Goal: Task Accomplishment & Management: Complete application form

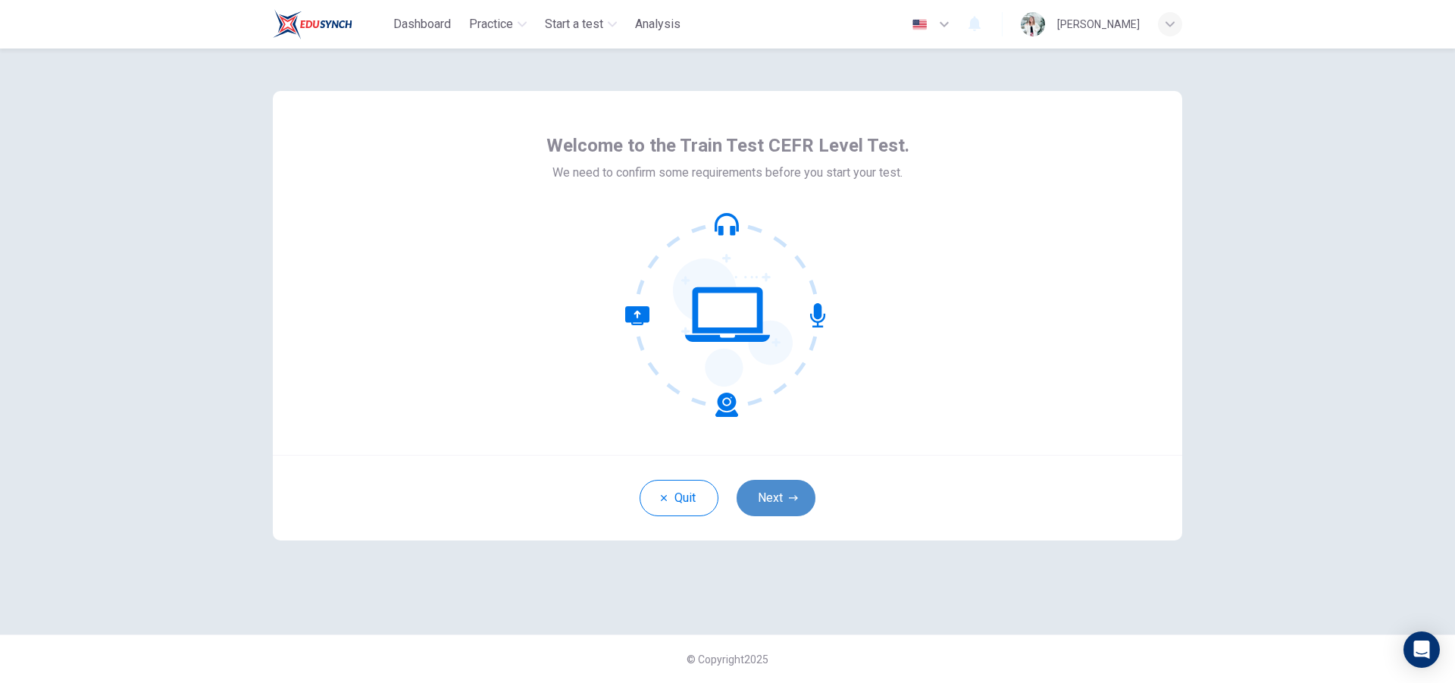
click at [780, 500] on button "Next" at bounding box center [776, 498] width 79 height 36
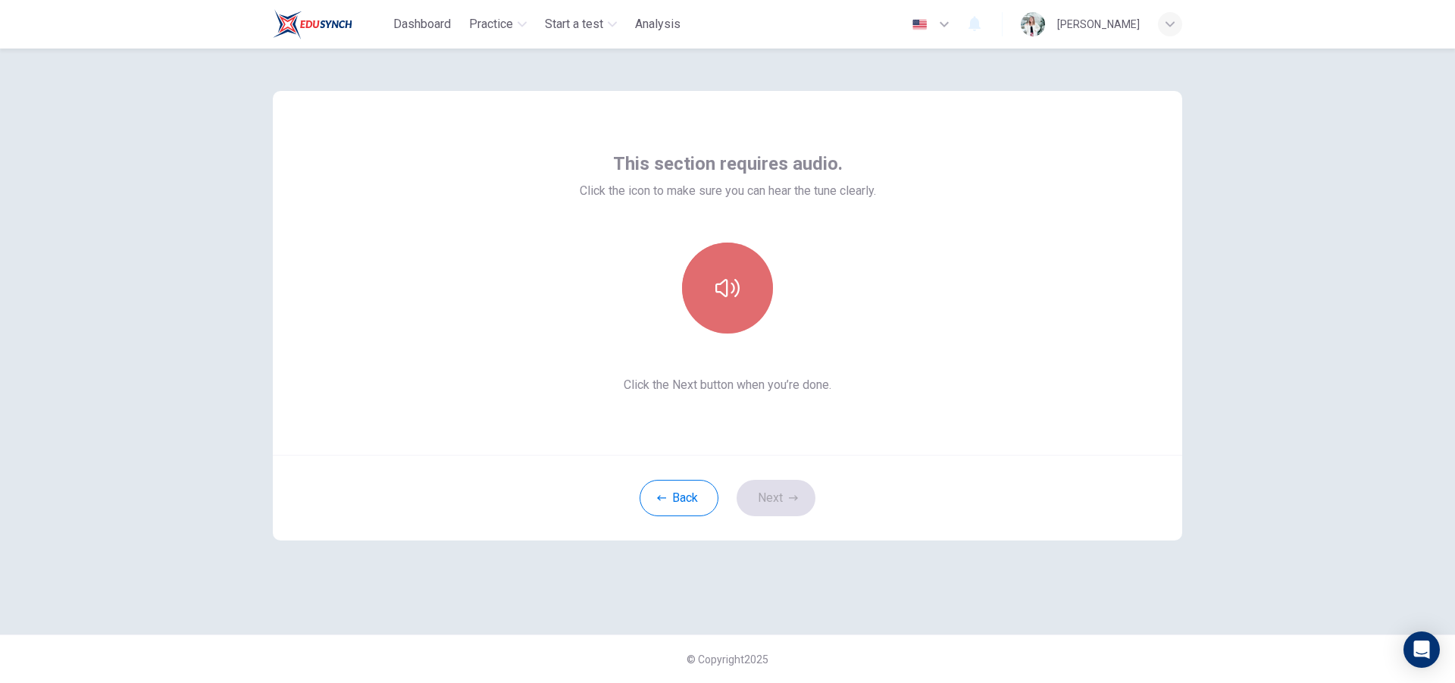
click at [732, 305] on button "button" at bounding box center [727, 288] width 91 height 91
click at [738, 276] on icon "button" at bounding box center [728, 288] width 24 height 24
click at [768, 497] on button "Next" at bounding box center [776, 498] width 79 height 36
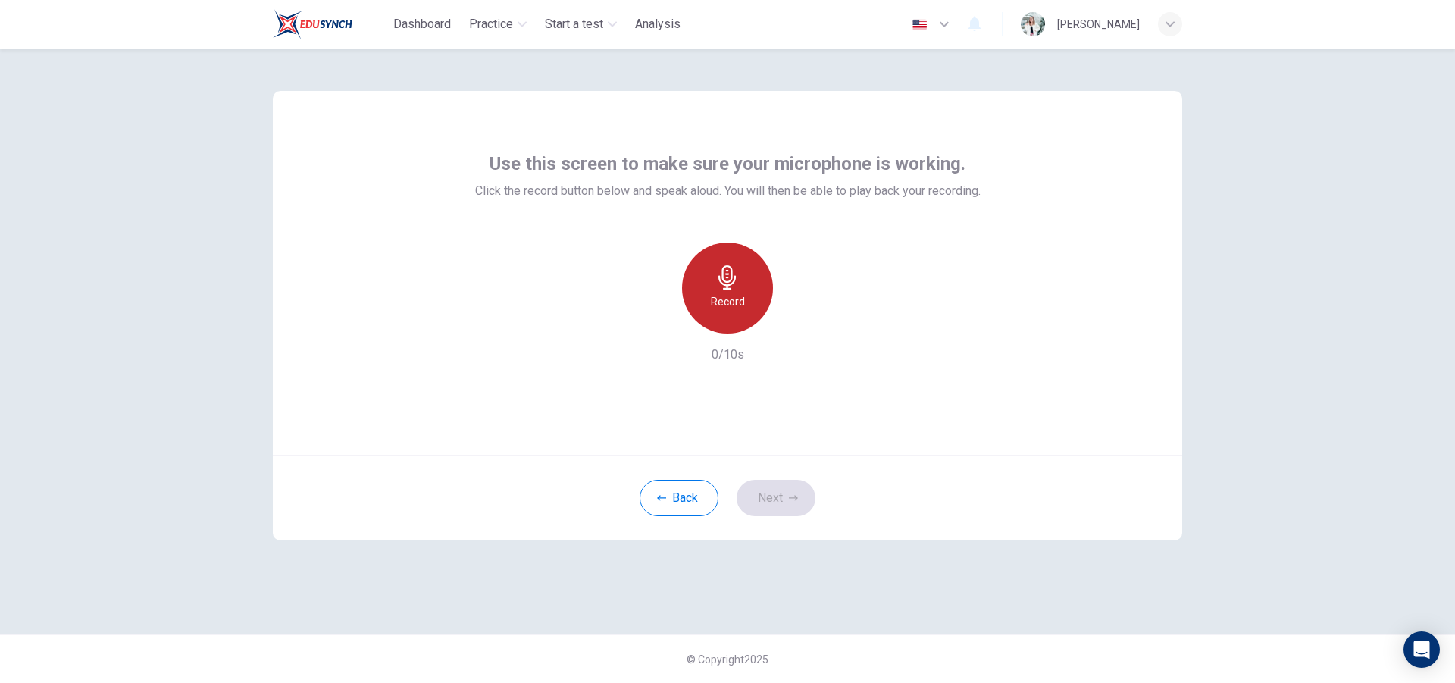
click at [724, 283] on icon "button" at bounding box center [728, 277] width 24 height 24
click at [728, 290] on div "Stop" at bounding box center [727, 288] width 91 height 91
click at [797, 317] on icon "button" at bounding box center [797, 321] width 15 height 15
click at [651, 318] on icon "button" at bounding box center [658, 322] width 14 height 14
click at [743, 287] on div "Record" at bounding box center [727, 288] width 91 height 91
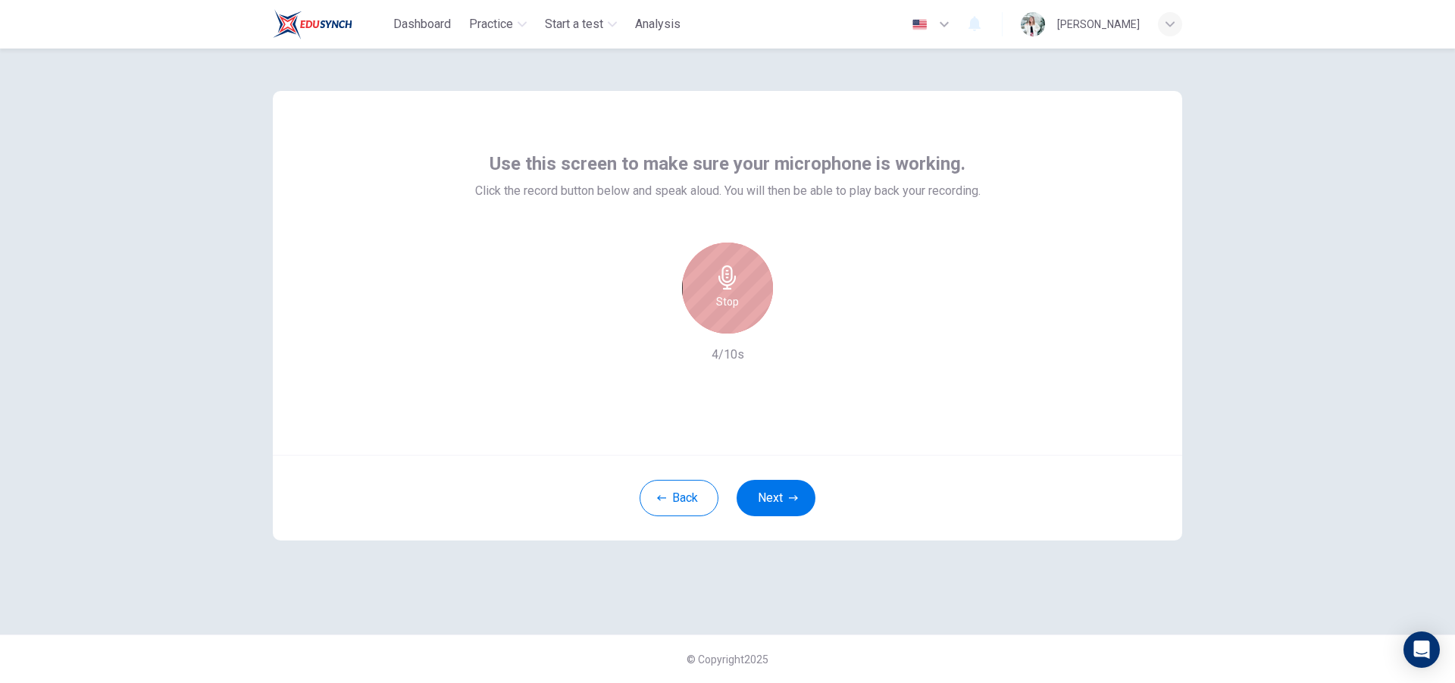
click at [750, 291] on div "Stop" at bounding box center [727, 288] width 91 height 91
click at [794, 320] on icon "button" at bounding box center [797, 321] width 15 height 15
click at [784, 479] on div "Back Next" at bounding box center [728, 498] width 910 height 86
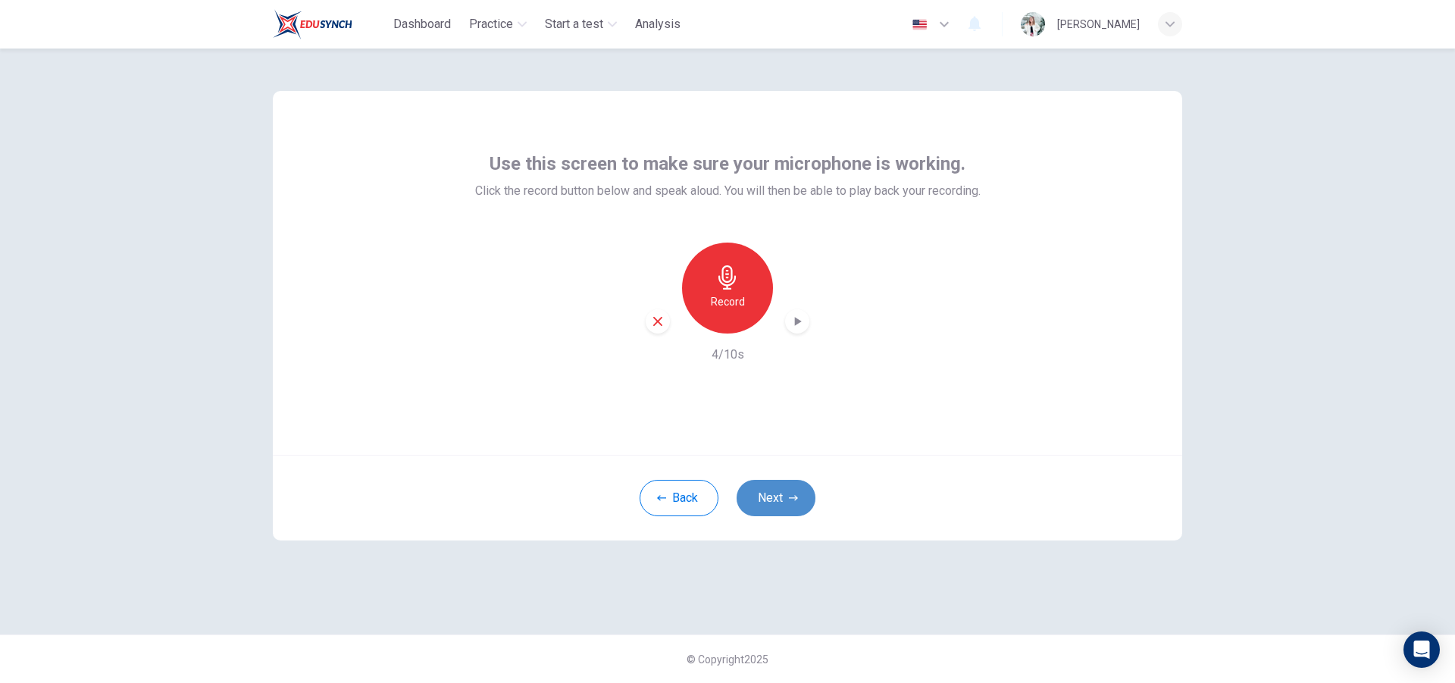
click at [780, 495] on button "Next" at bounding box center [776, 498] width 79 height 36
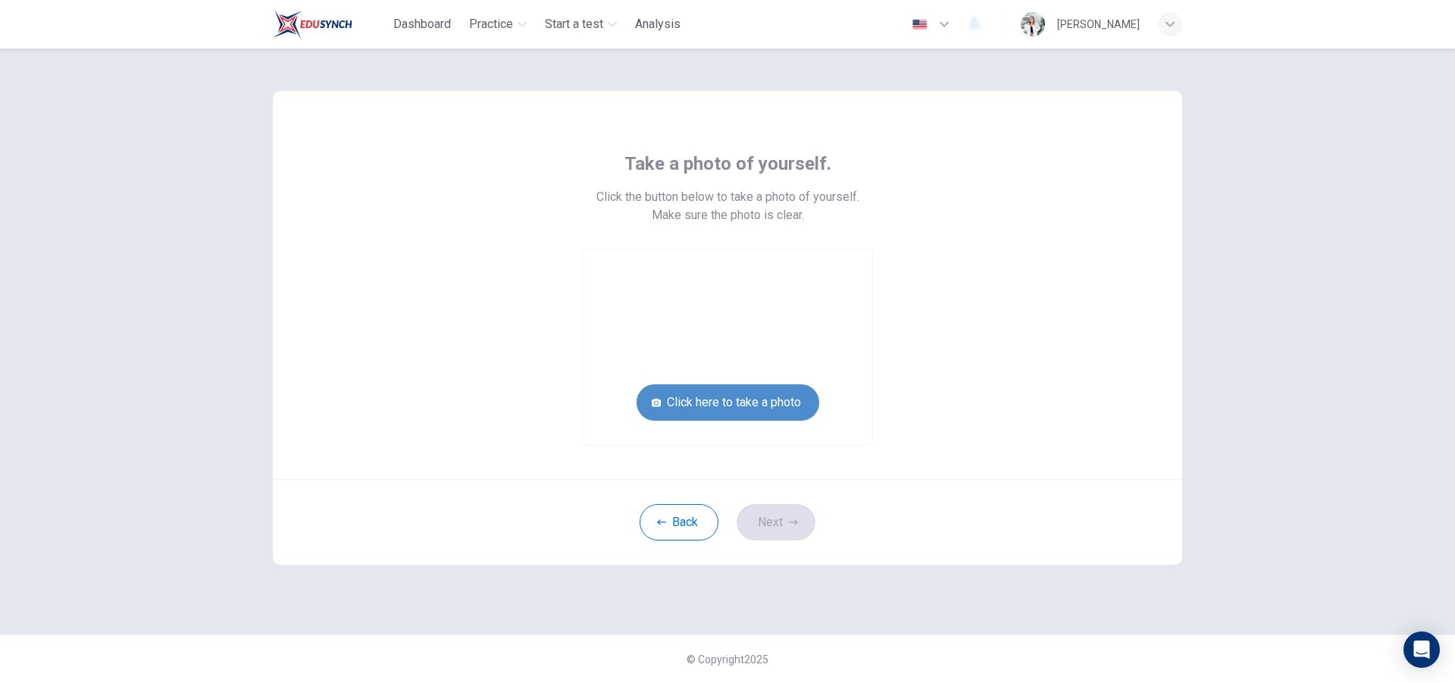
click at [800, 400] on button "Click here to take a photo" at bounding box center [728, 402] width 183 height 36
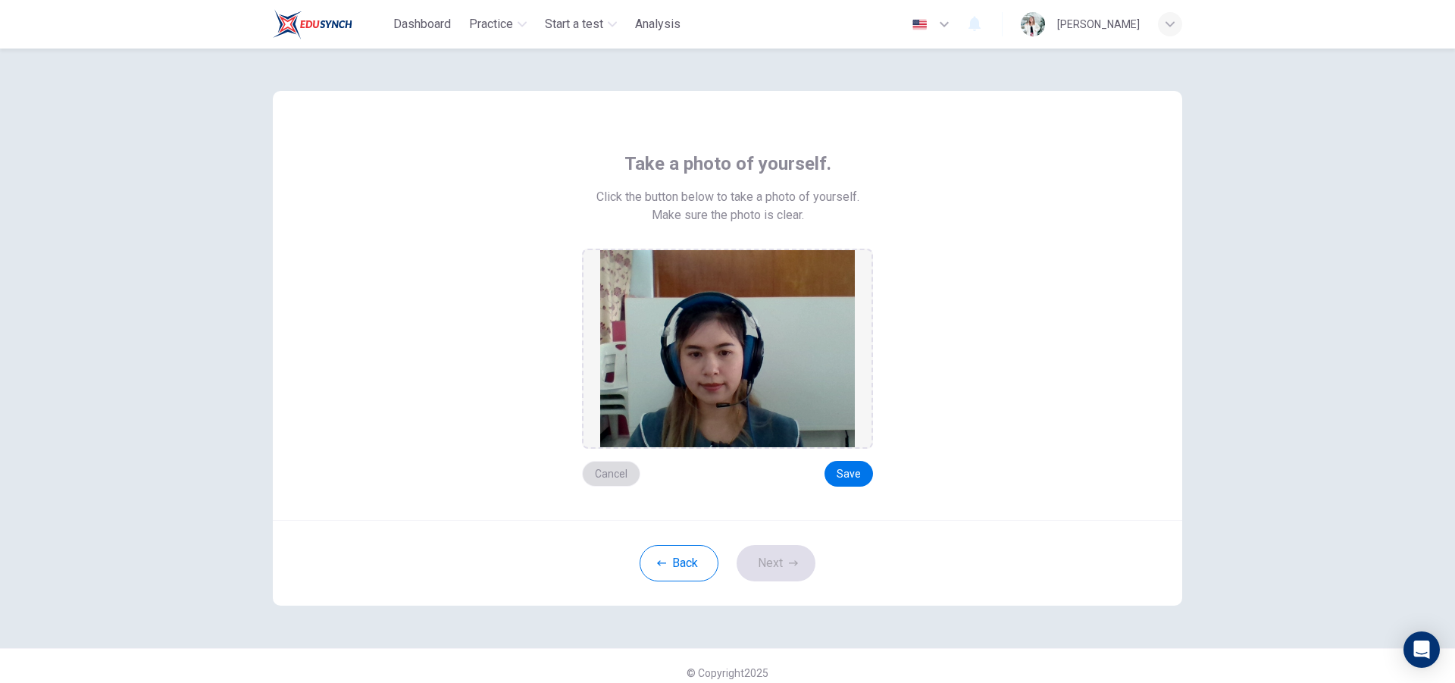
click at [621, 475] on button "Cancel" at bounding box center [611, 474] width 58 height 26
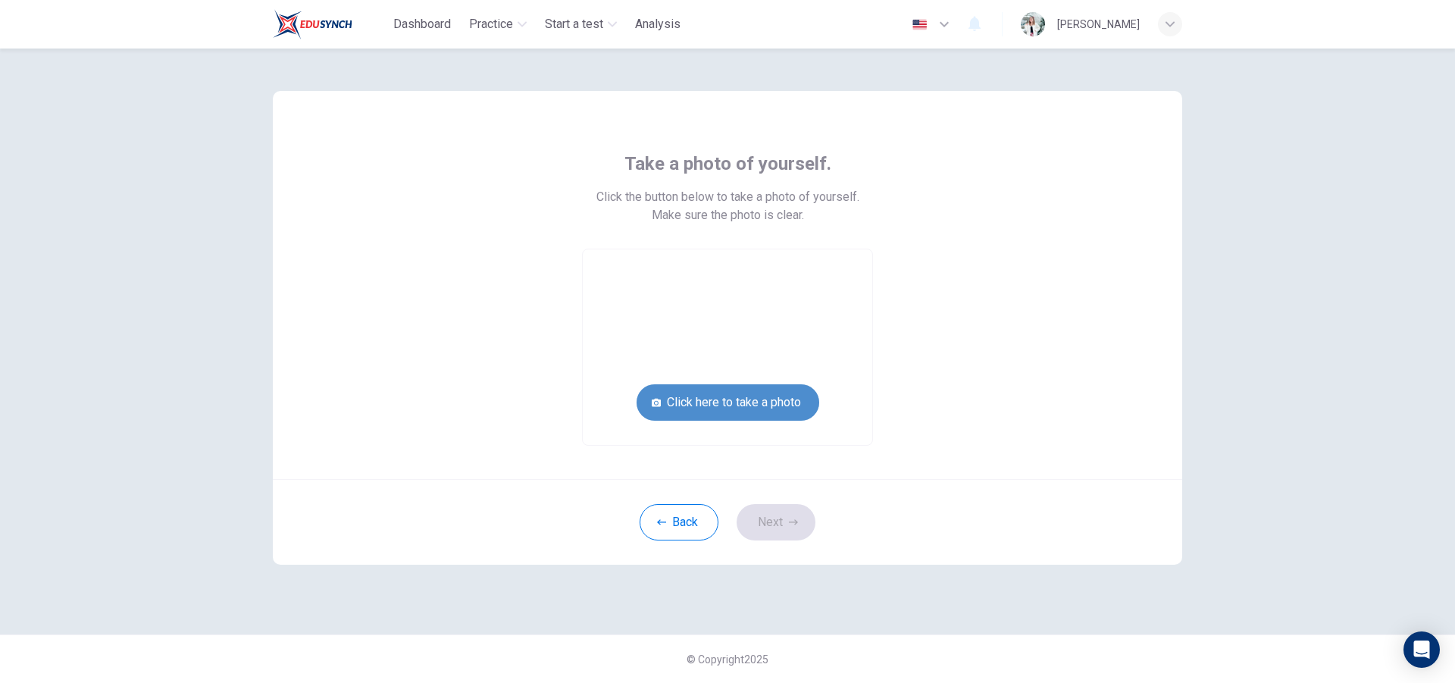
click at [735, 402] on button "Click here to take a photo" at bounding box center [728, 402] width 183 height 36
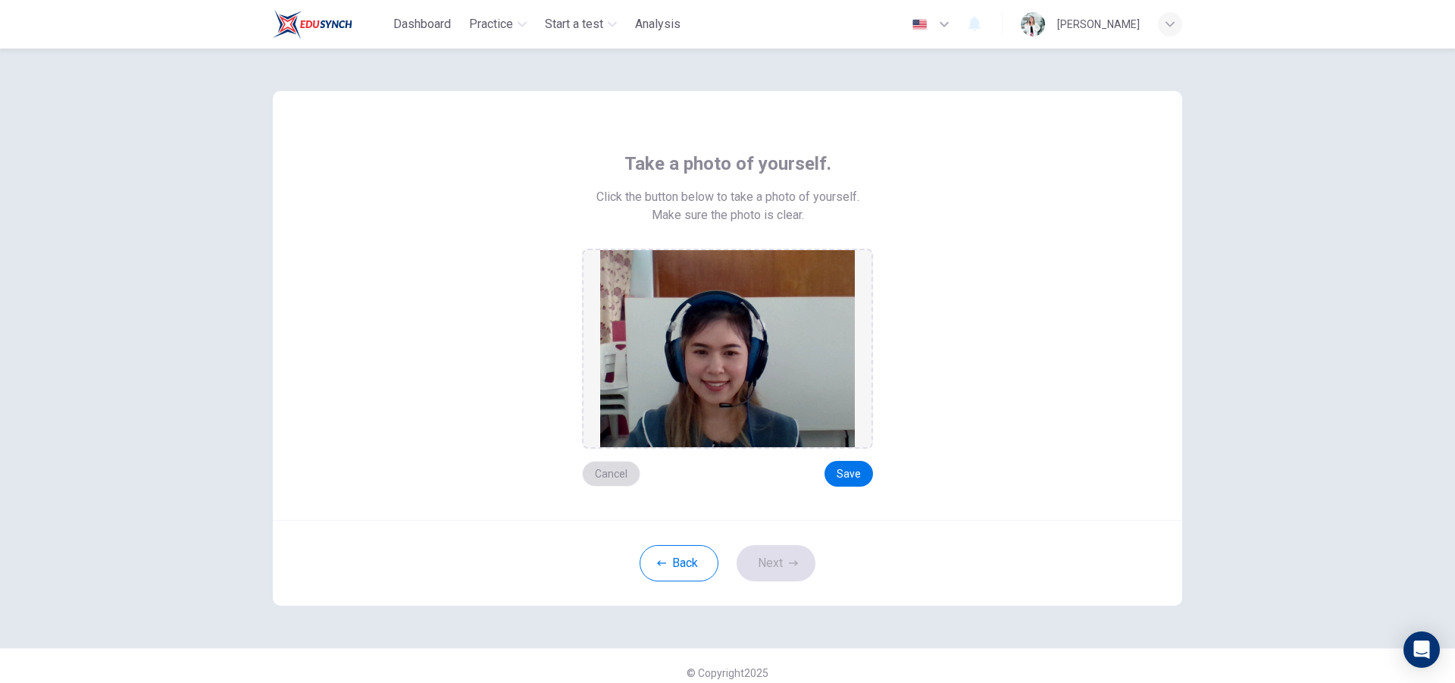
click at [621, 469] on button "Cancel" at bounding box center [611, 474] width 58 height 26
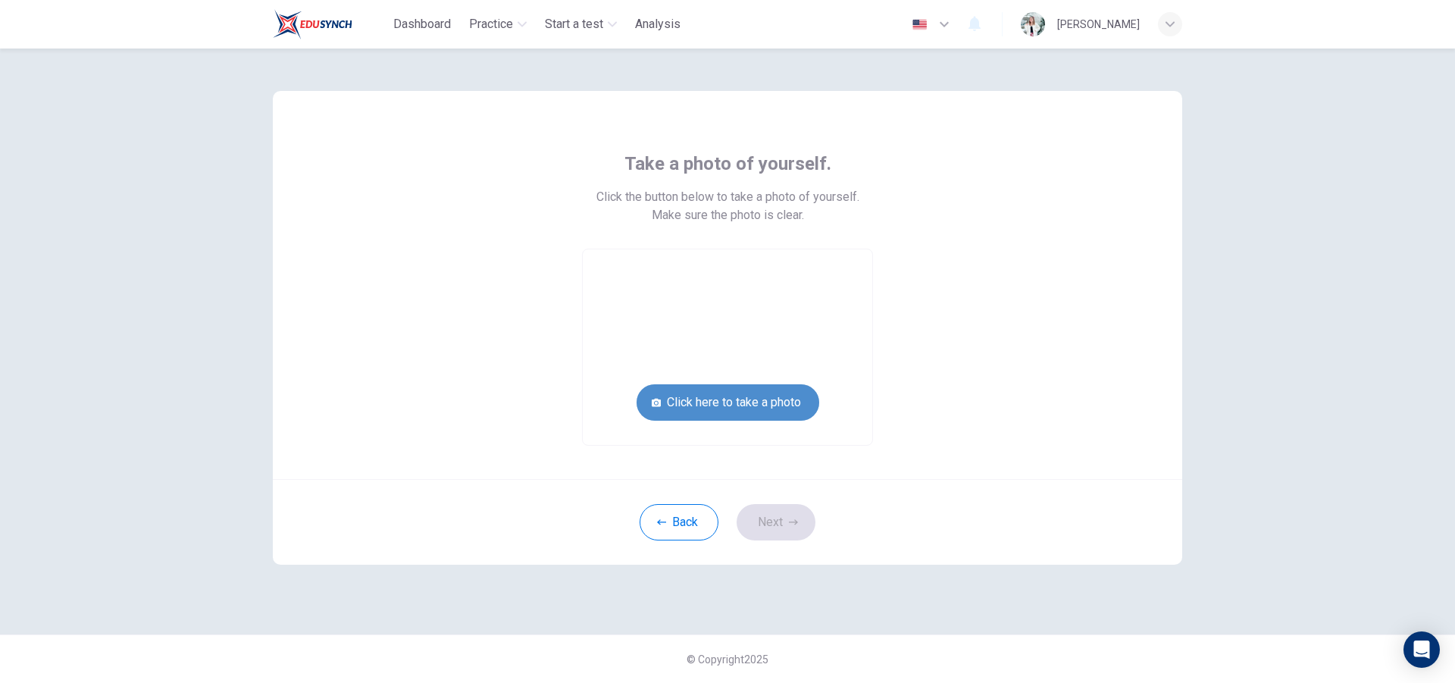
click at [746, 401] on button "Click here to take a photo" at bounding box center [728, 402] width 183 height 36
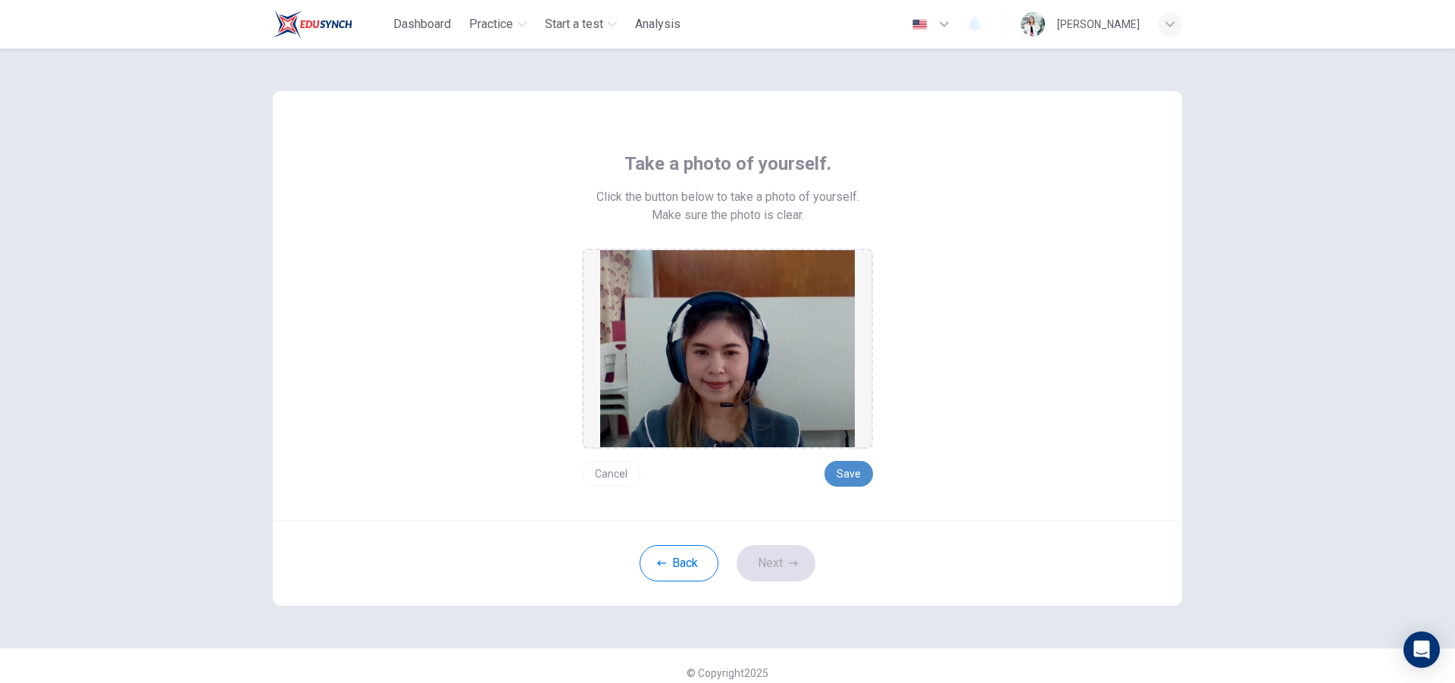
click at [851, 469] on button "Save" at bounding box center [849, 474] width 49 height 26
click at [775, 562] on button "Next" at bounding box center [776, 563] width 79 height 36
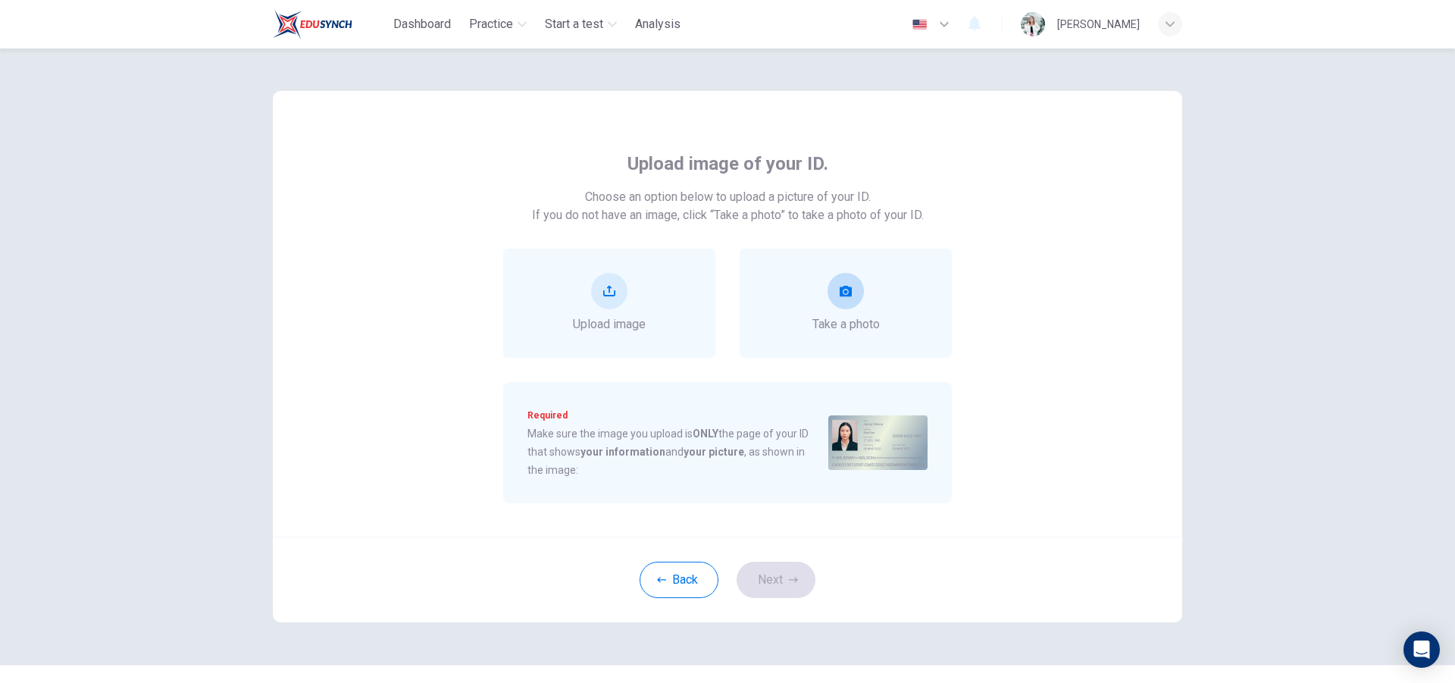
click at [871, 307] on div "Take a photo" at bounding box center [846, 303] width 67 height 61
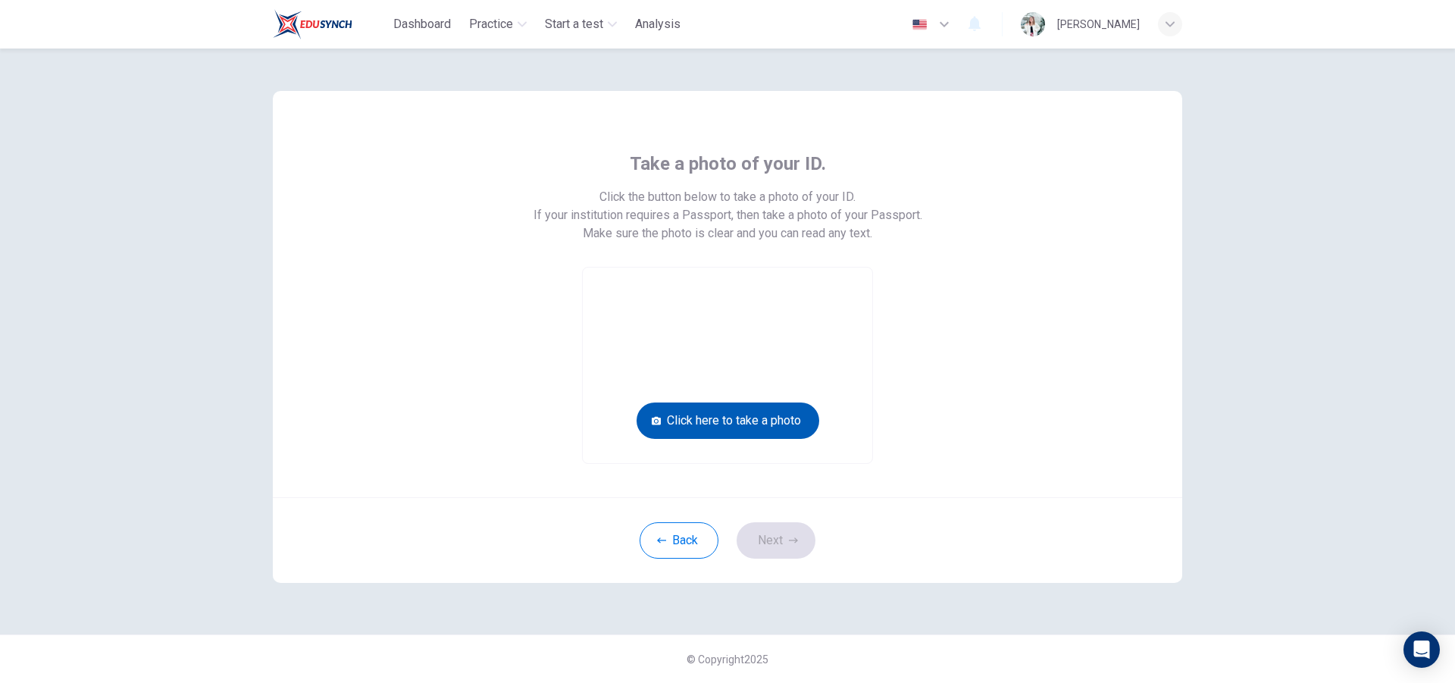
click at [776, 421] on button "Click here to take a photo" at bounding box center [728, 420] width 183 height 36
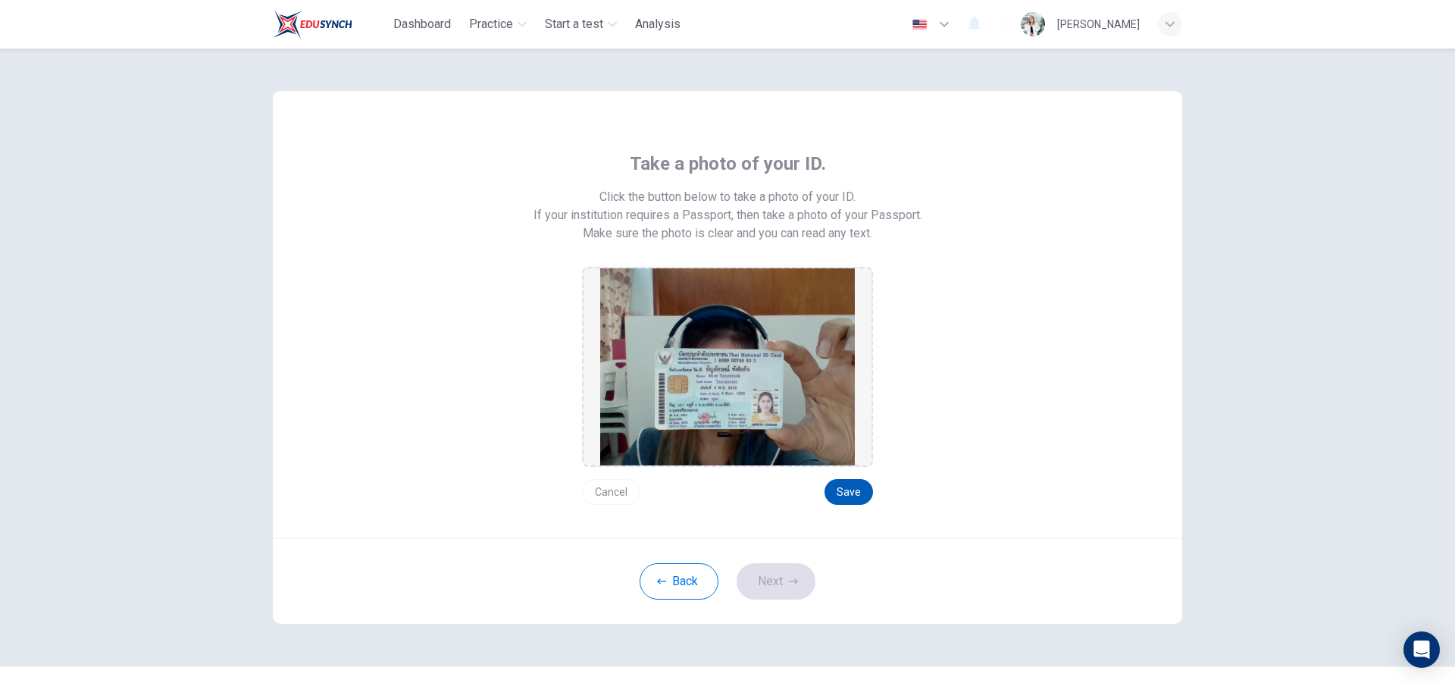
click at [856, 490] on button "Save" at bounding box center [849, 492] width 49 height 26
click at [776, 593] on button "Next" at bounding box center [776, 581] width 79 height 36
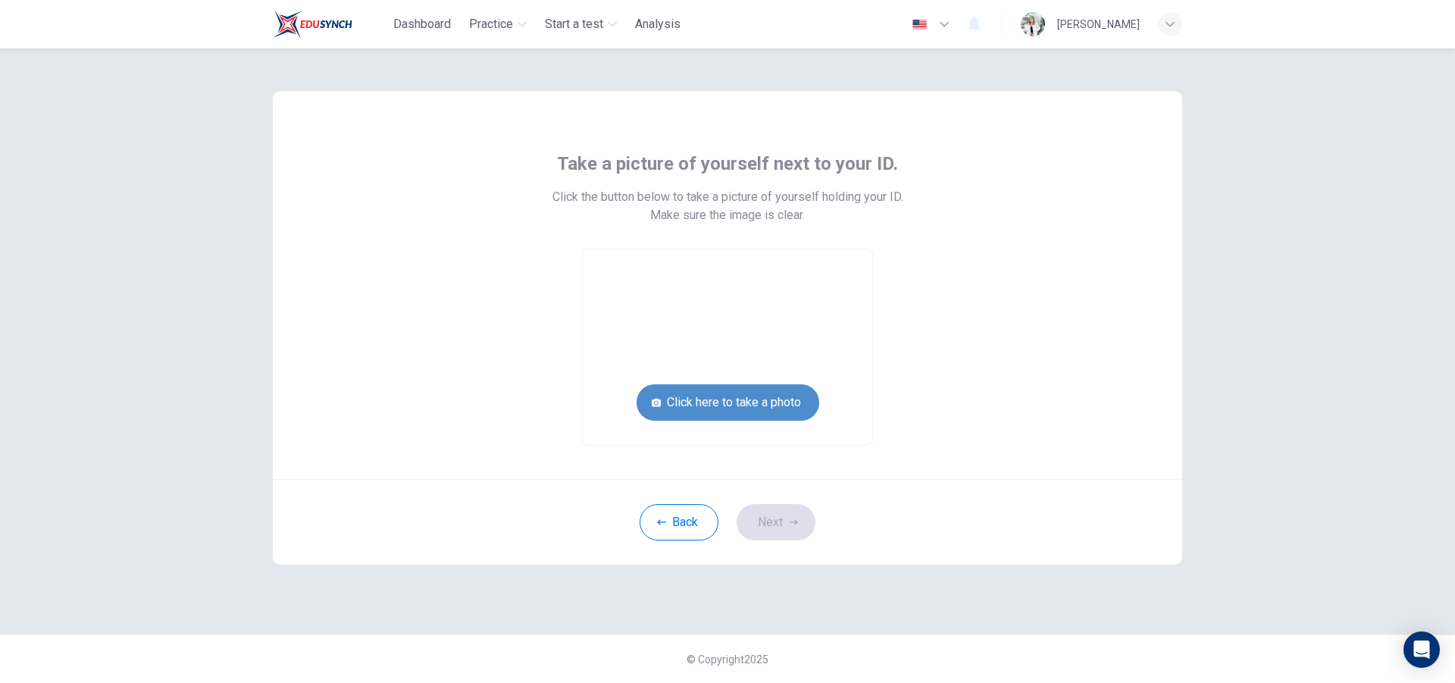
click at [775, 398] on button "Click here to take a photo" at bounding box center [728, 402] width 183 height 36
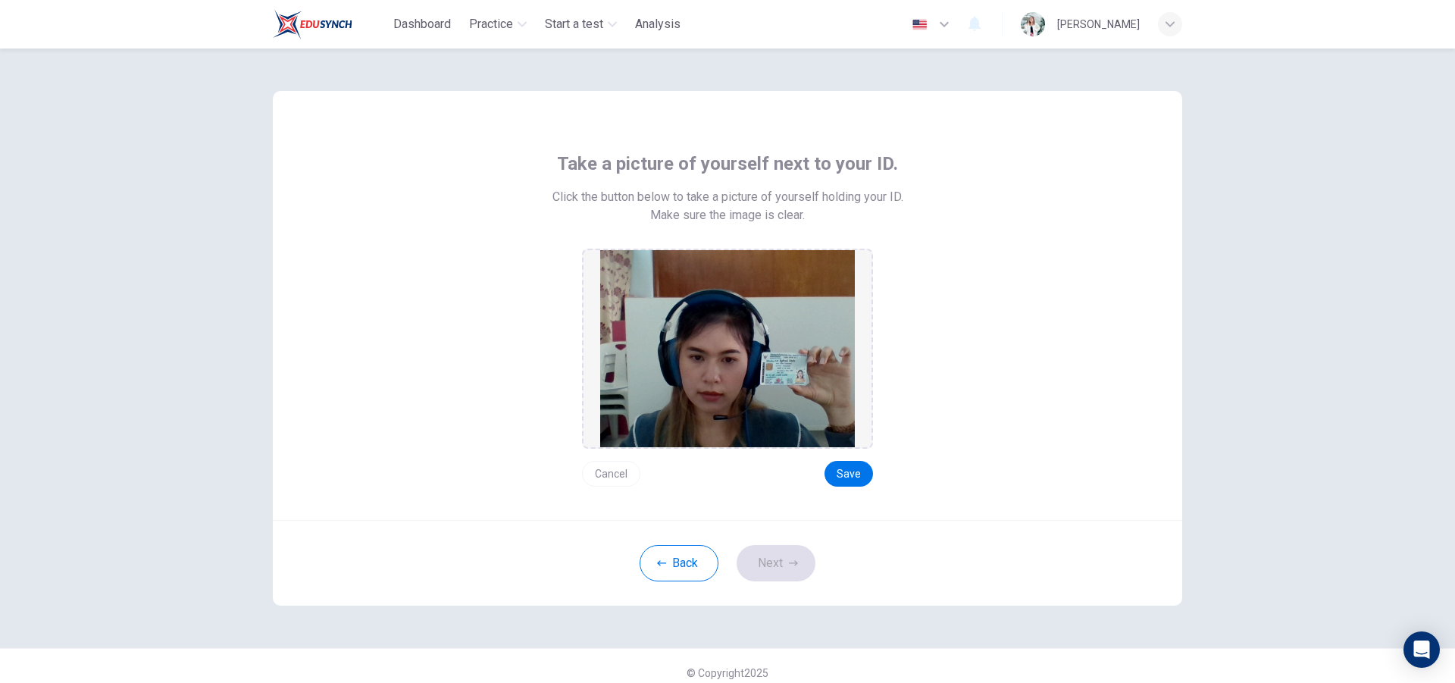
click at [607, 474] on button "Cancel" at bounding box center [611, 474] width 58 height 26
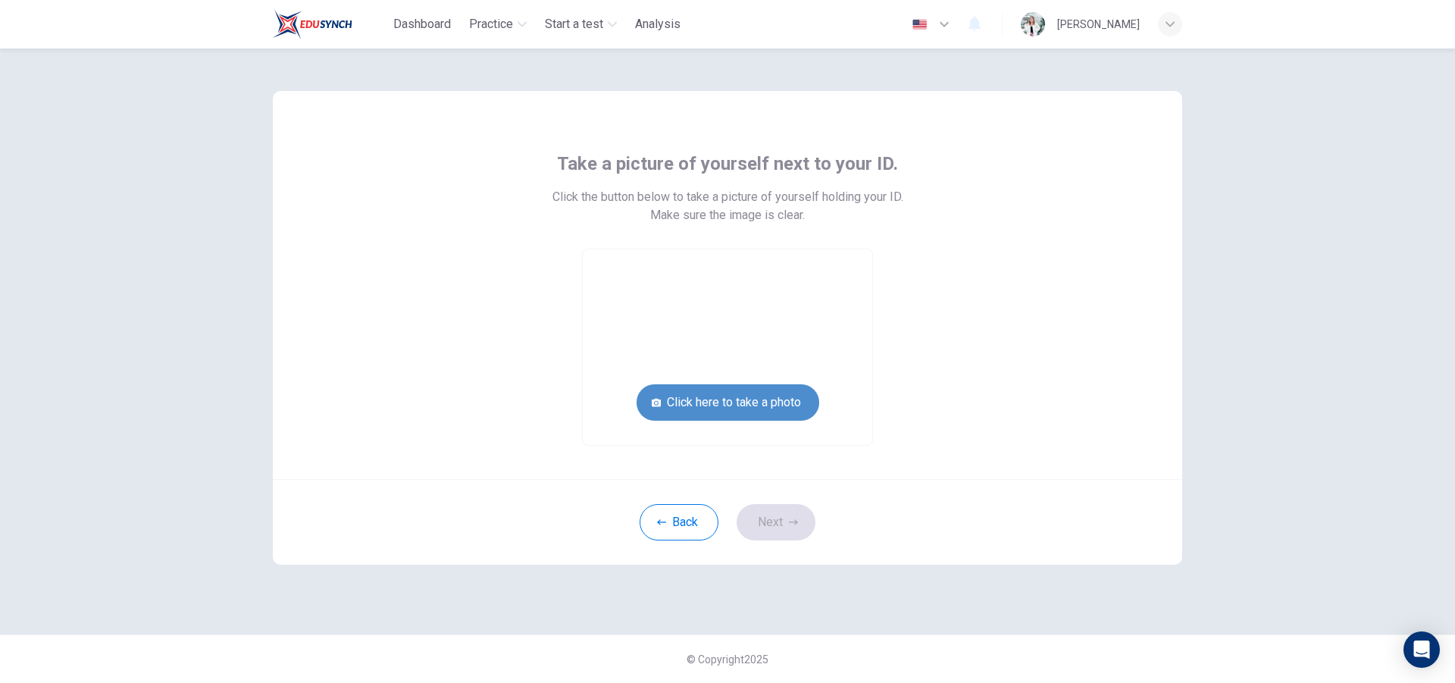
click at [719, 396] on button "Click here to take a photo" at bounding box center [728, 402] width 183 height 36
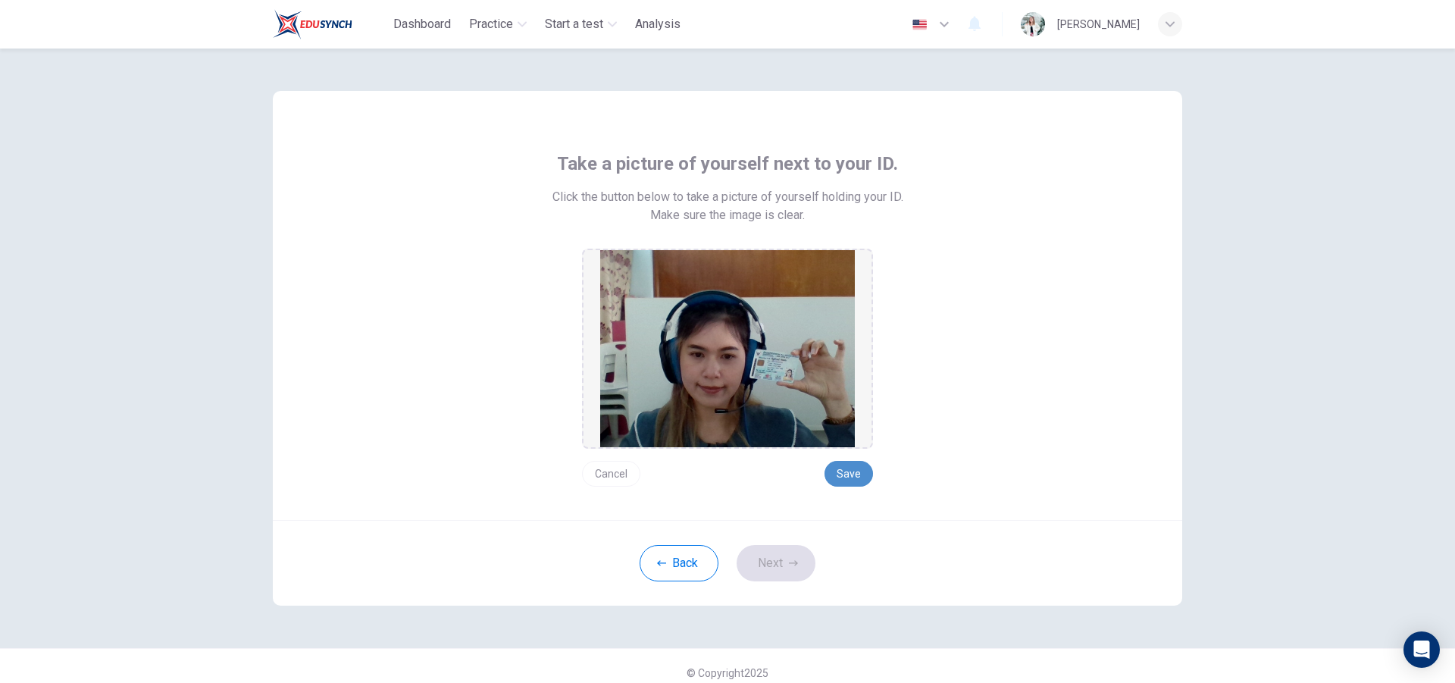
click at [846, 466] on button "Save" at bounding box center [849, 474] width 49 height 26
click at [753, 564] on button "Next" at bounding box center [776, 563] width 79 height 36
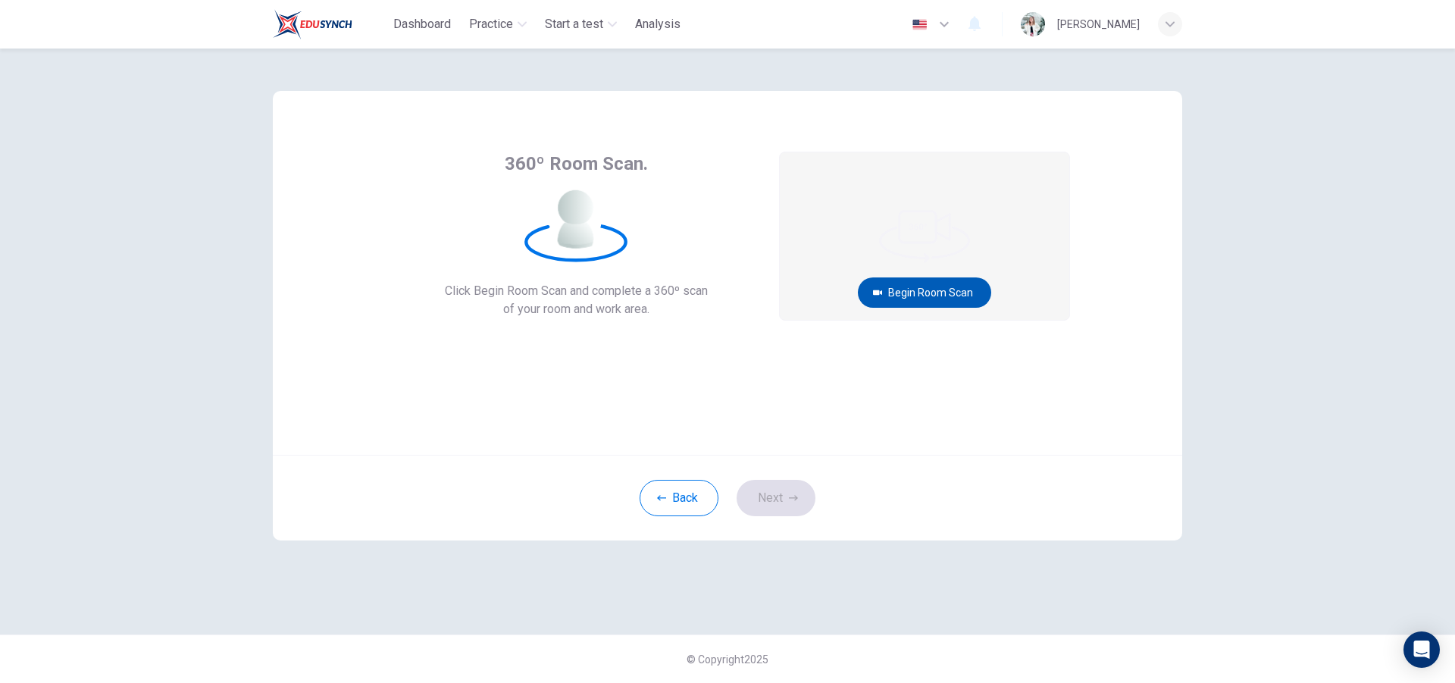
click at [949, 293] on button "Begin Room Scan" at bounding box center [924, 292] width 133 height 30
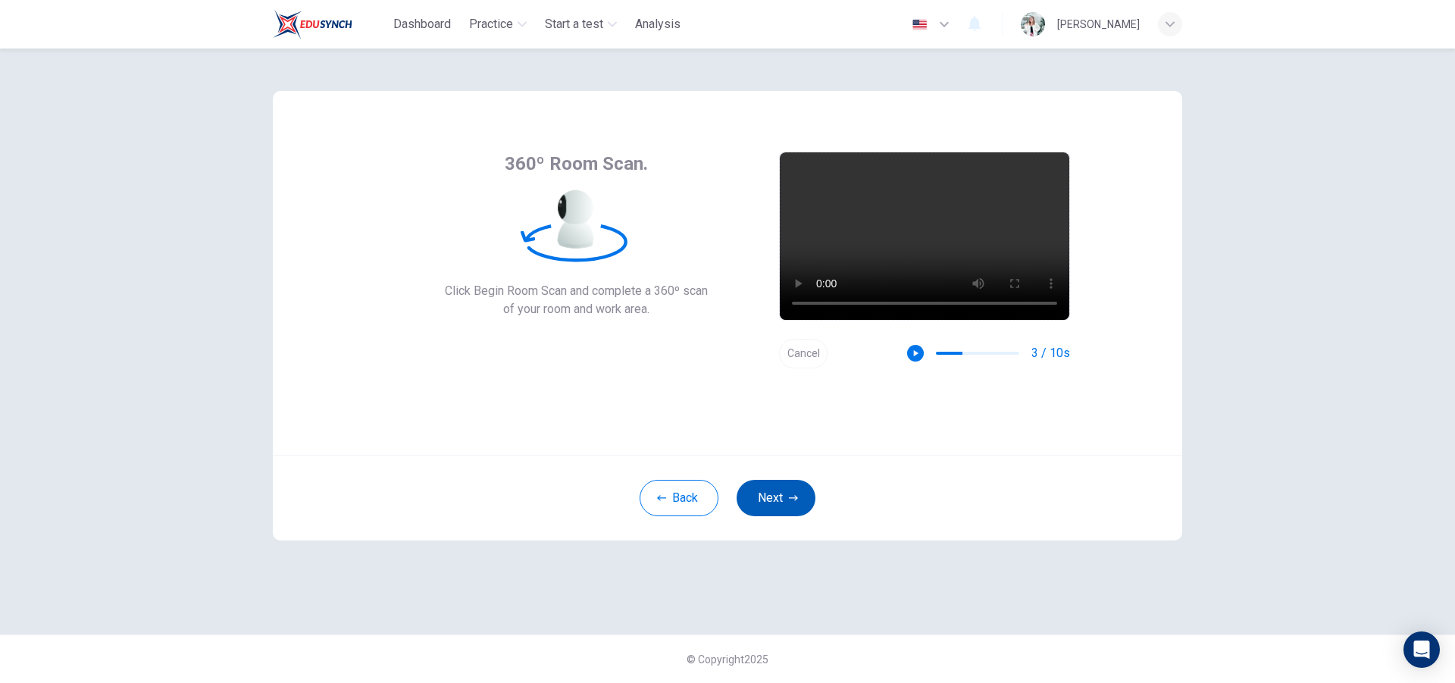
click at [778, 501] on button "Next" at bounding box center [776, 498] width 79 height 36
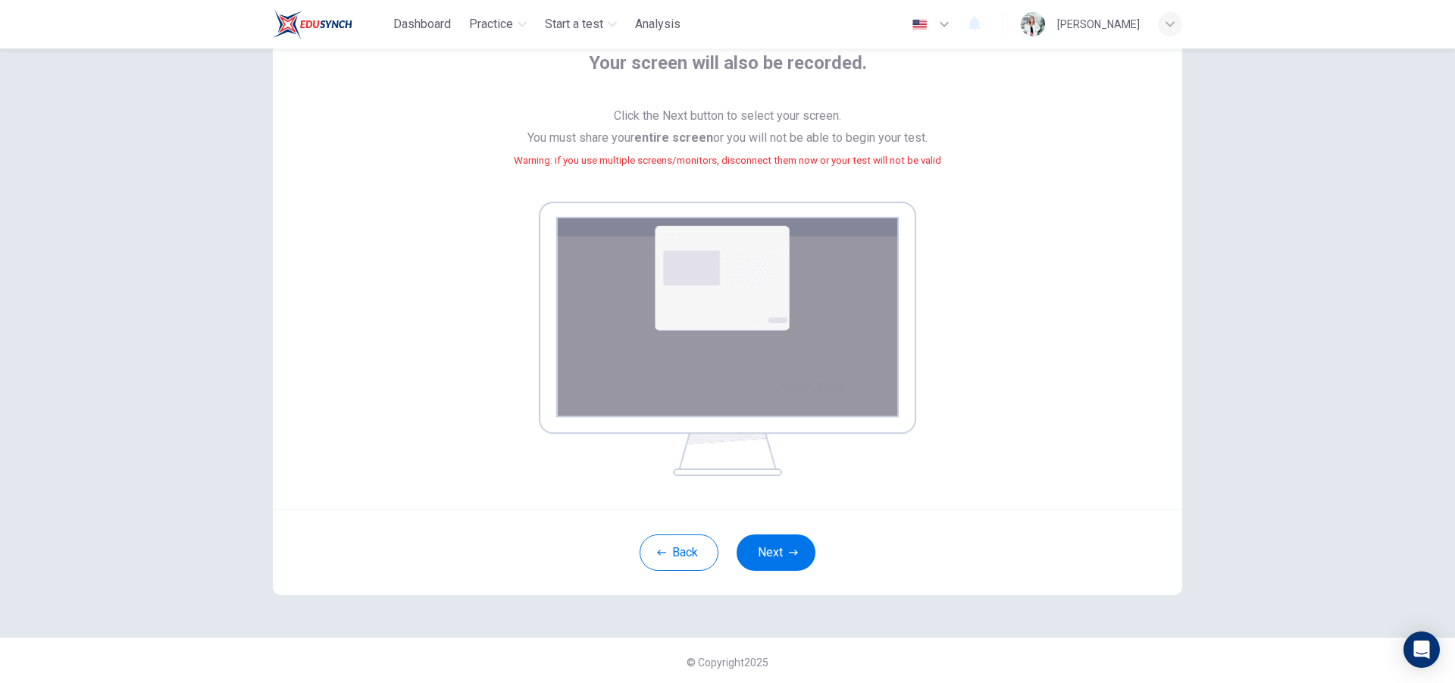
scroll to position [103, 0]
click at [796, 564] on button "Next" at bounding box center [776, 550] width 79 height 36
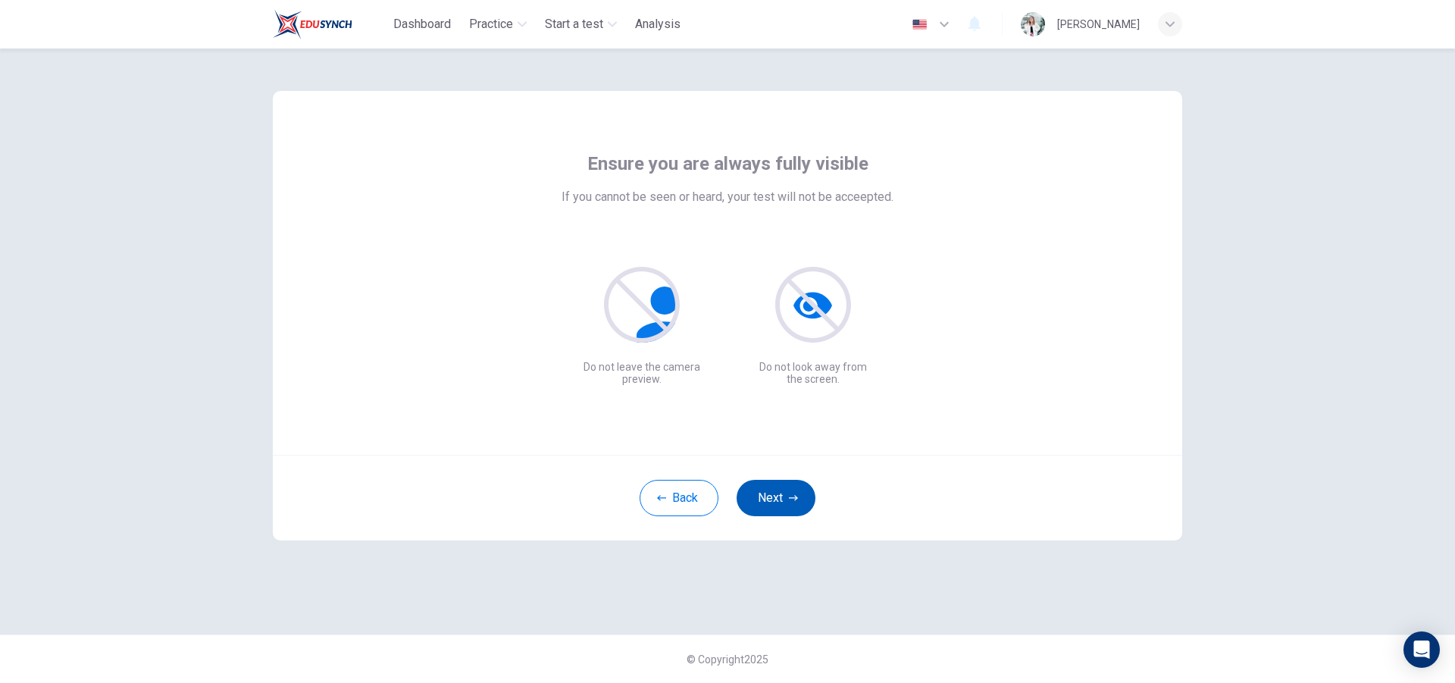
click at [783, 488] on button "Next" at bounding box center [776, 498] width 79 height 36
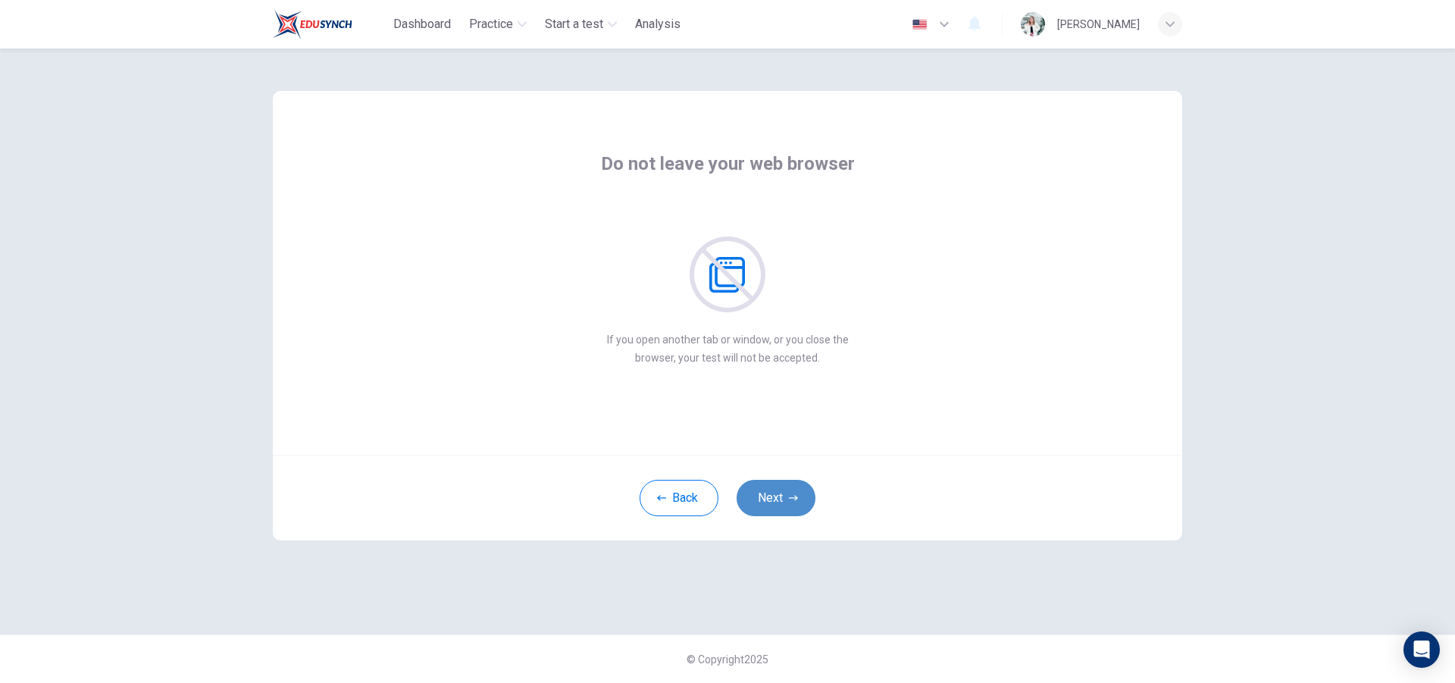
click at [787, 494] on button "Next" at bounding box center [776, 498] width 79 height 36
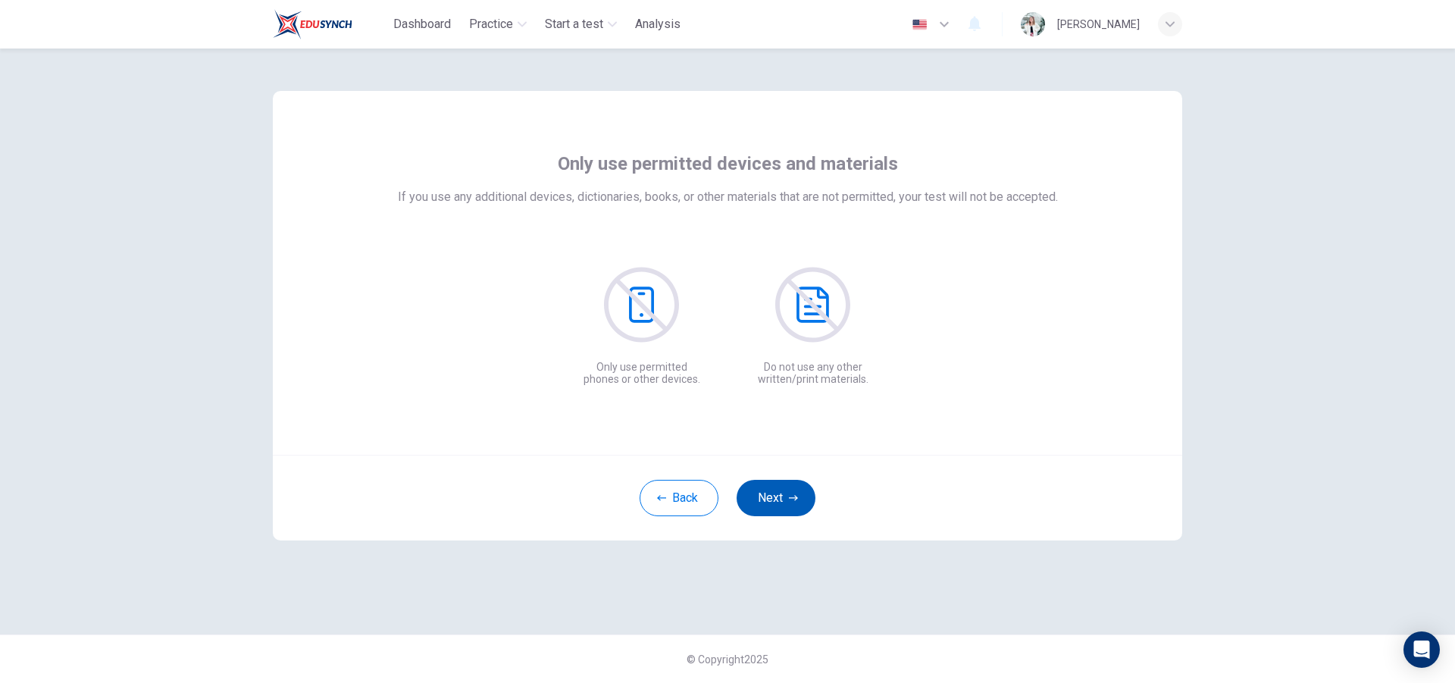
click at [791, 492] on button "Next" at bounding box center [776, 498] width 79 height 36
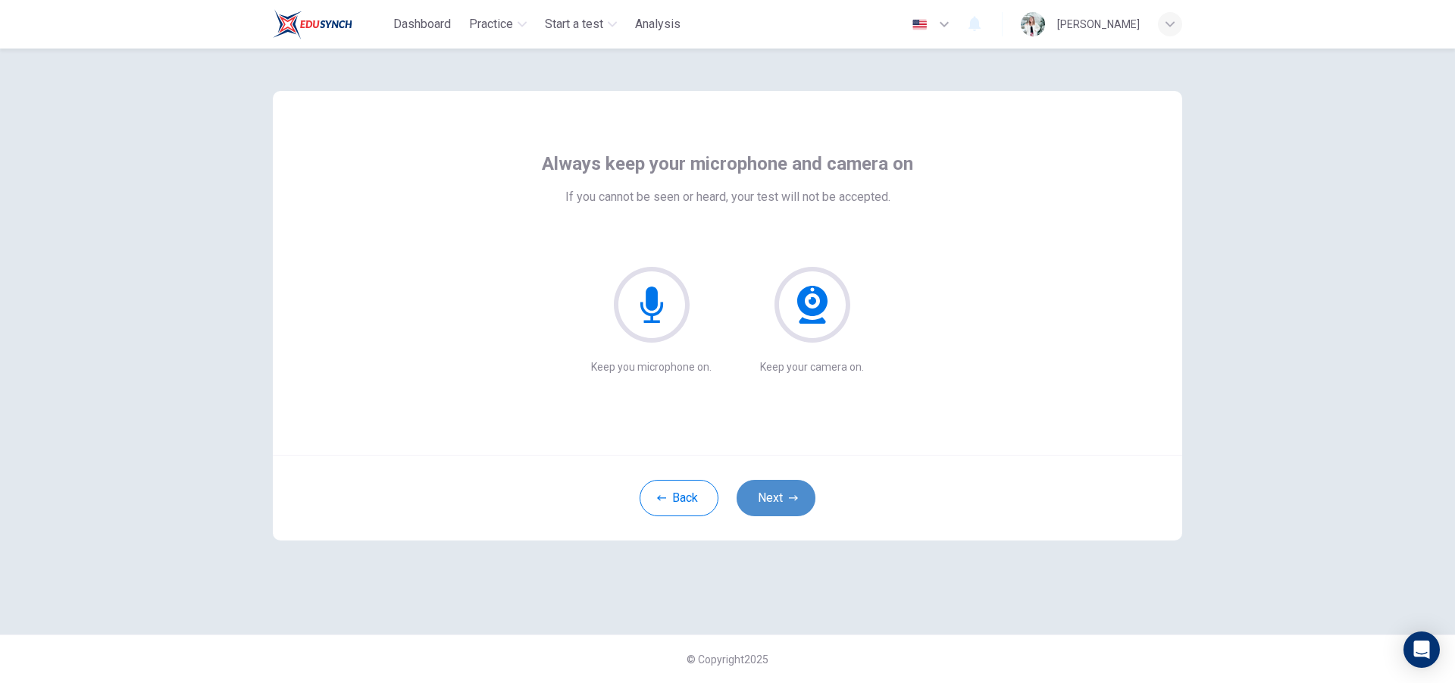
click at [788, 488] on button "Next" at bounding box center [776, 498] width 79 height 36
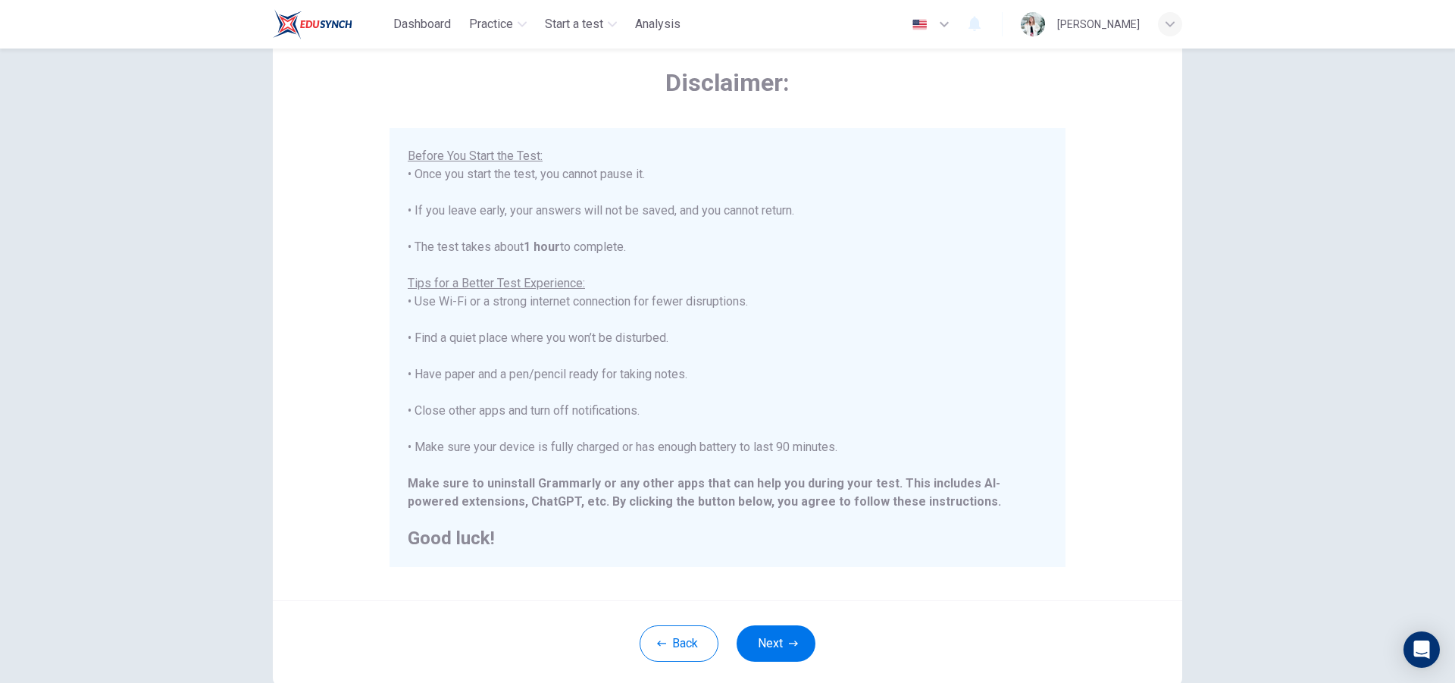
scroll to position [160, 0]
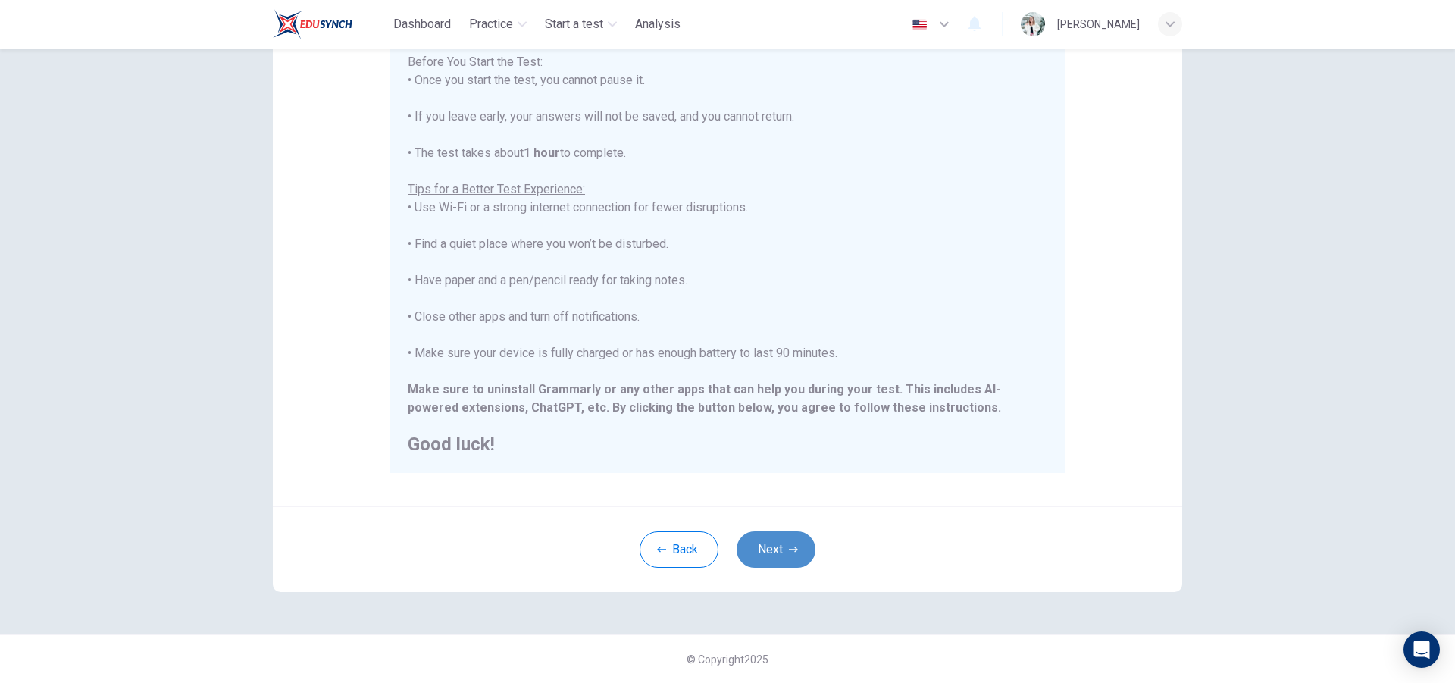
click at [778, 558] on button "Next" at bounding box center [776, 549] width 79 height 36
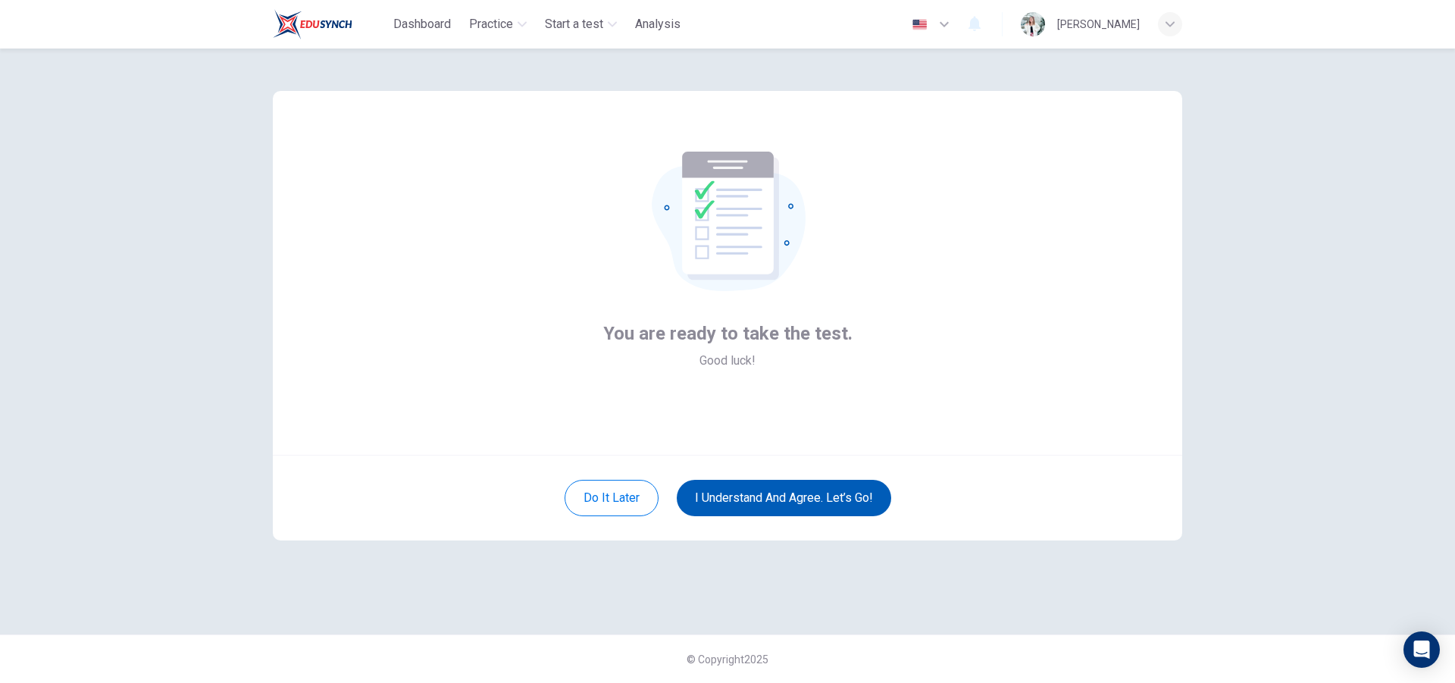
scroll to position [0, 0]
click at [773, 487] on button "I understand and agree. Let’s go!" at bounding box center [784, 498] width 214 height 36
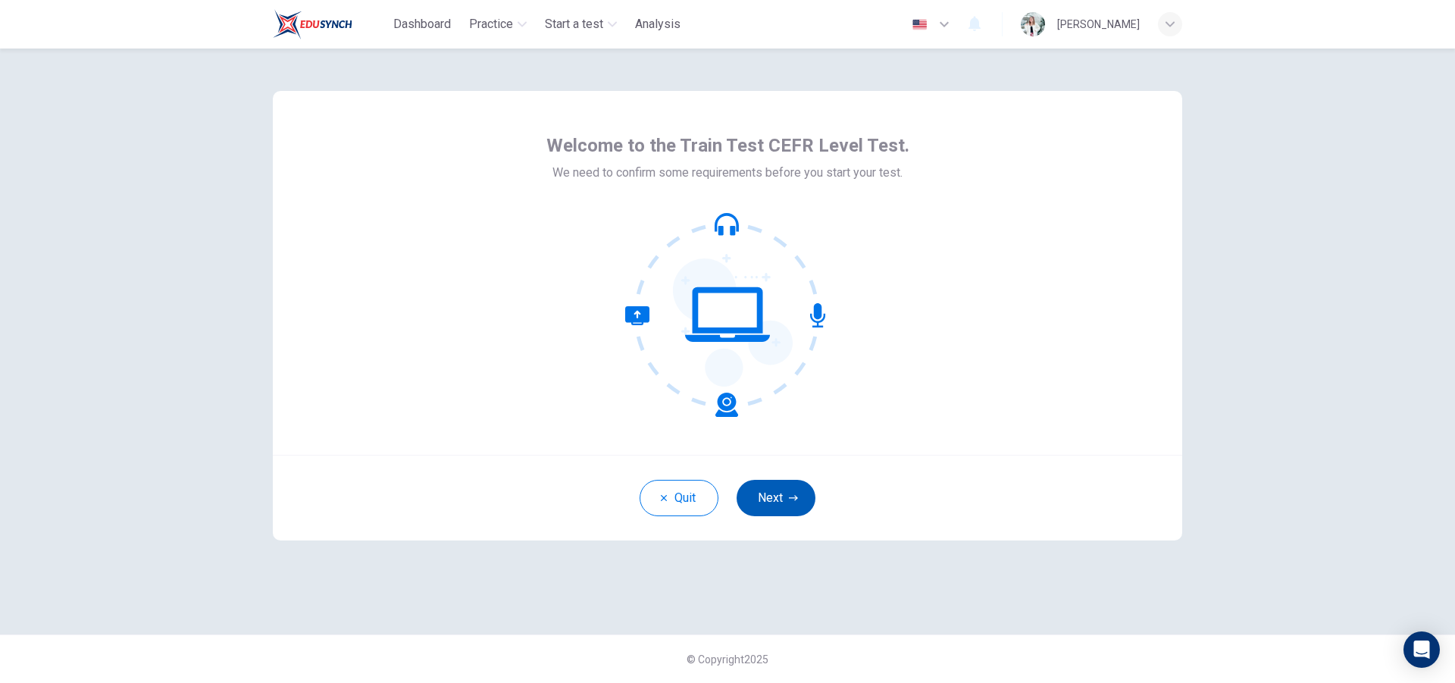
click at [763, 507] on button "Next" at bounding box center [776, 498] width 79 height 36
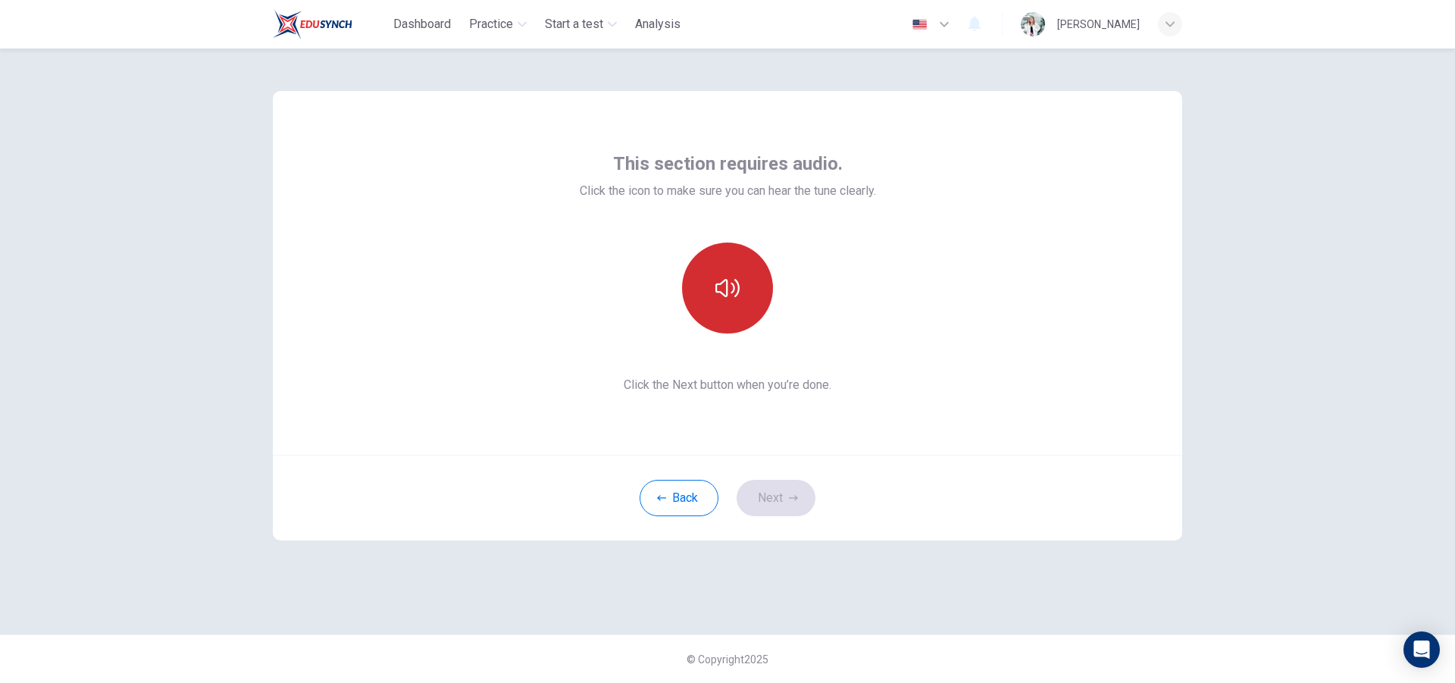
click at [748, 305] on button "button" at bounding box center [727, 288] width 91 height 91
click at [789, 493] on button "Next" at bounding box center [776, 498] width 79 height 36
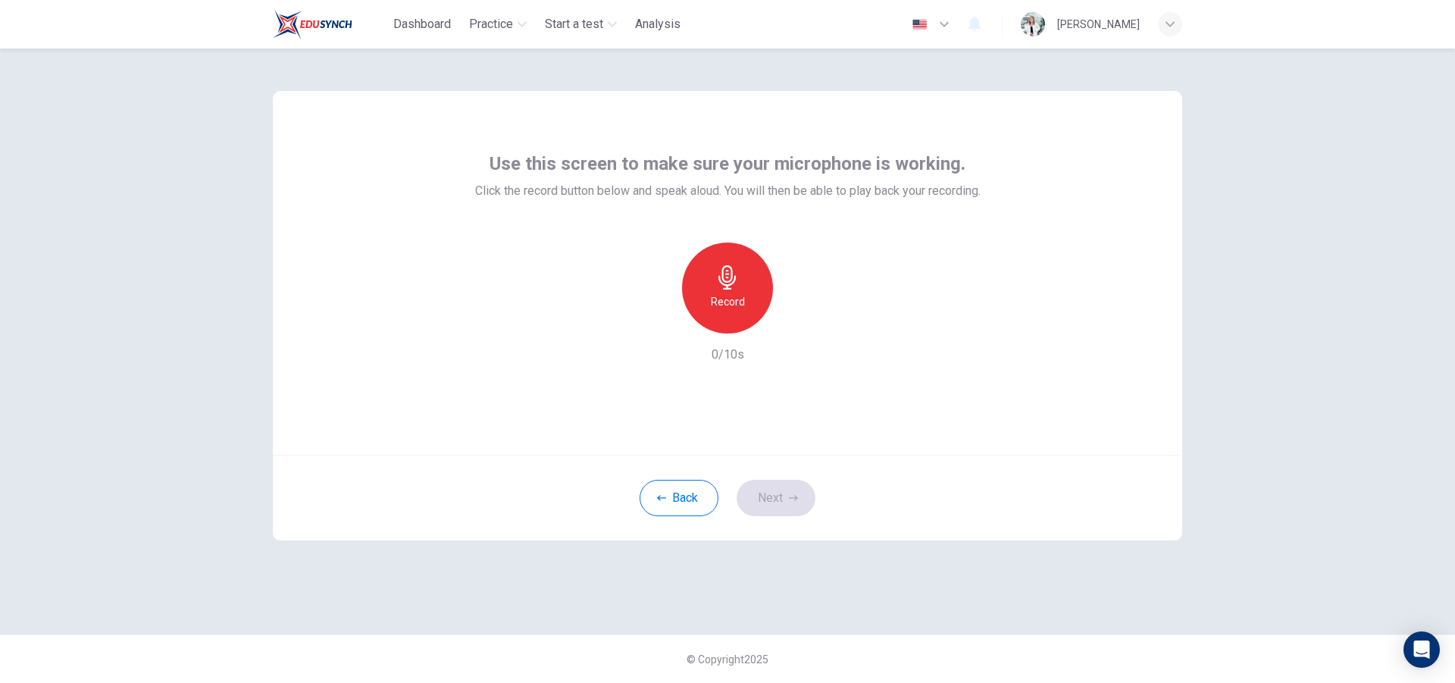
click at [746, 302] on div "Record" at bounding box center [727, 288] width 91 height 91
click at [737, 281] on icon "button" at bounding box center [728, 277] width 24 height 24
click at [797, 327] on icon "button" at bounding box center [797, 321] width 15 height 15
click at [786, 492] on button "Next" at bounding box center [776, 498] width 79 height 36
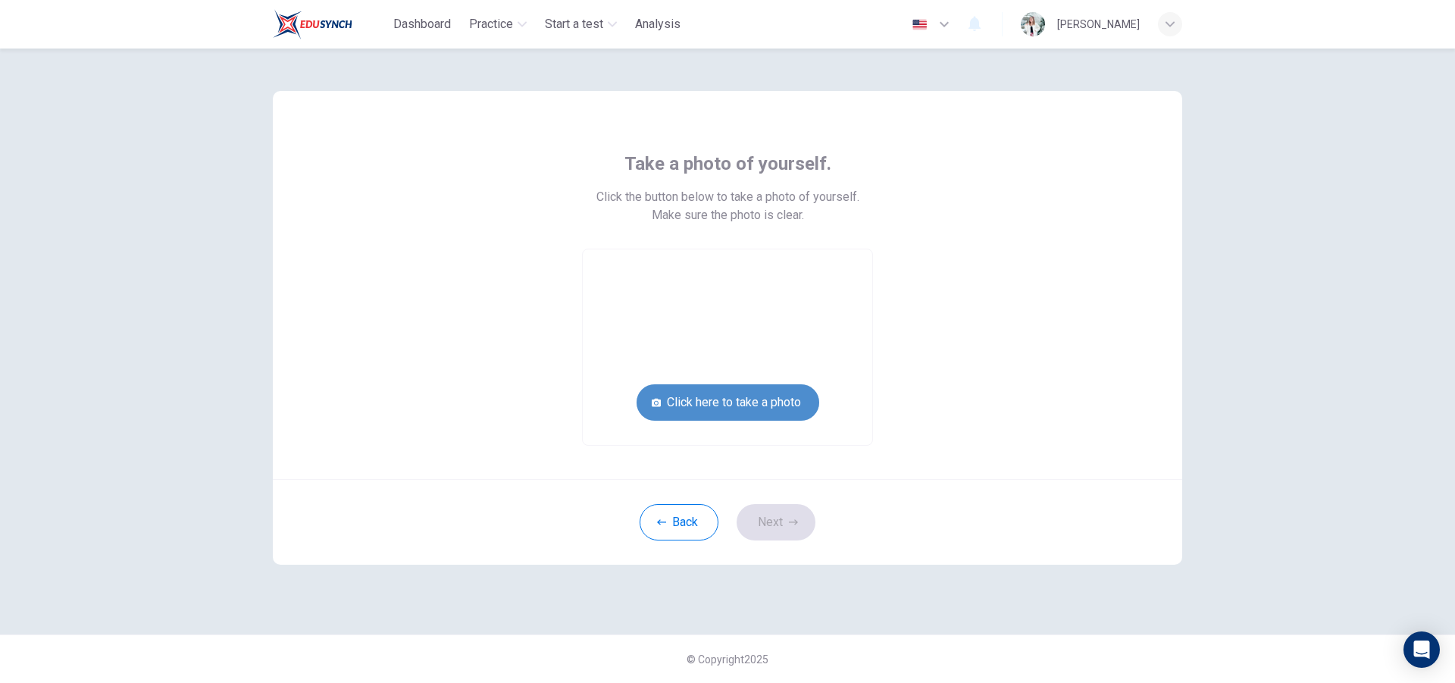
click at [775, 397] on button "Click here to take a photo" at bounding box center [728, 402] width 183 height 36
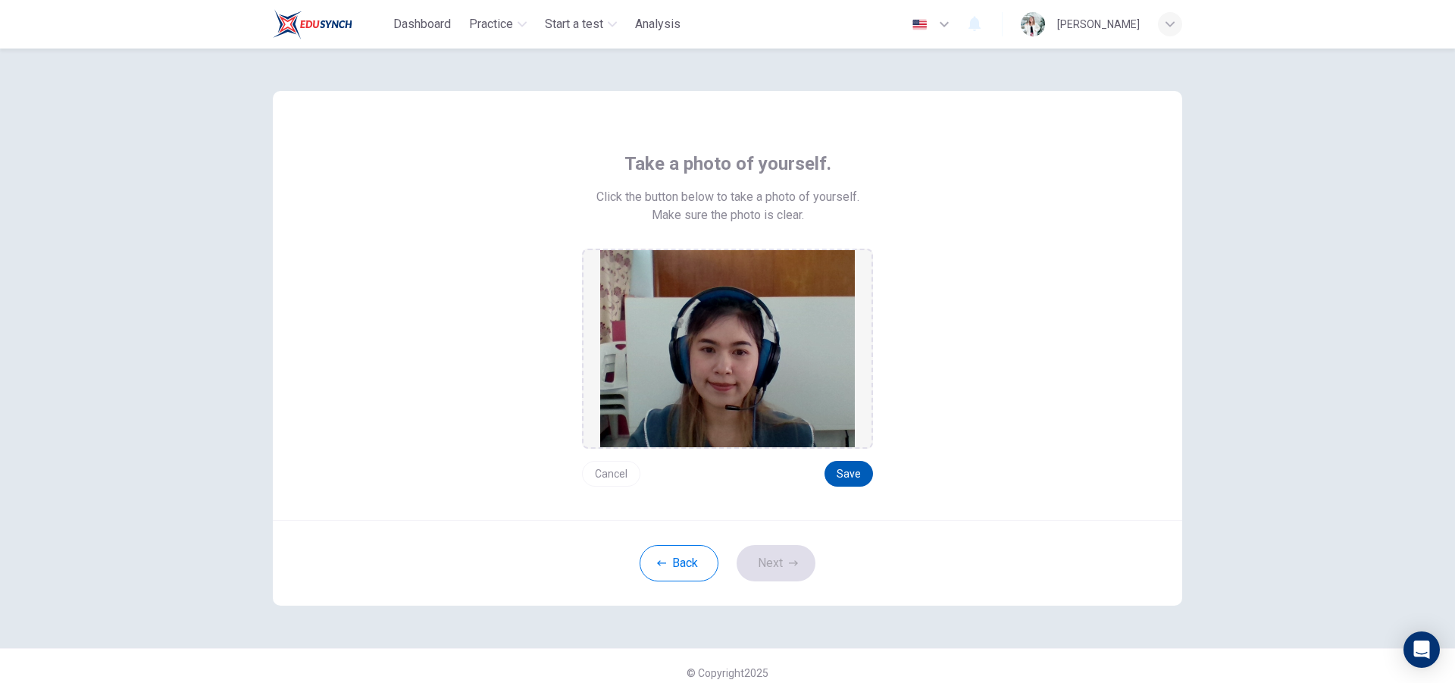
click at [853, 465] on button "Save" at bounding box center [849, 474] width 49 height 26
click at [776, 553] on button "Next" at bounding box center [776, 563] width 79 height 36
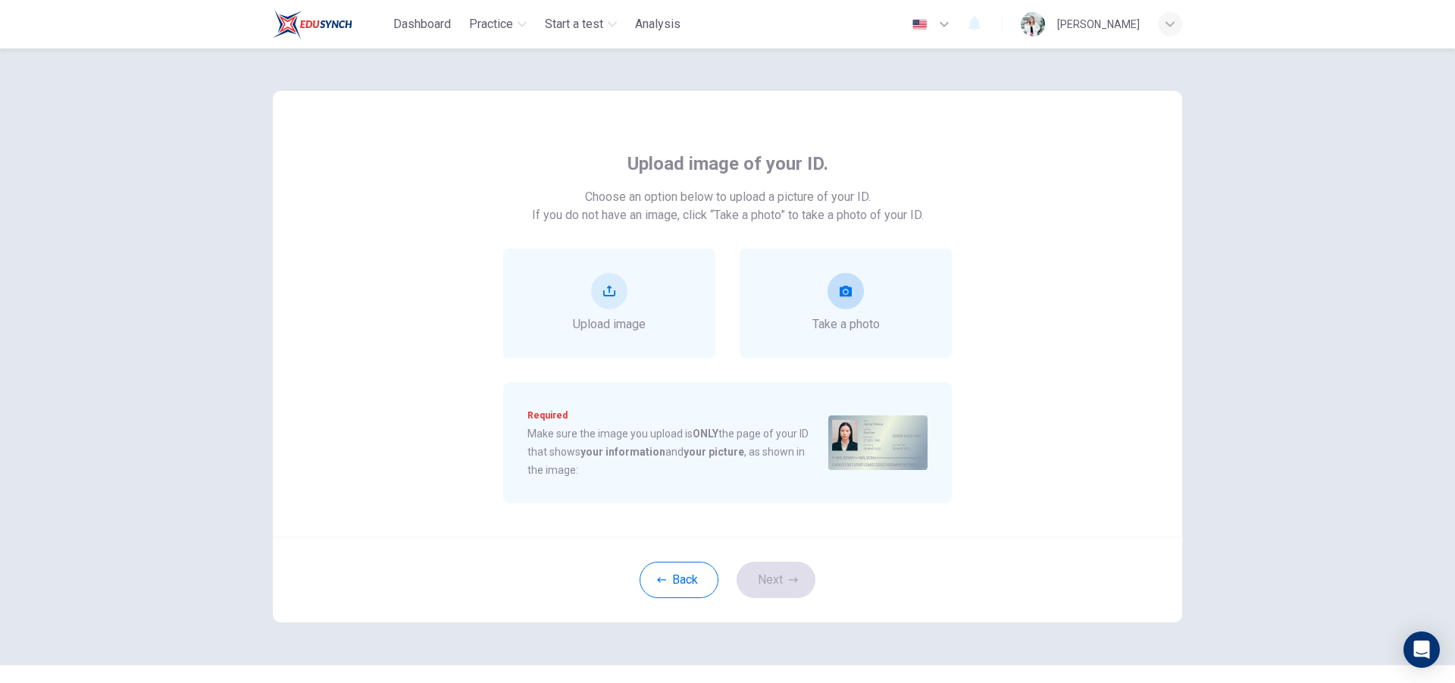
click at [874, 319] on span "Take a photo" at bounding box center [846, 324] width 67 height 18
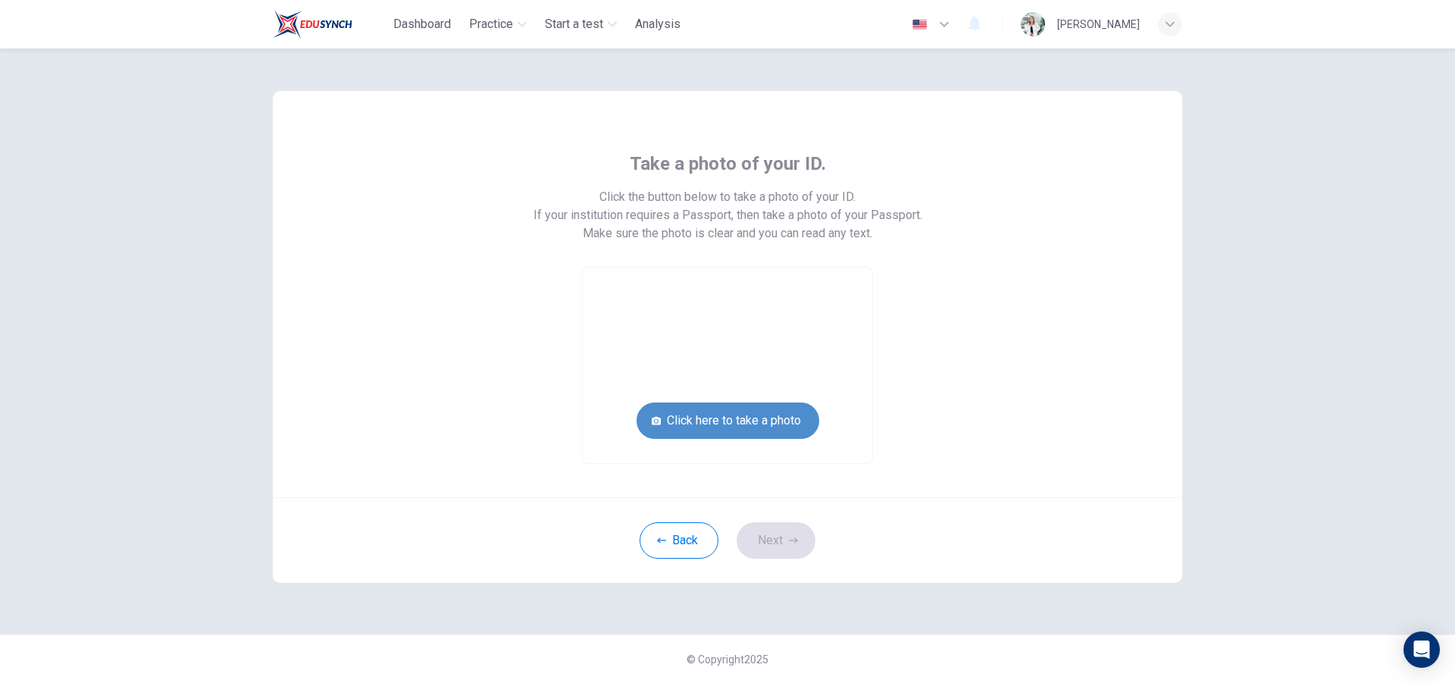
click at [770, 417] on button "Click here to take a photo" at bounding box center [728, 420] width 183 height 36
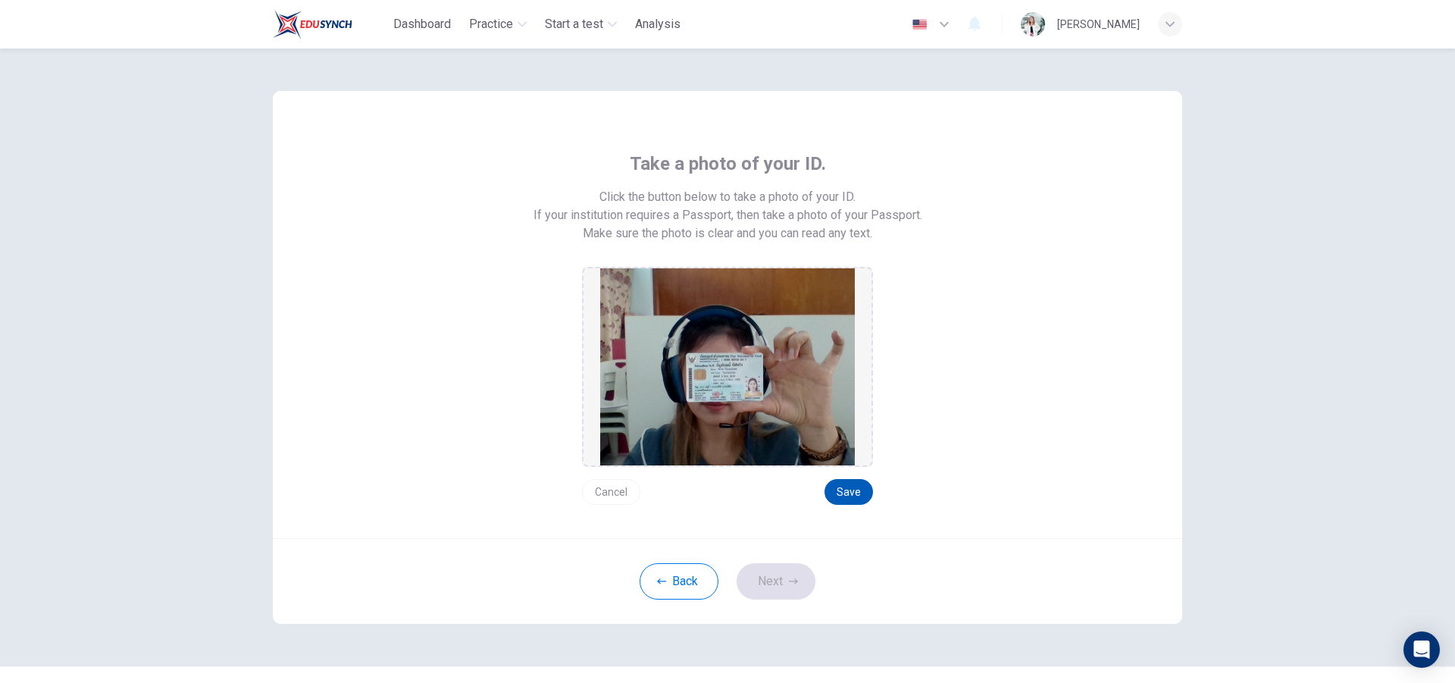
click at [838, 489] on button "Save" at bounding box center [849, 492] width 49 height 26
click at [775, 572] on button "Next" at bounding box center [776, 581] width 79 height 36
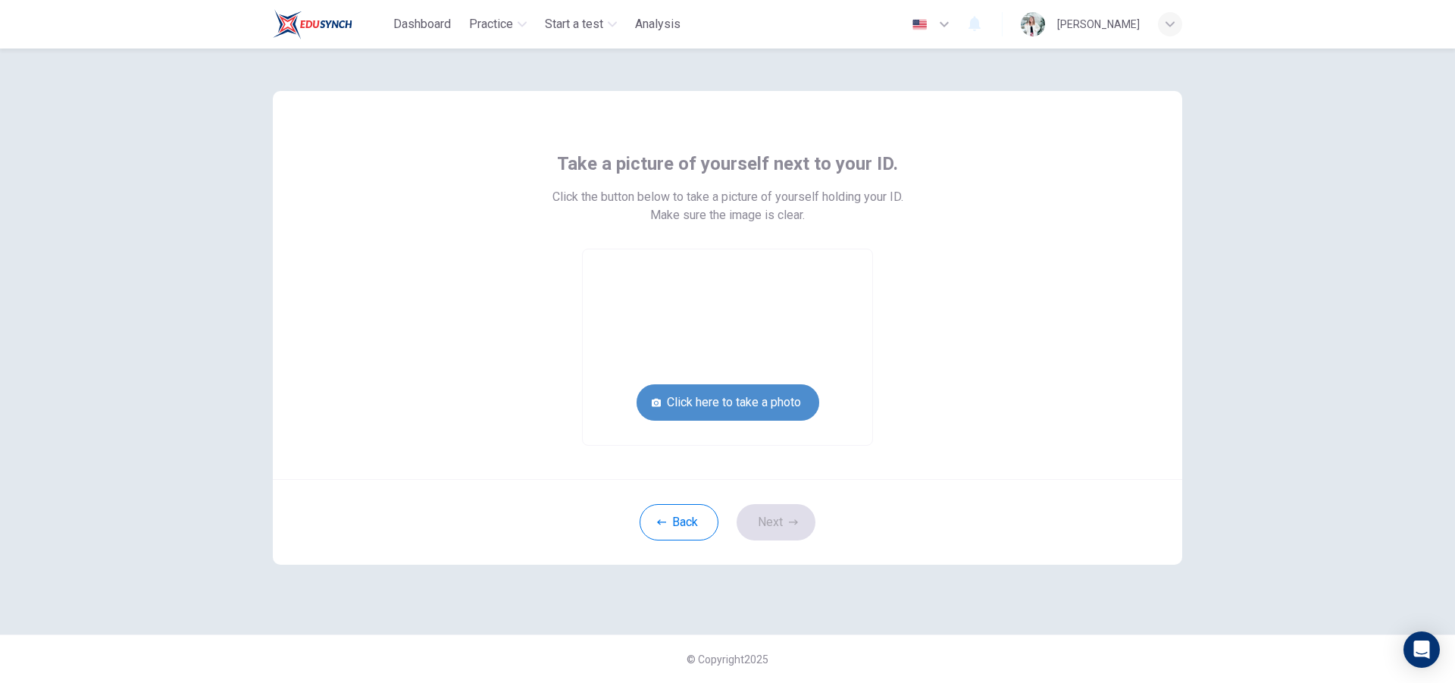
click at [797, 402] on button "Click here to take a photo" at bounding box center [728, 402] width 183 height 36
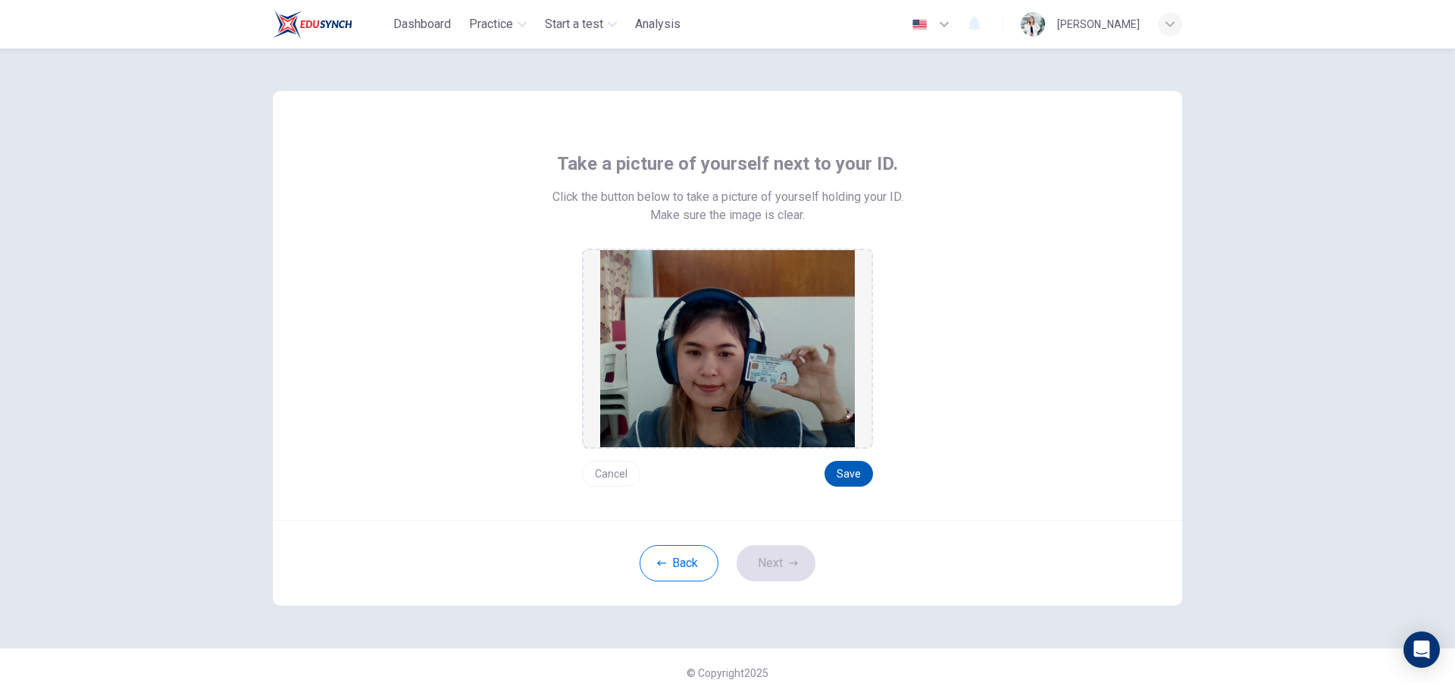
click at [838, 463] on button "Save" at bounding box center [849, 474] width 49 height 26
click at [806, 562] on button "Next" at bounding box center [776, 563] width 79 height 36
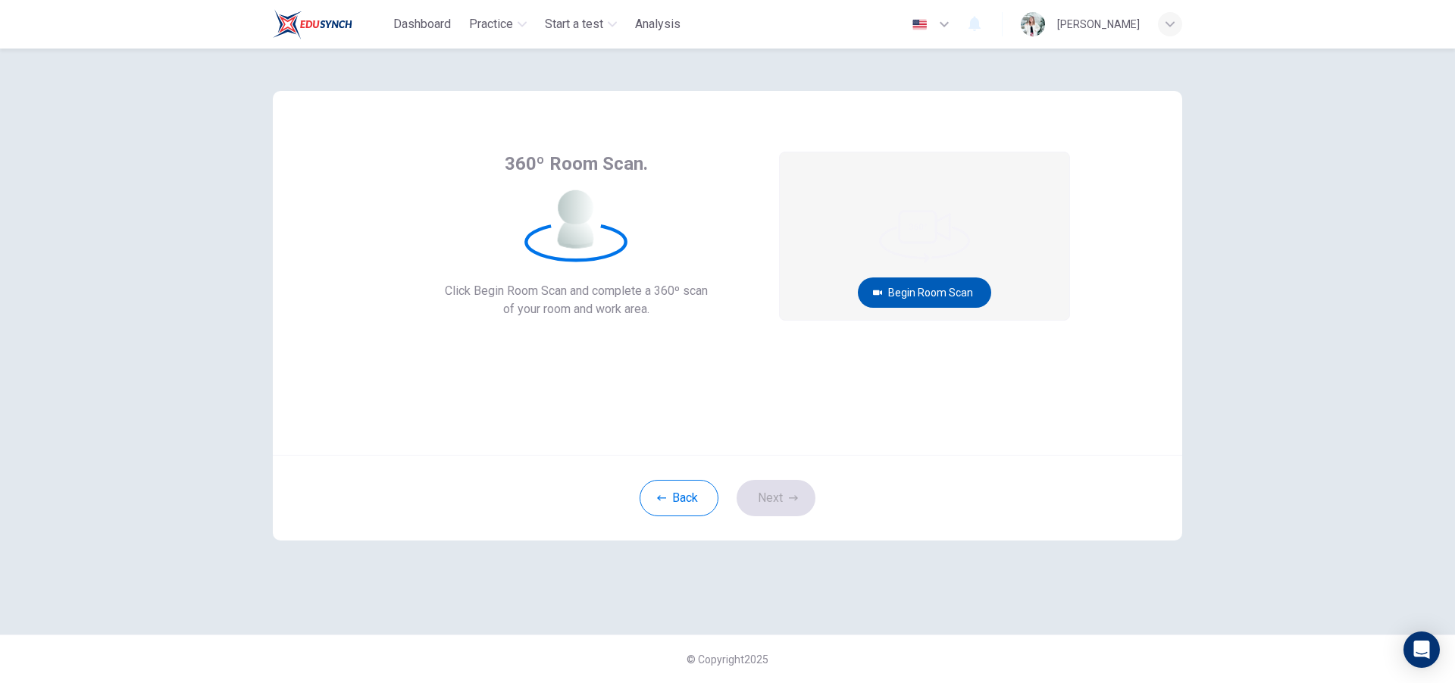
drag, startPoint x: 947, startPoint y: 276, endPoint x: 945, endPoint y: 284, distance: 8.6
click at [945, 284] on div "Begin Room Scan" at bounding box center [925, 236] width 290 height 168
click at [945, 285] on button "Begin Room Scan" at bounding box center [924, 292] width 133 height 30
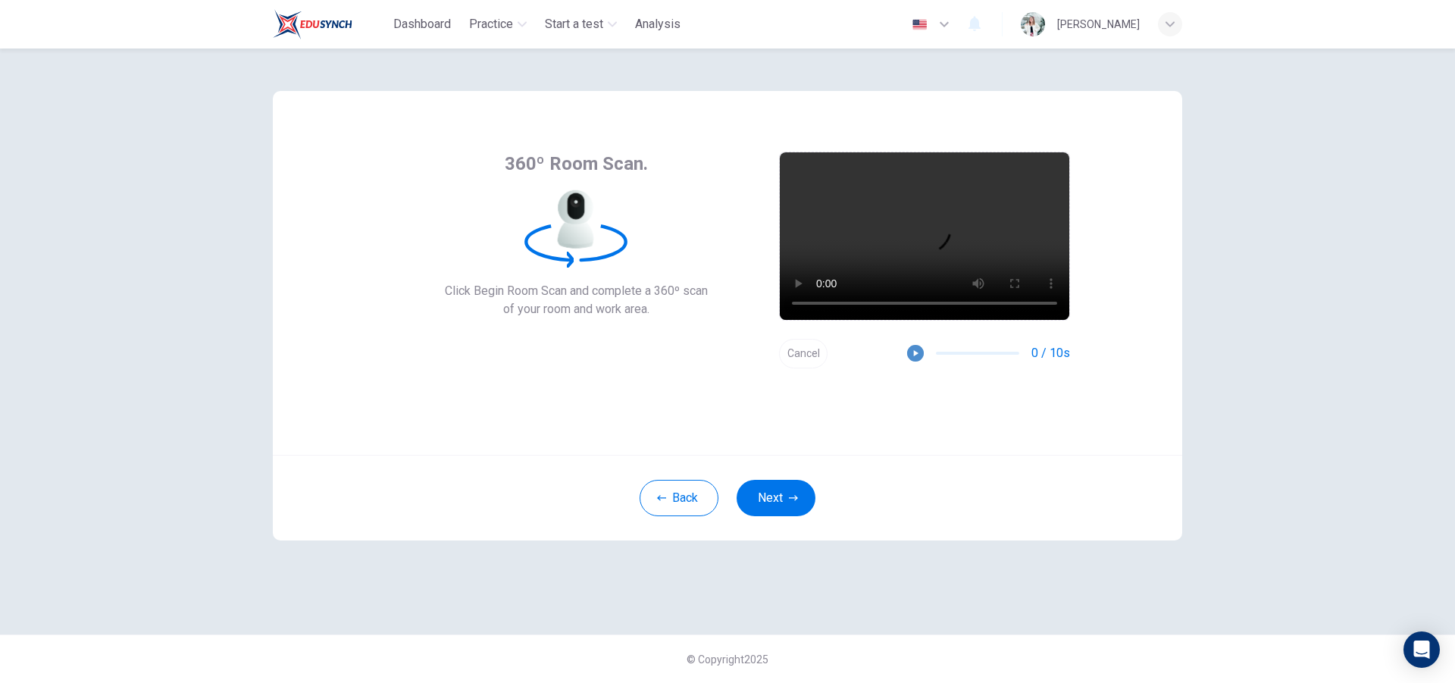
click at [913, 352] on icon "button" at bounding box center [915, 353] width 11 height 11
click at [766, 492] on button "Next" at bounding box center [776, 498] width 79 height 36
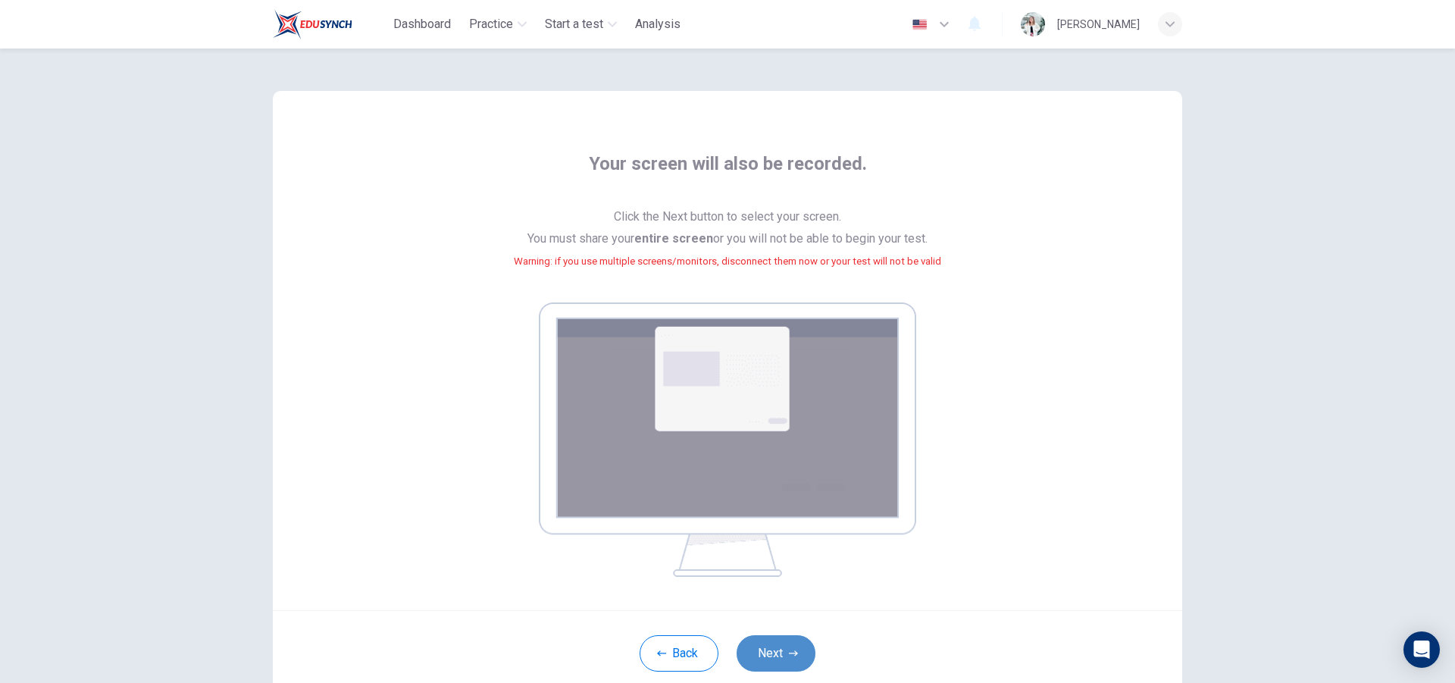
click at [779, 645] on button "Next" at bounding box center [776, 653] width 79 height 36
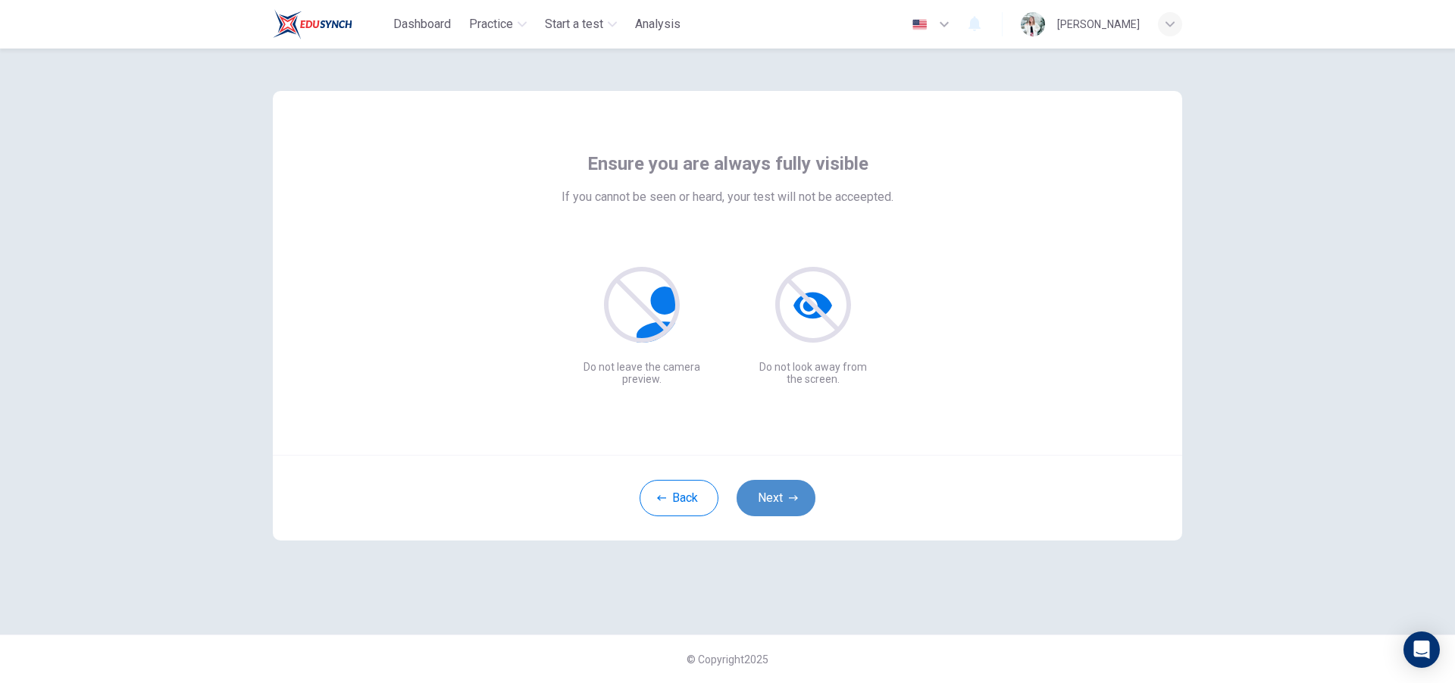
click at [803, 487] on button "Next" at bounding box center [776, 498] width 79 height 36
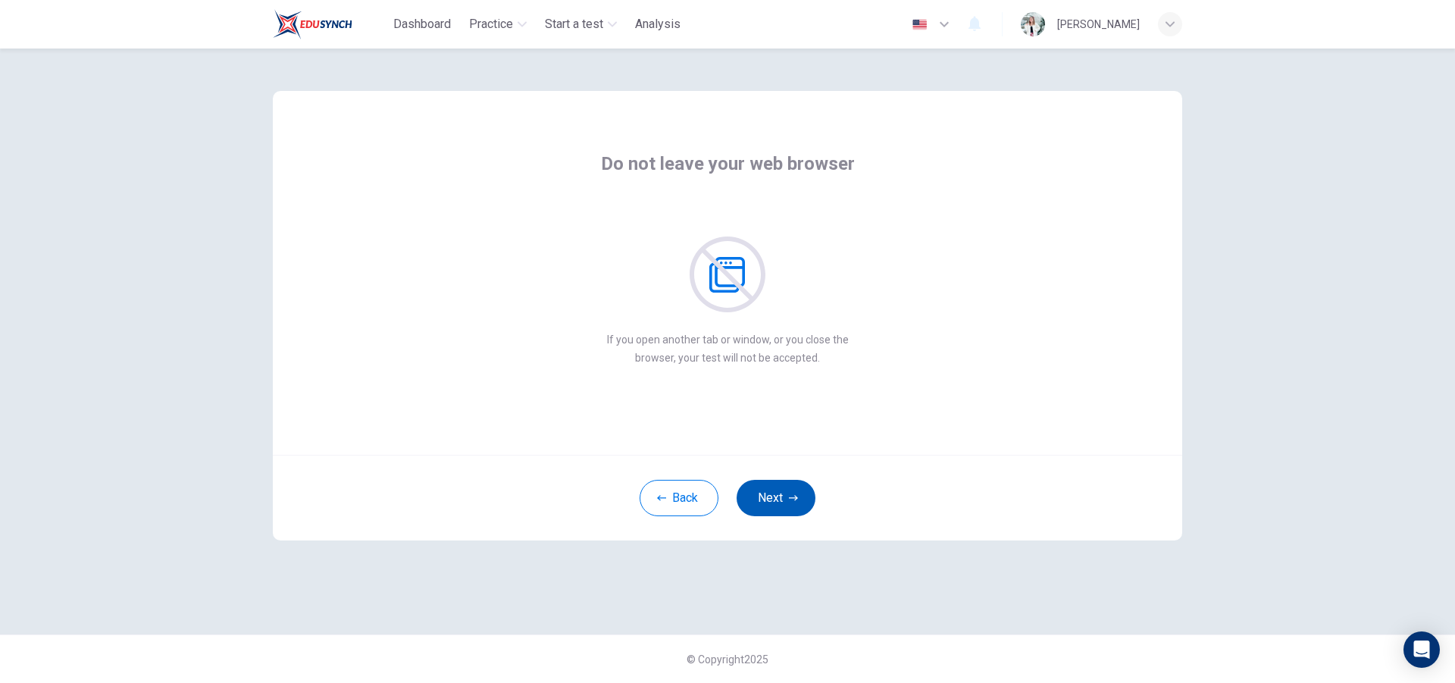
click at [799, 499] on button "Next" at bounding box center [776, 498] width 79 height 36
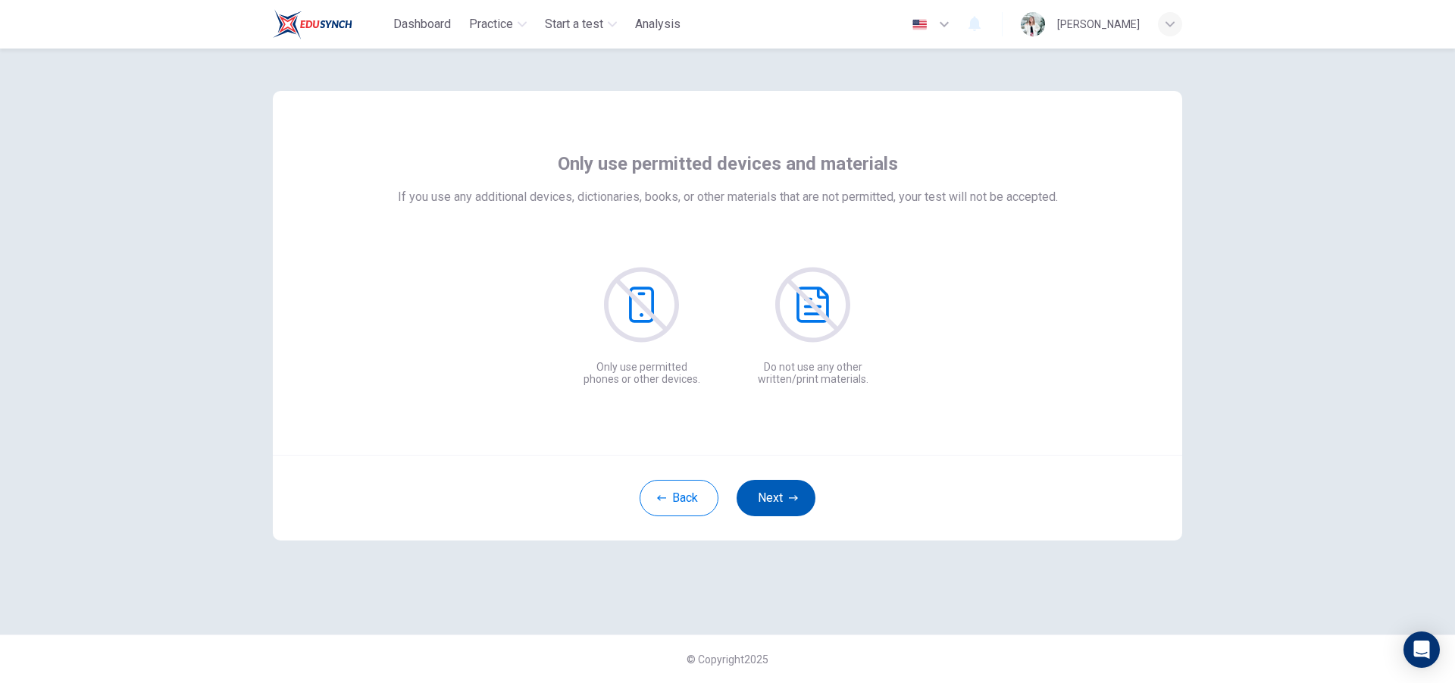
click at [799, 499] on button "Next" at bounding box center [776, 498] width 79 height 36
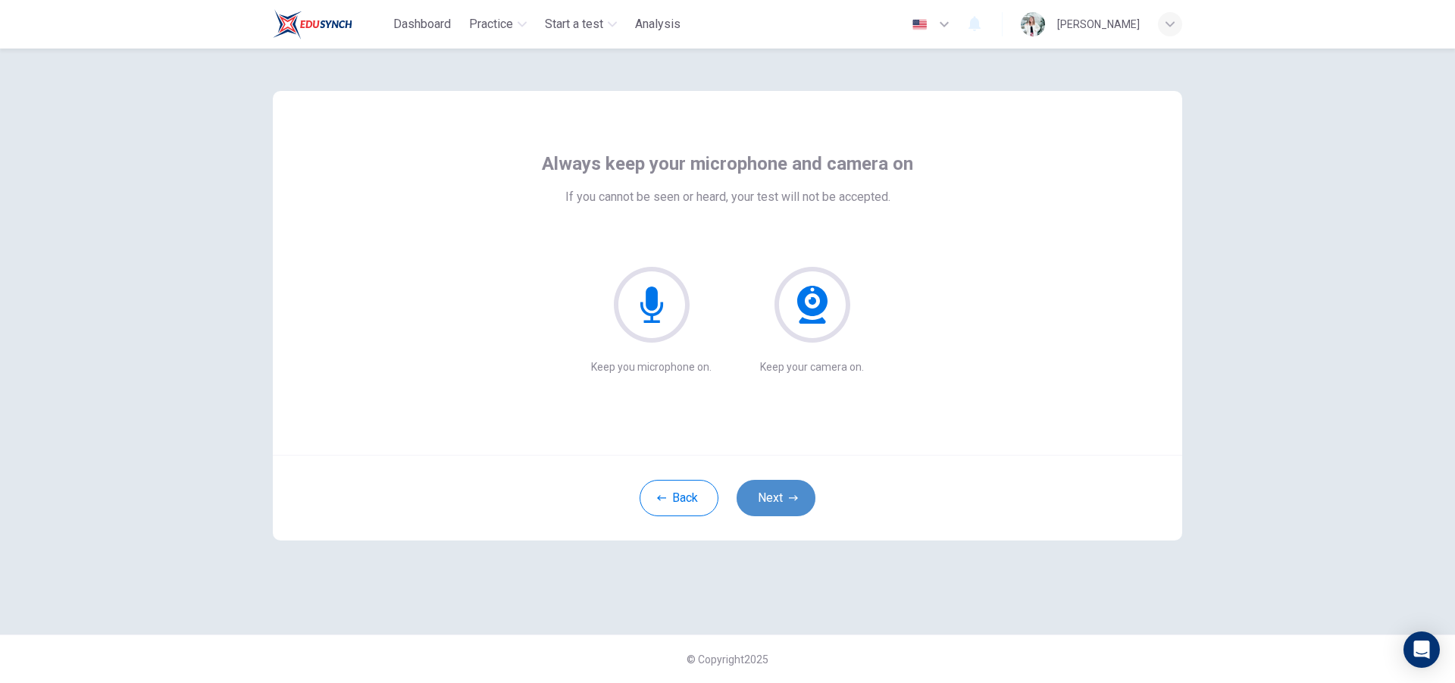
click at [799, 499] on button "Next" at bounding box center [776, 498] width 79 height 36
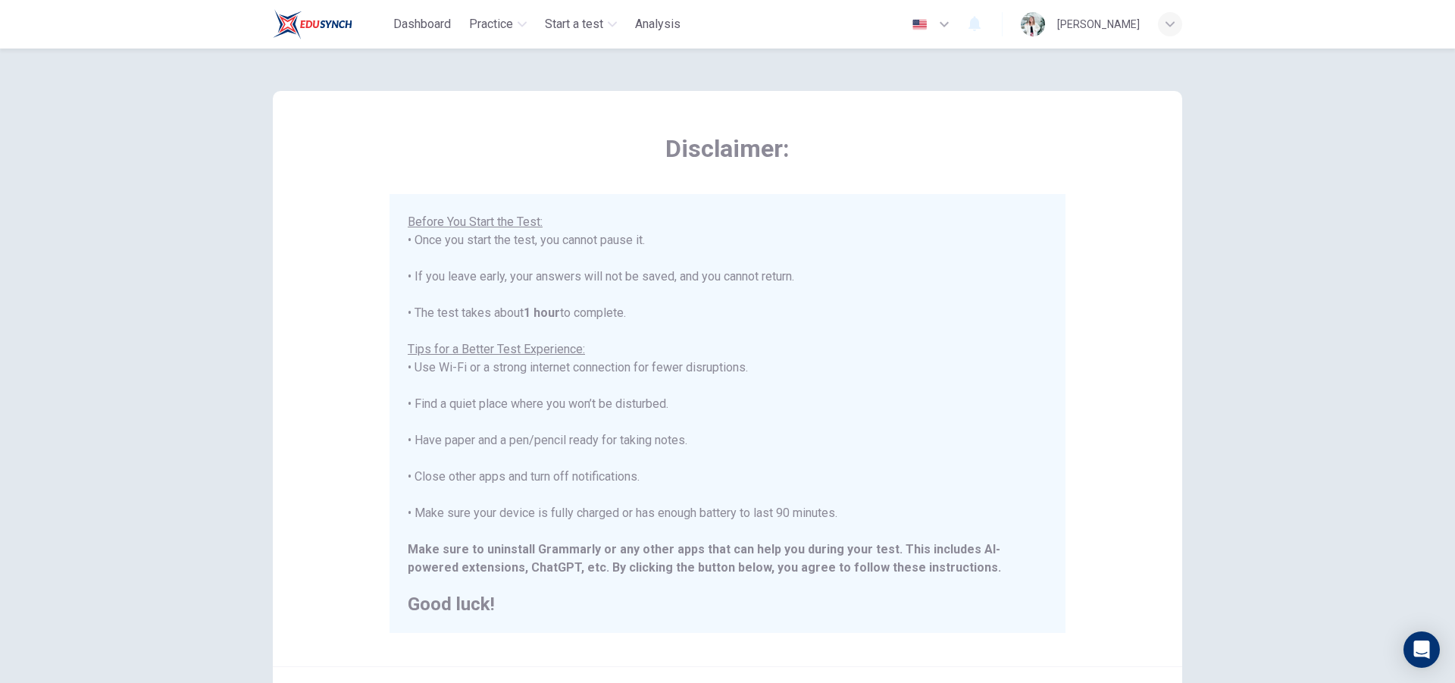
scroll to position [160, 0]
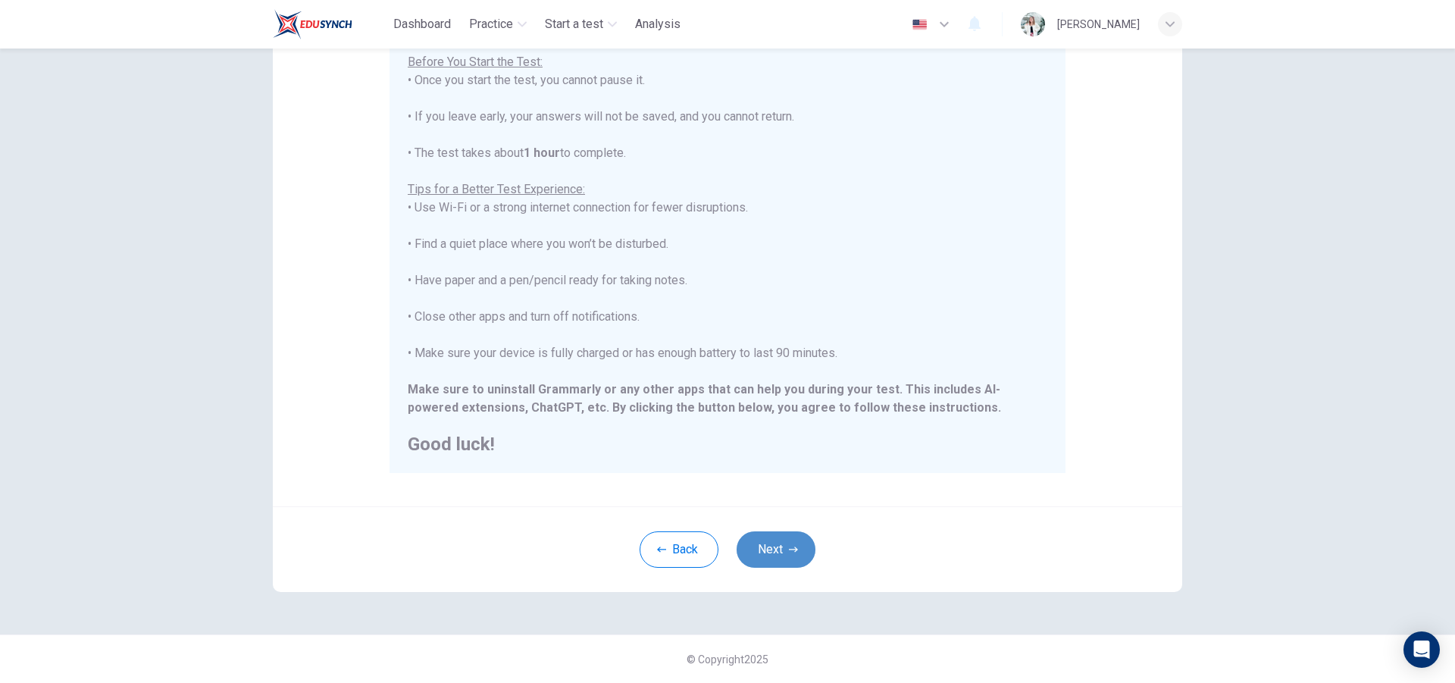
click at [789, 541] on button "Next" at bounding box center [776, 549] width 79 height 36
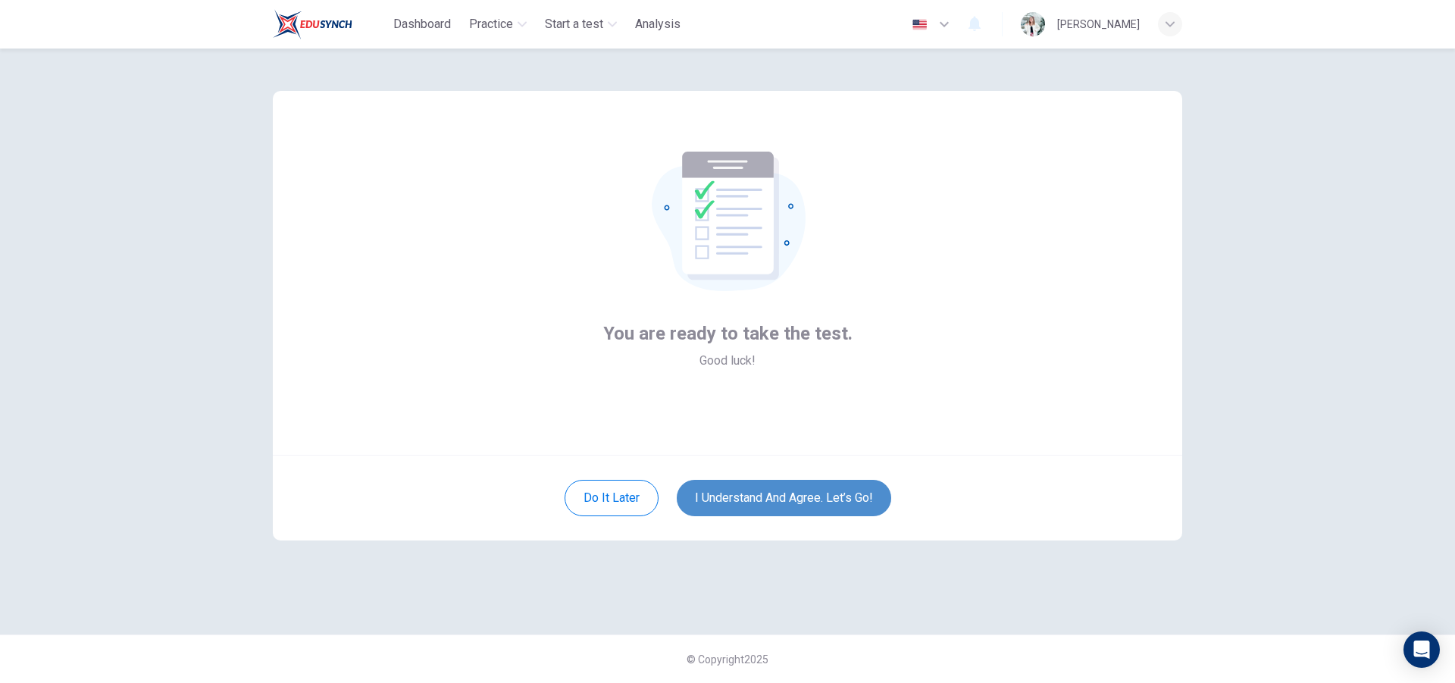
click at [813, 505] on button "I understand and agree. Let’s go!" at bounding box center [784, 498] width 214 height 36
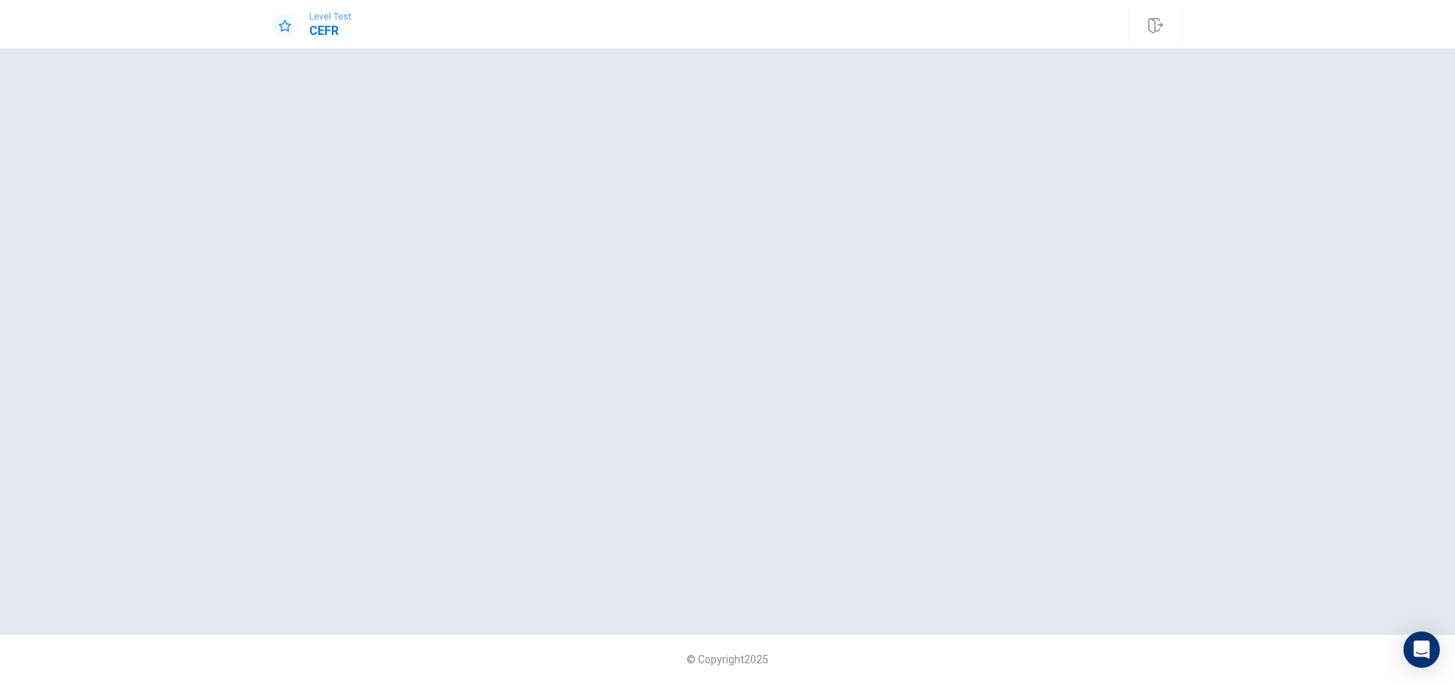
click at [806, 221] on div at bounding box center [728, 341] width 910 height 525
click at [702, 242] on div at bounding box center [728, 341] width 910 height 525
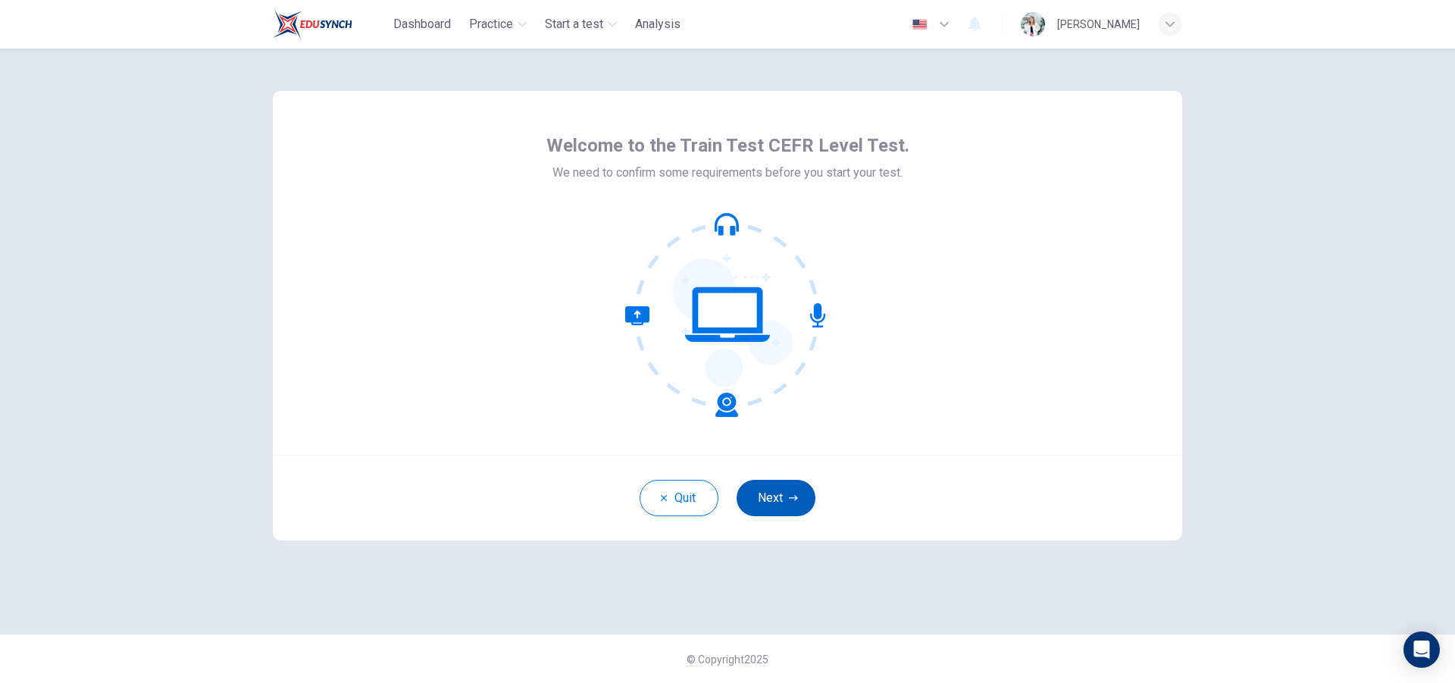
click at [770, 509] on button "Next" at bounding box center [776, 498] width 79 height 36
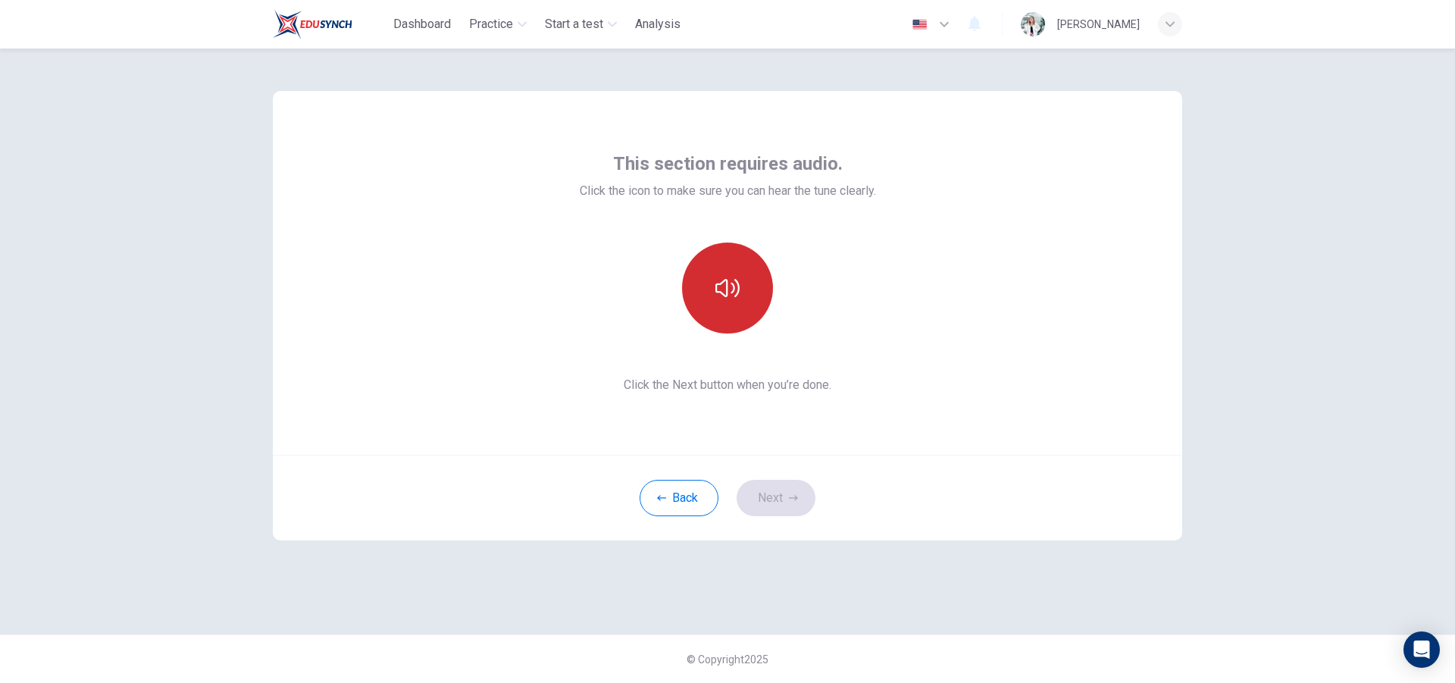
click at [715, 275] on button "button" at bounding box center [727, 288] width 91 height 91
click at [765, 498] on button "Next" at bounding box center [776, 498] width 79 height 36
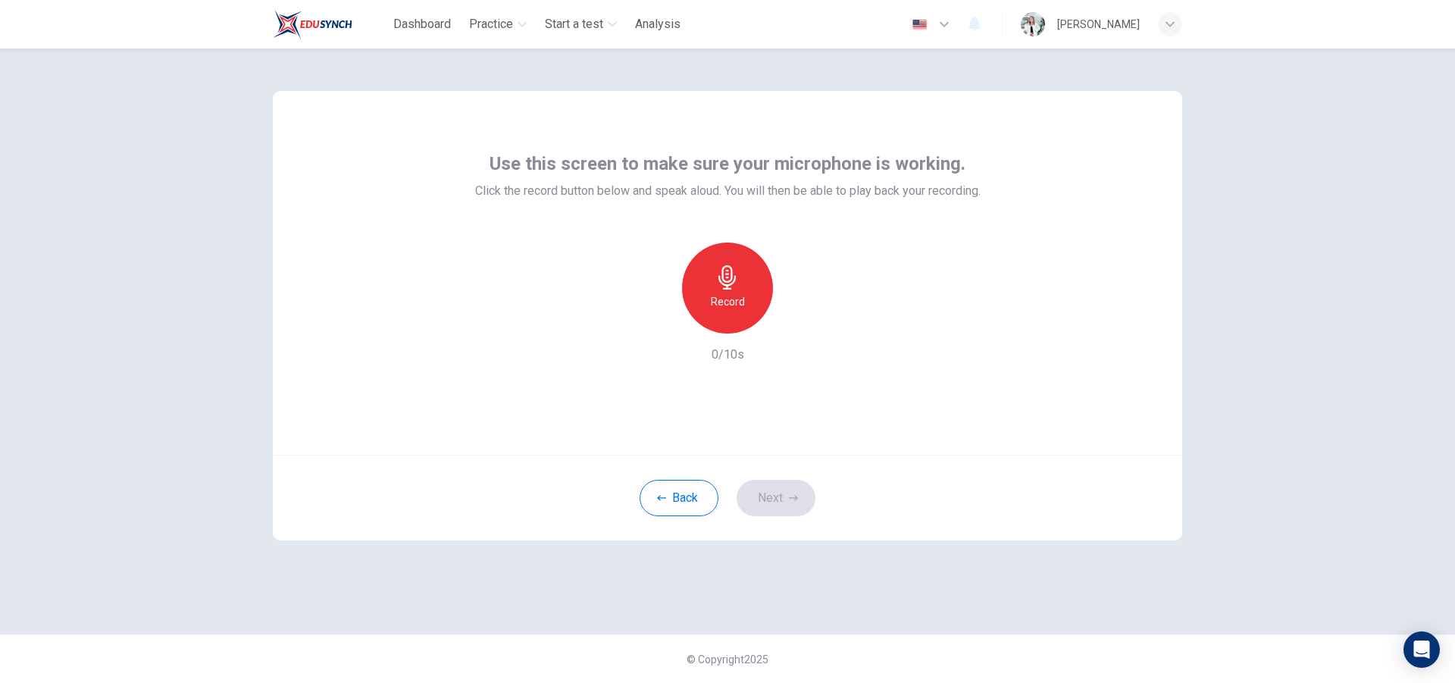
click at [727, 302] on h6 "Record" at bounding box center [728, 302] width 34 height 18
click at [747, 305] on div "Stop" at bounding box center [727, 288] width 91 height 91
click at [799, 321] on icon "button" at bounding box center [798, 321] width 7 height 9
click at [779, 495] on button "Next" at bounding box center [776, 498] width 79 height 36
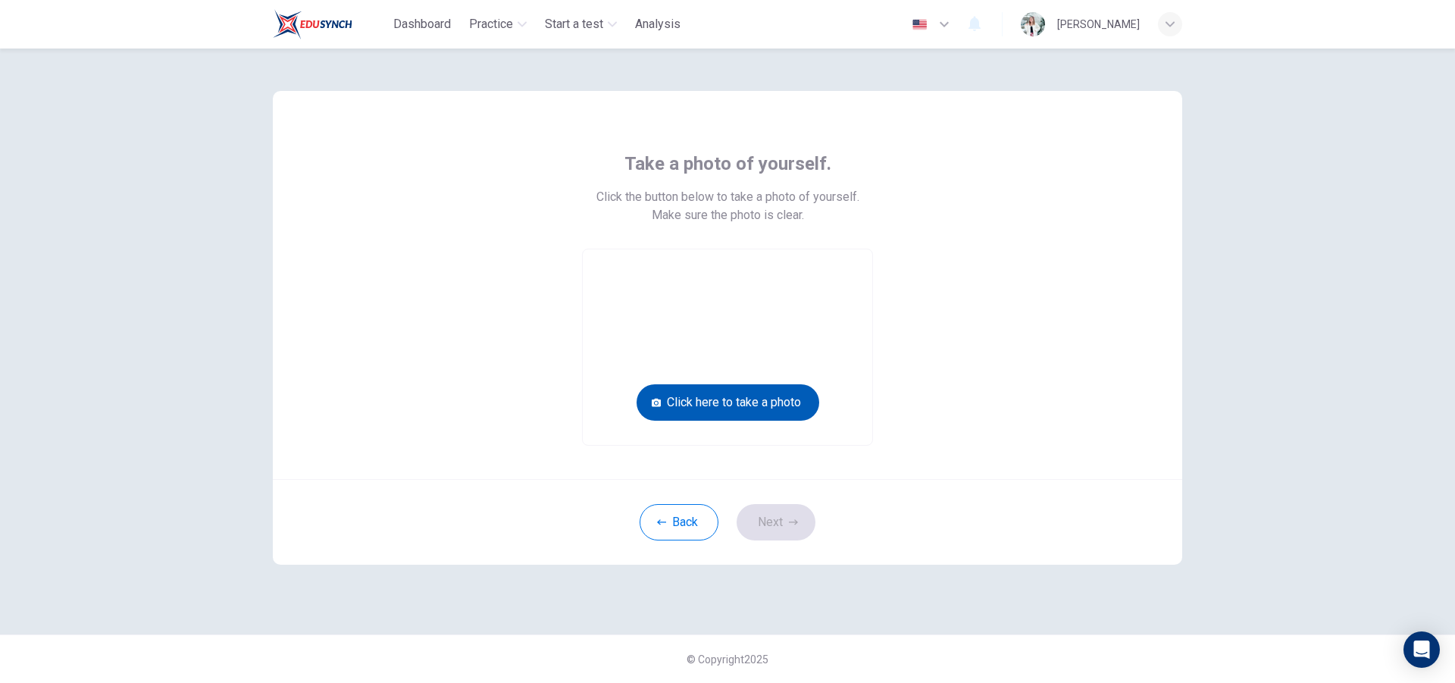
click at [784, 402] on button "Click here to take a photo" at bounding box center [728, 402] width 183 height 36
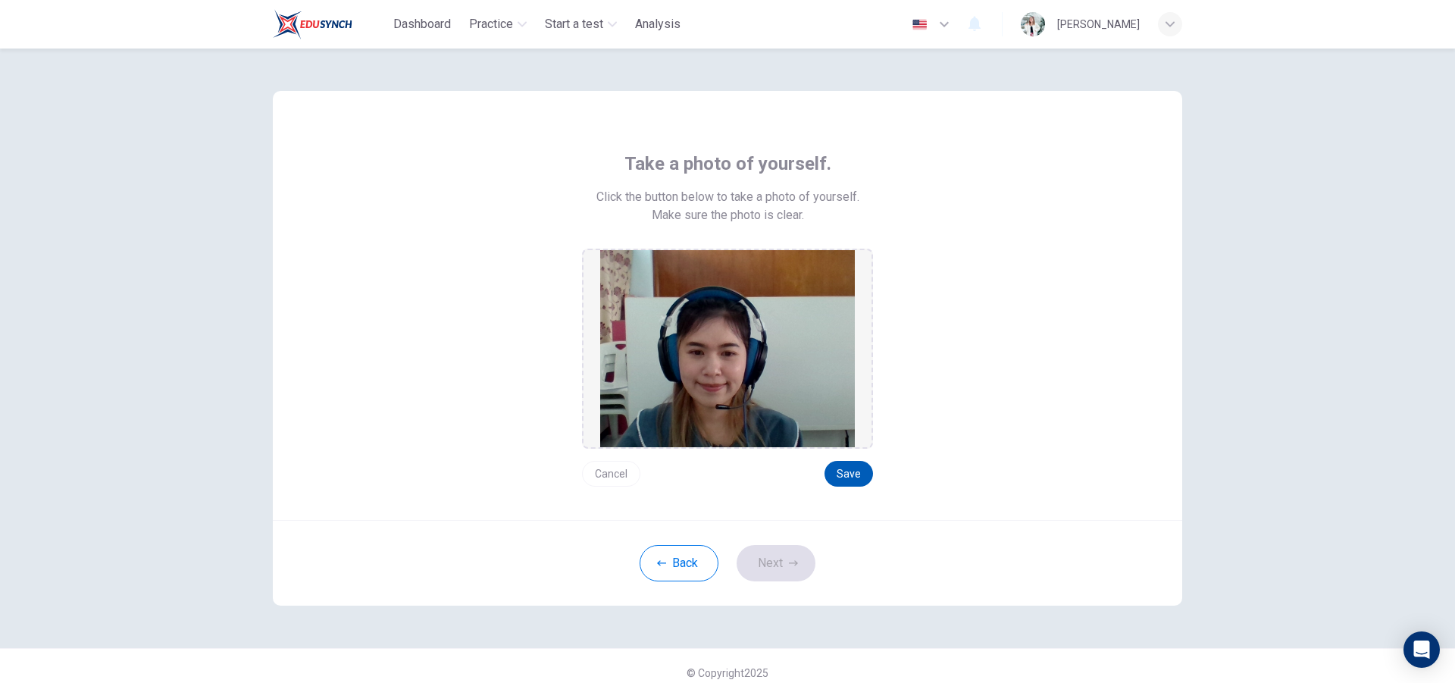
click at [841, 471] on button "Save" at bounding box center [849, 474] width 49 height 26
click at [770, 563] on button "Next" at bounding box center [776, 563] width 79 height 36
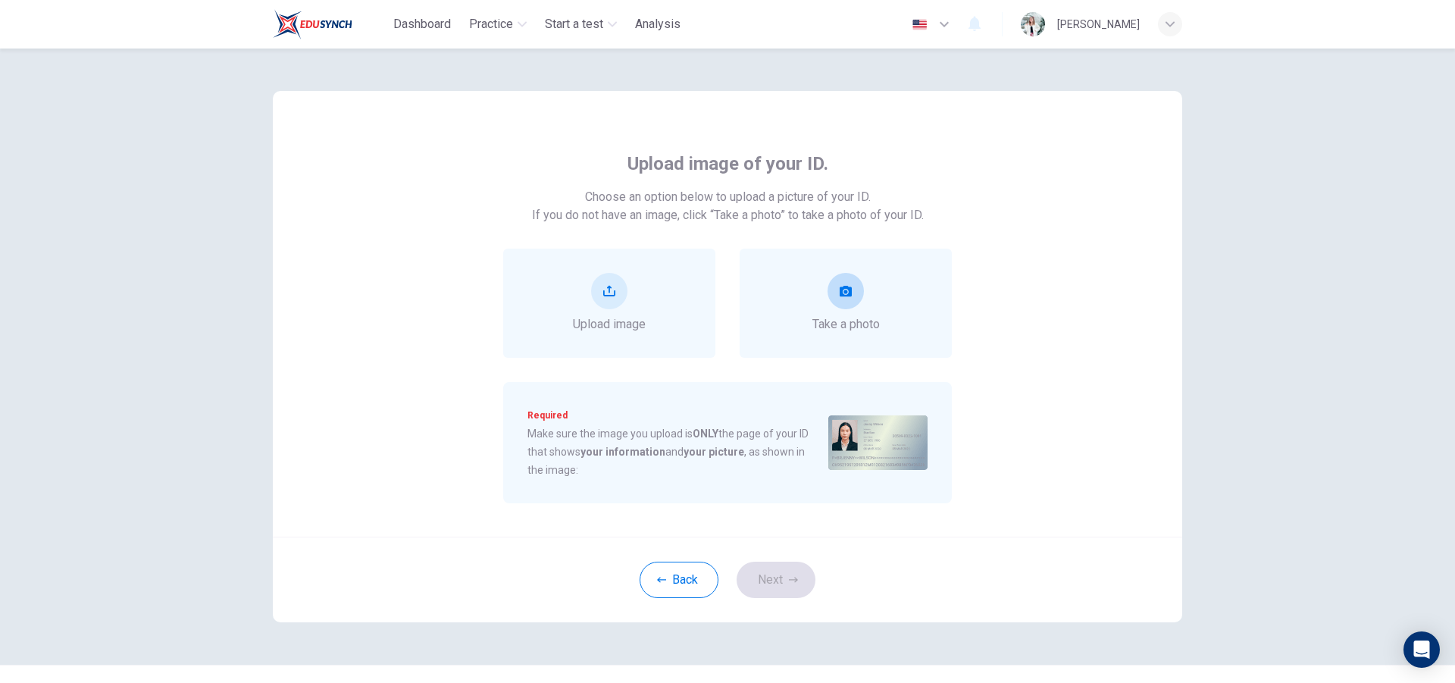
click at [865, 308] on div "Take a photo" at bounding box center [846, 303] width 67 height 61
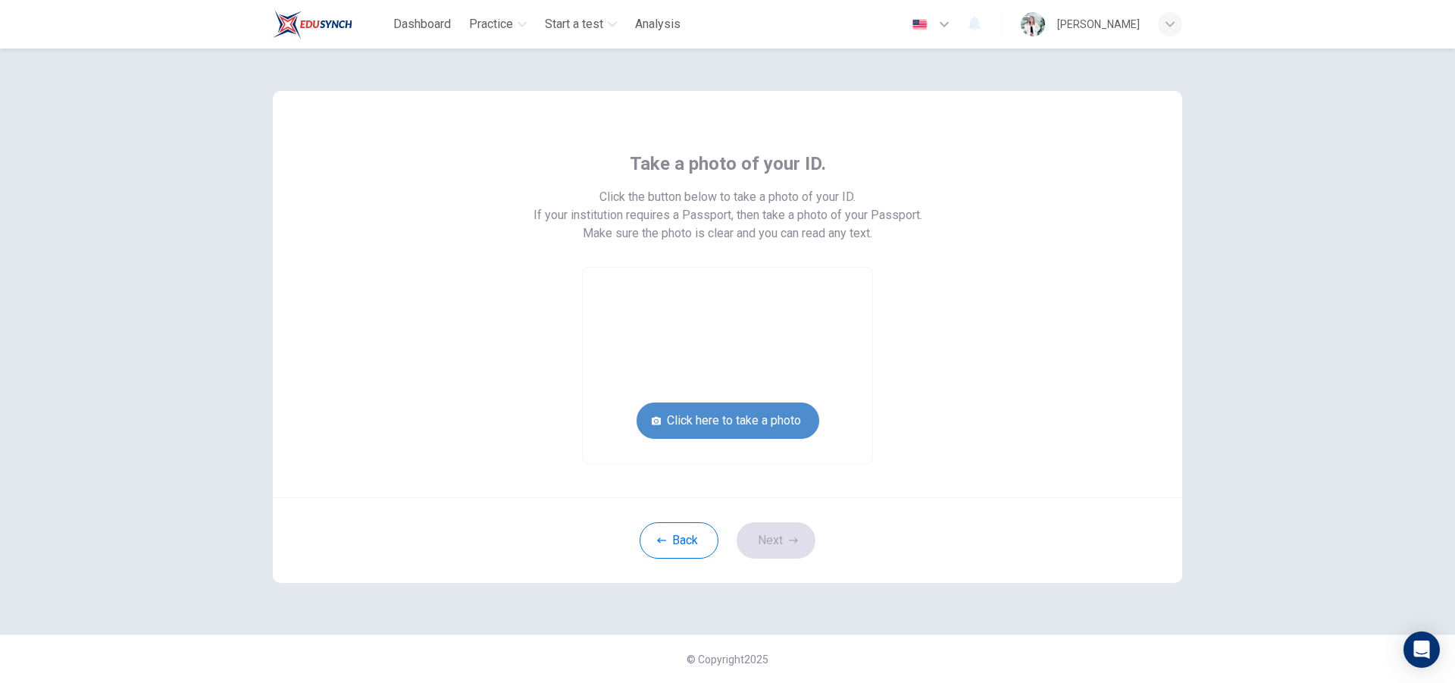
click at [743, 425] on button "Click here to take a photo" at bounding box center [728, 420] width 183 height 36
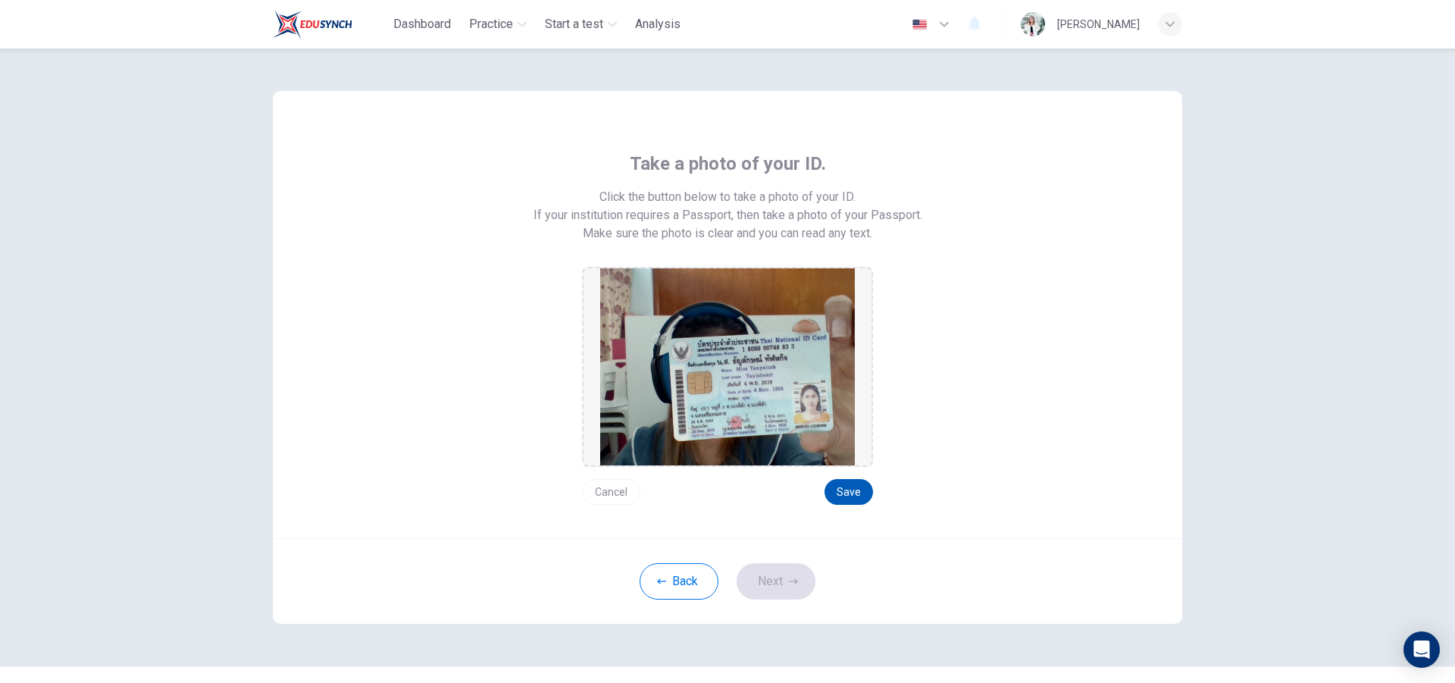
click at [852, 488] on button "Save" at bounding box center [849, 492] width 49 height 26
click at [775, 587] on button "Next" at bounding box center [776, 581] width 79 height 36
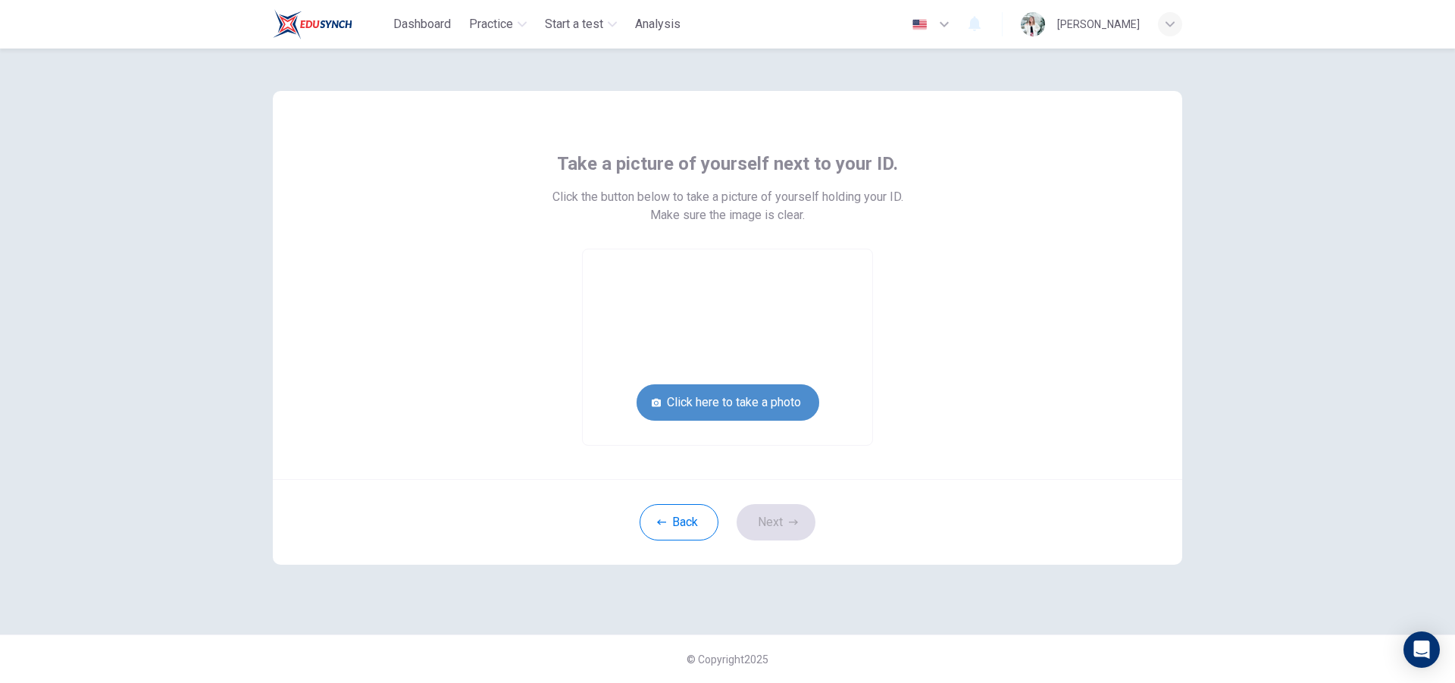
click at [791, 400] on button "Click here to take a photo" at bounding box center [728, 402] width 183 height 36
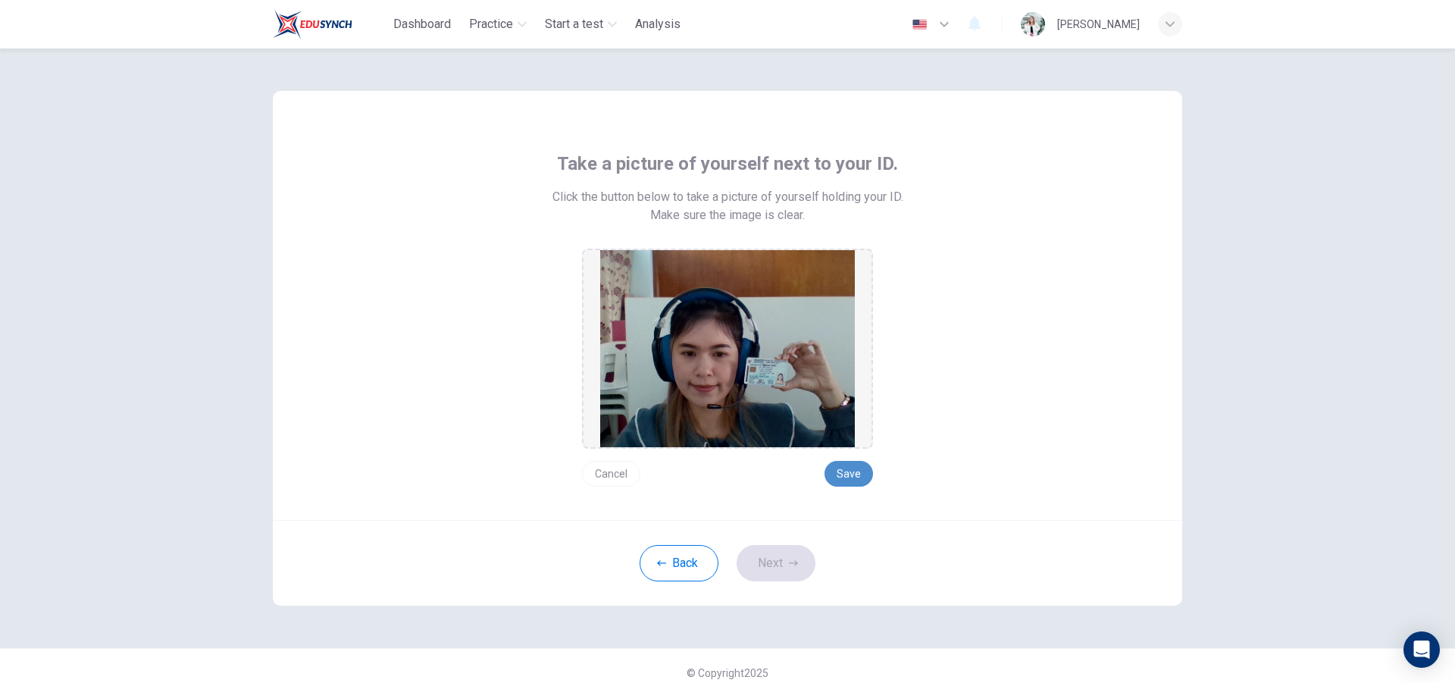
click at [850, 481] on button "Save" at bounding box center [849, 474] width 49 height 26
click at [790, 558] on button "Next" at bounding box center [776, 563] width 79 height 36
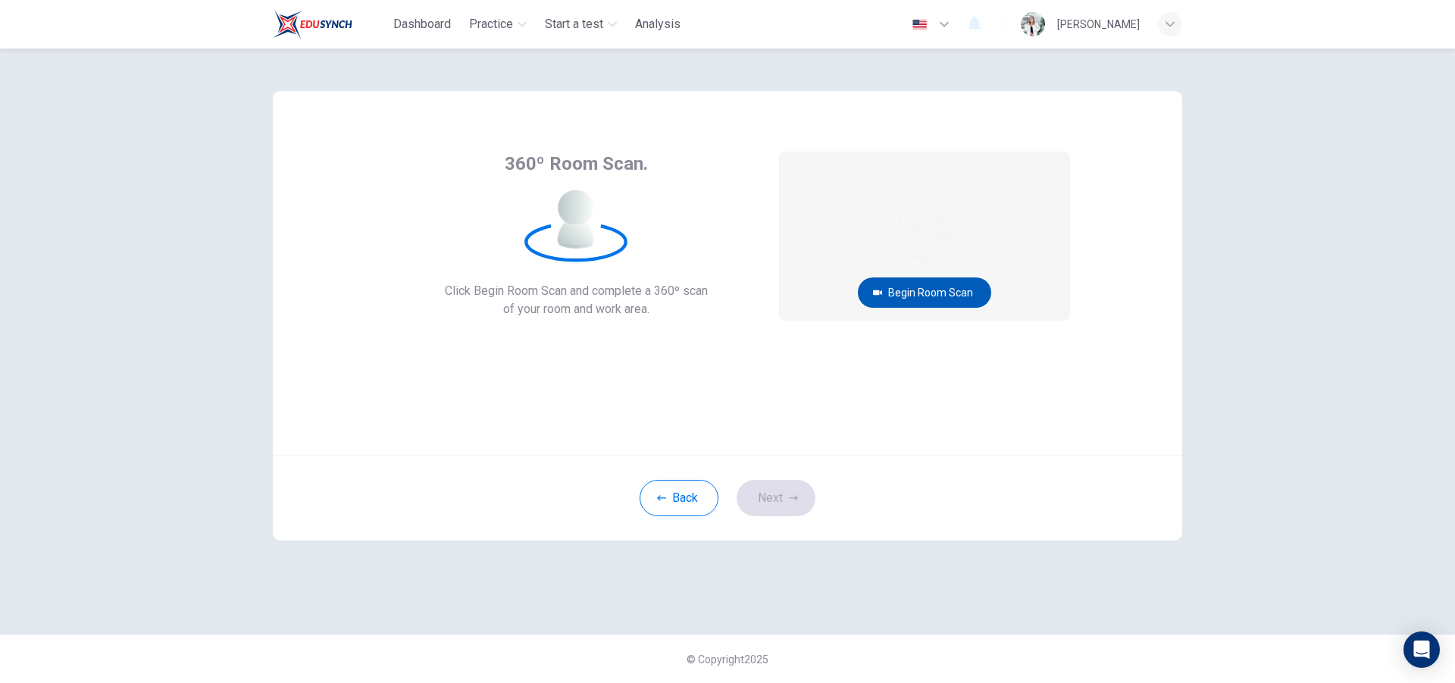
click at [953, 289] on button "Begin Room Scan" at bounding box center [924, 292] width 133 height 30
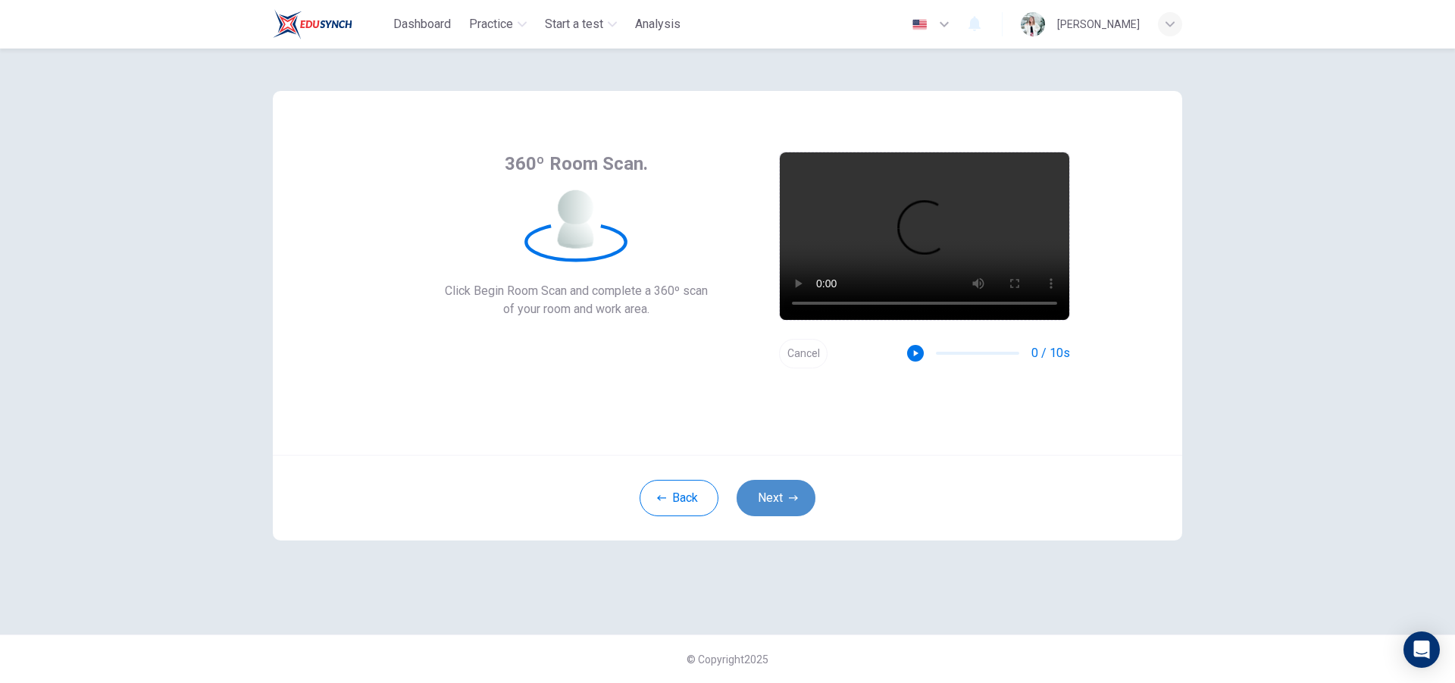
click at [768, 487] on button "Next" at bounding box center [776, 498] width 79 height 36
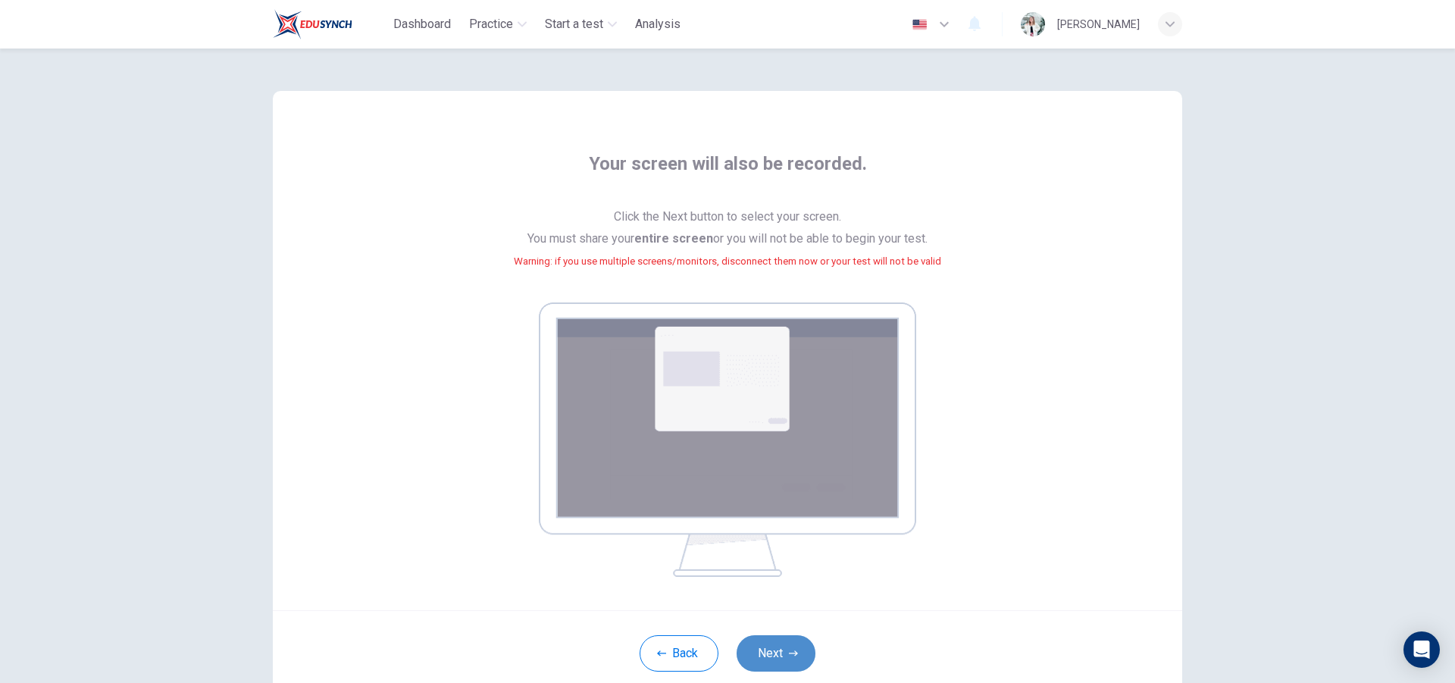
click at [761, 656] on button "Next" at bounding box center [776, 653] width 79 height 36
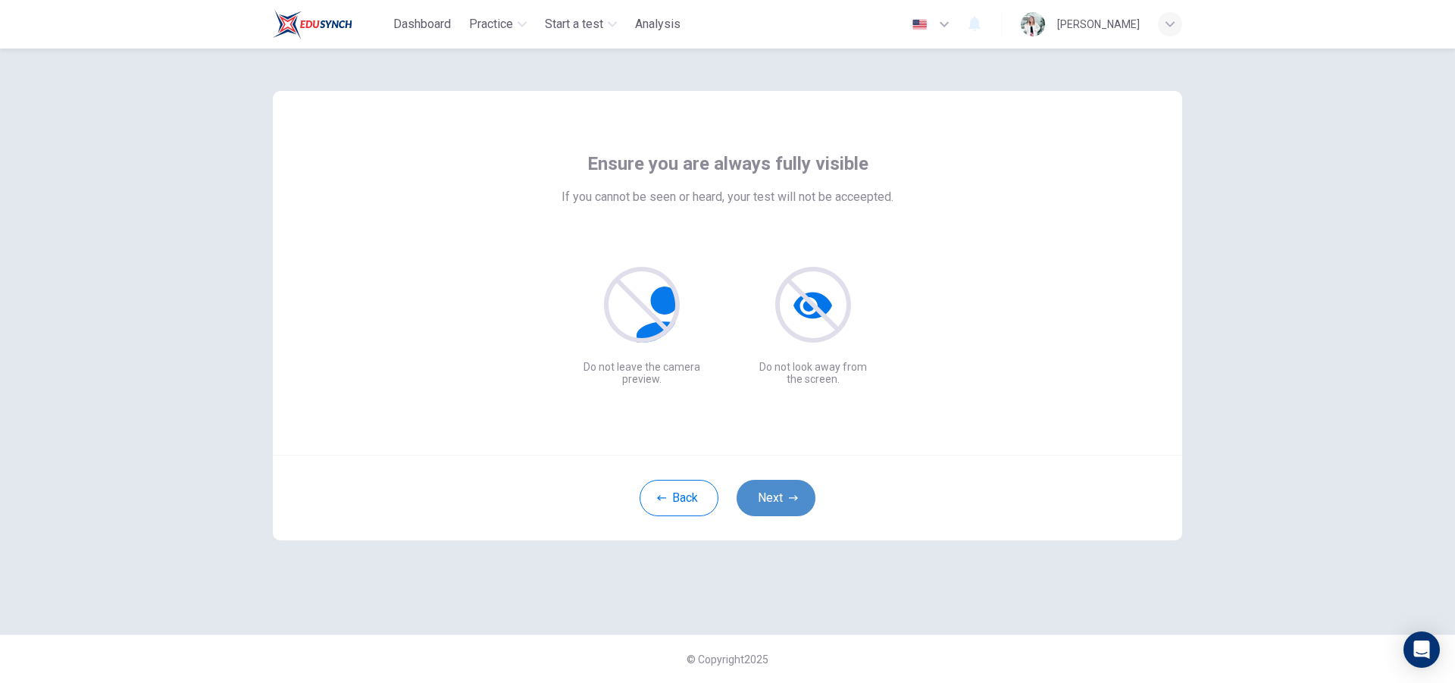
click at [806, 502] on button "Next" at bounding box center [776, 498] width 79 height 36
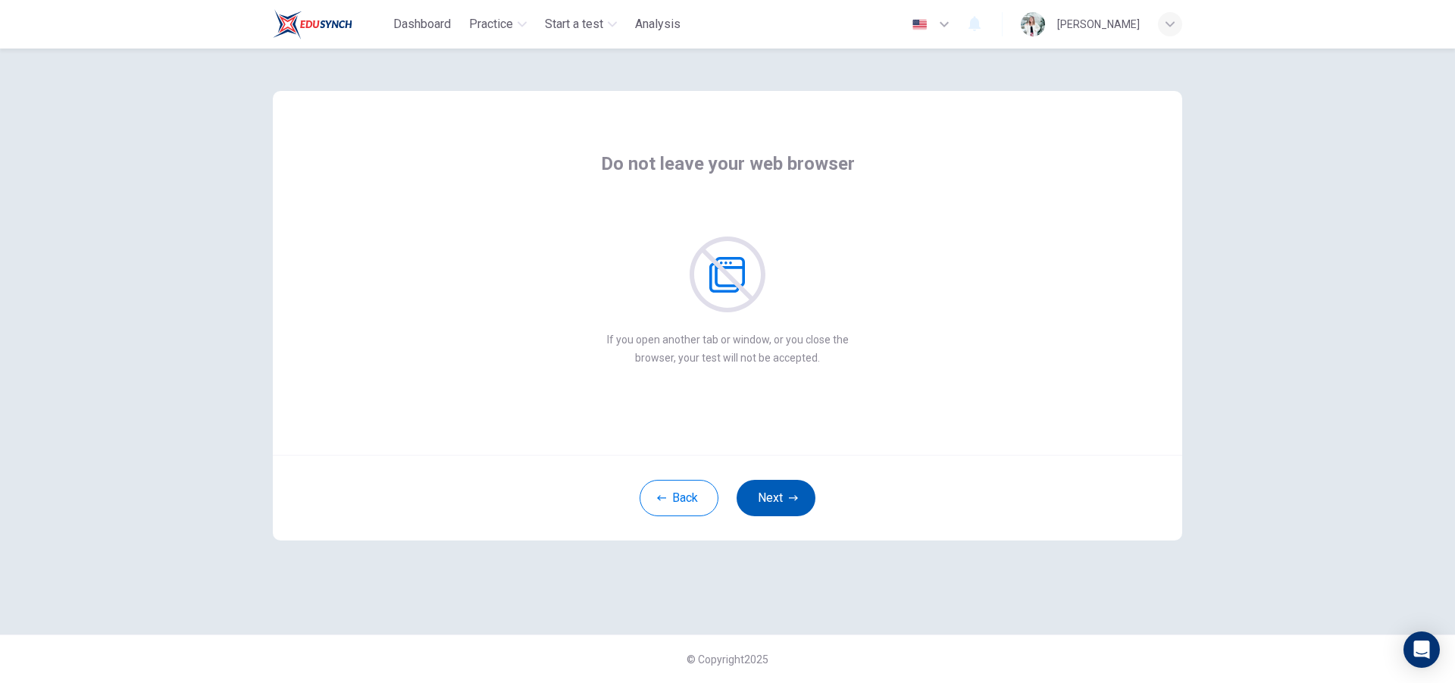
click at [804, 511] on button "Next" at bounding box center [776, 498] width 79 height 36
click at [805, 501] on button "Next" at bounding box center [776, 498] width 79 height 36
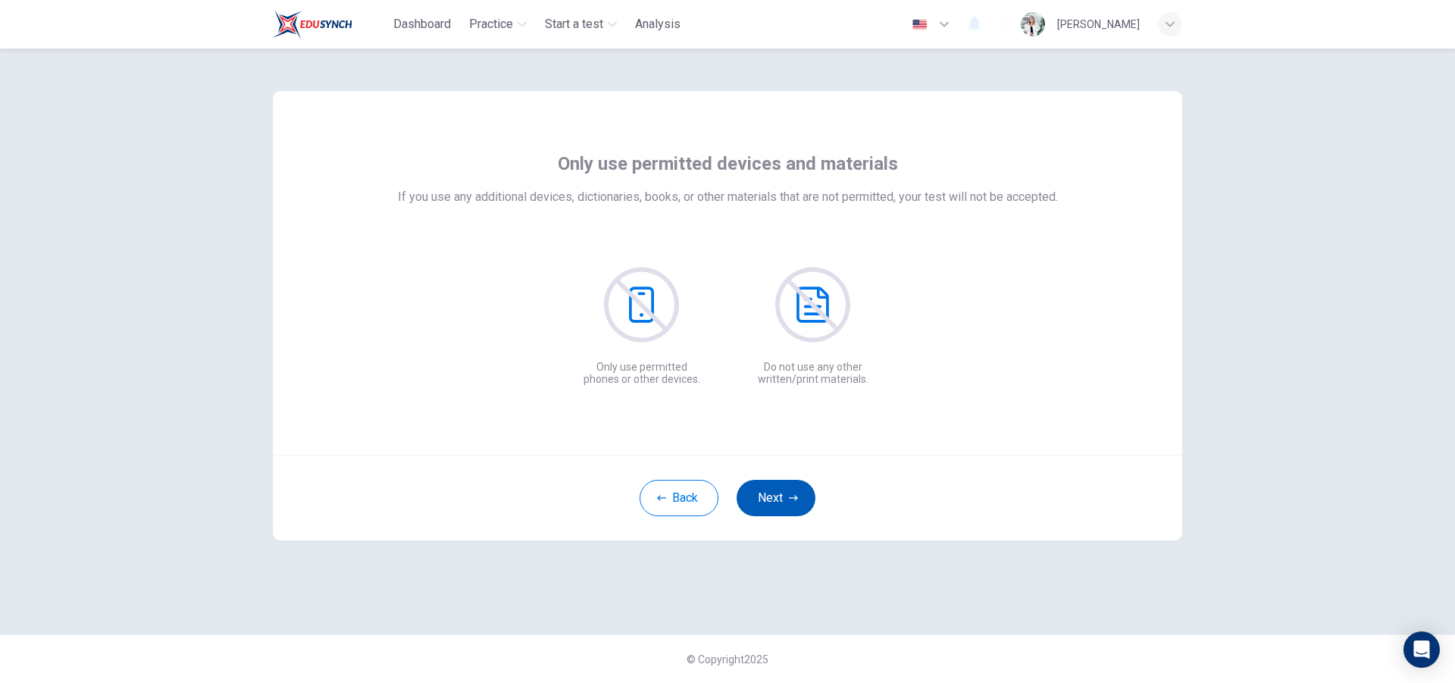
click at [805, 501] on button "Next" at bounding box center [776, 498] width 79 height 36
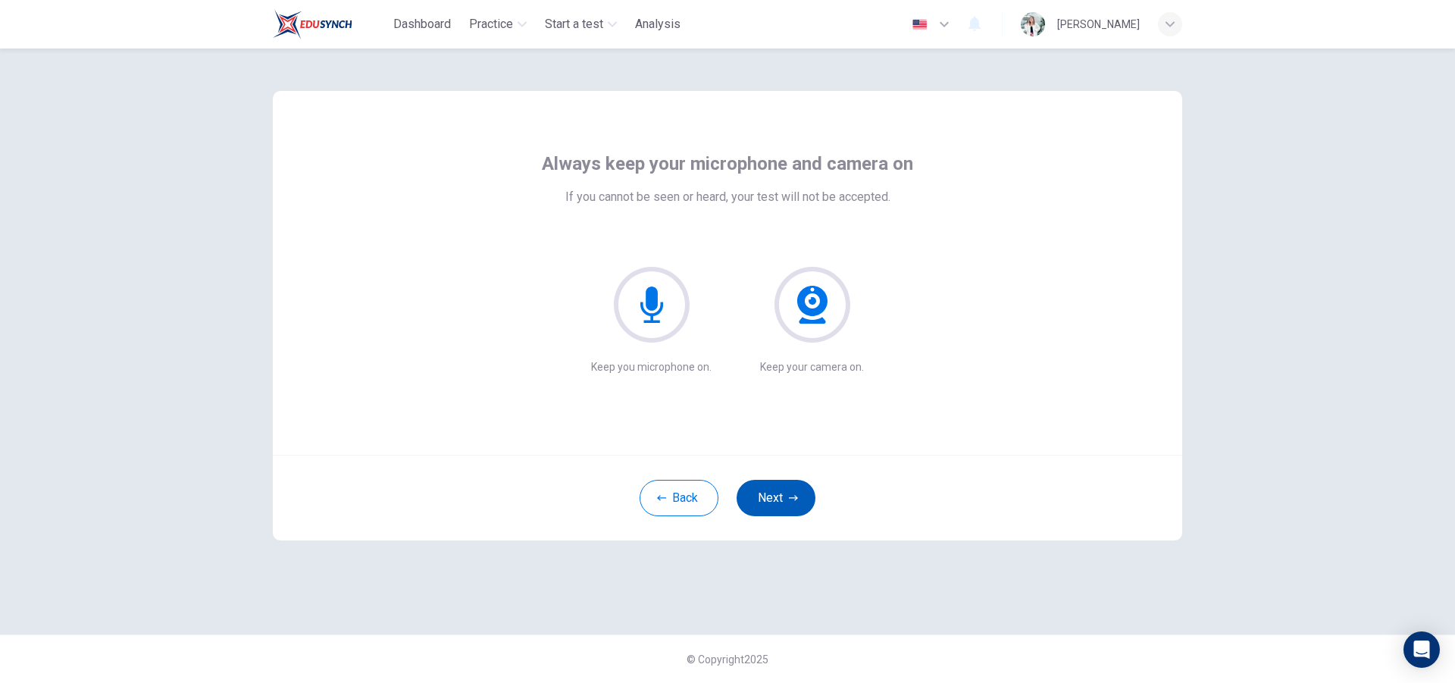
click at [805, 501] on button "Next" at bounding box center [776, 498] width 79 height 36
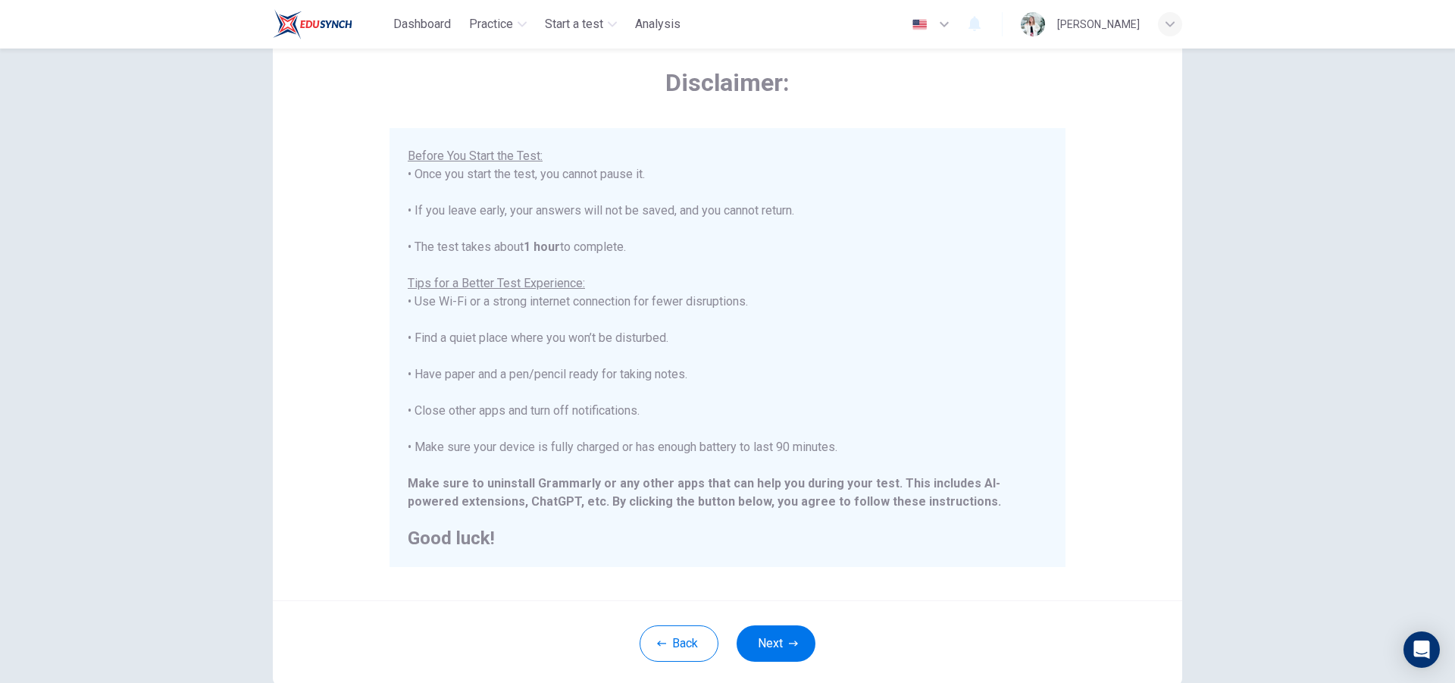
scroll to position [160, 0]
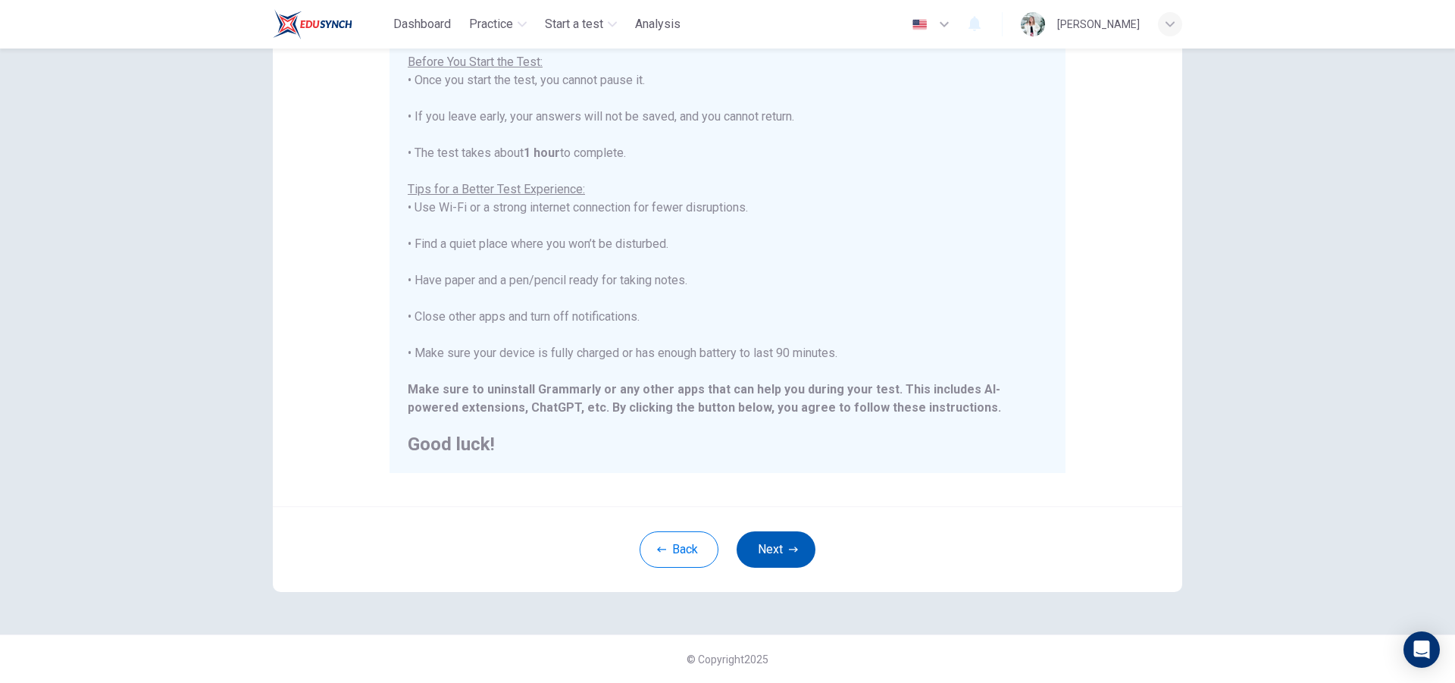
click at [781, 540] on button "Next" at bounding box center [776, 549] width 79 height 36
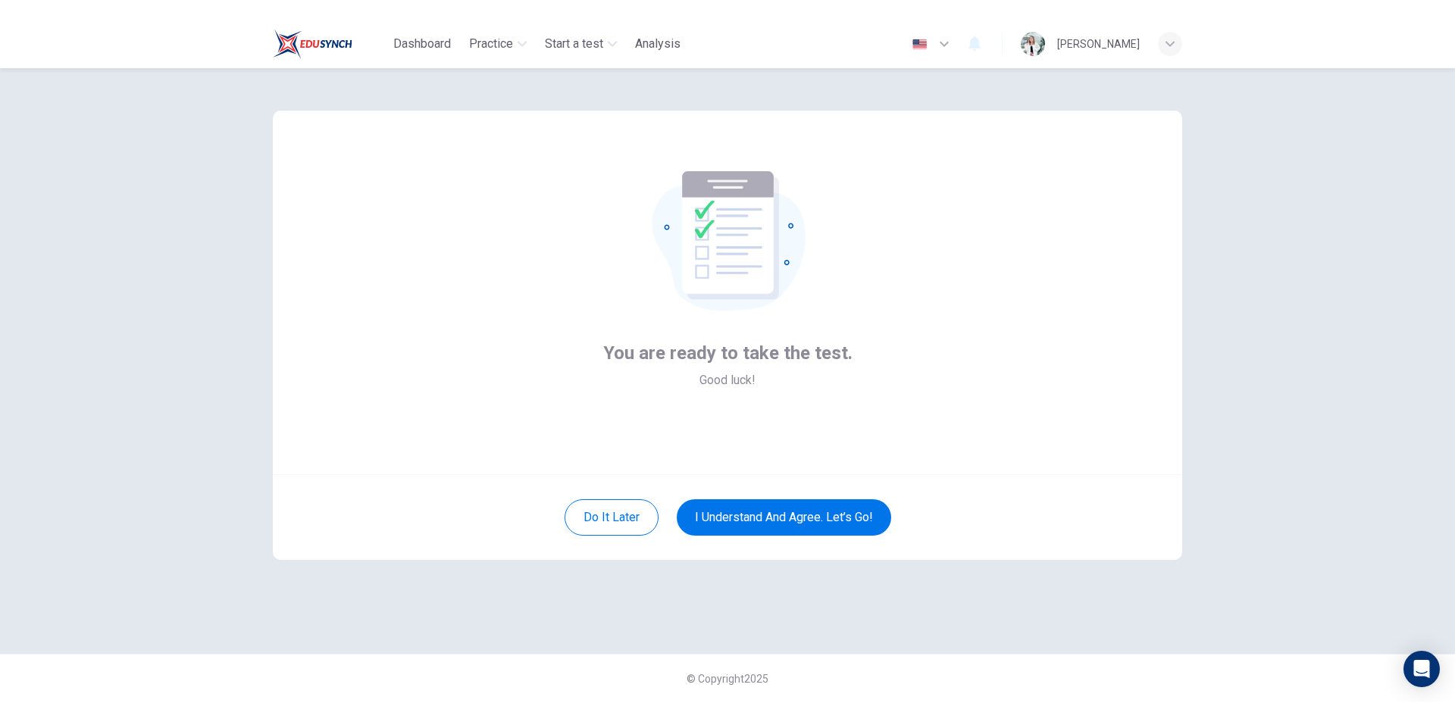
scroll to position [0, 0]
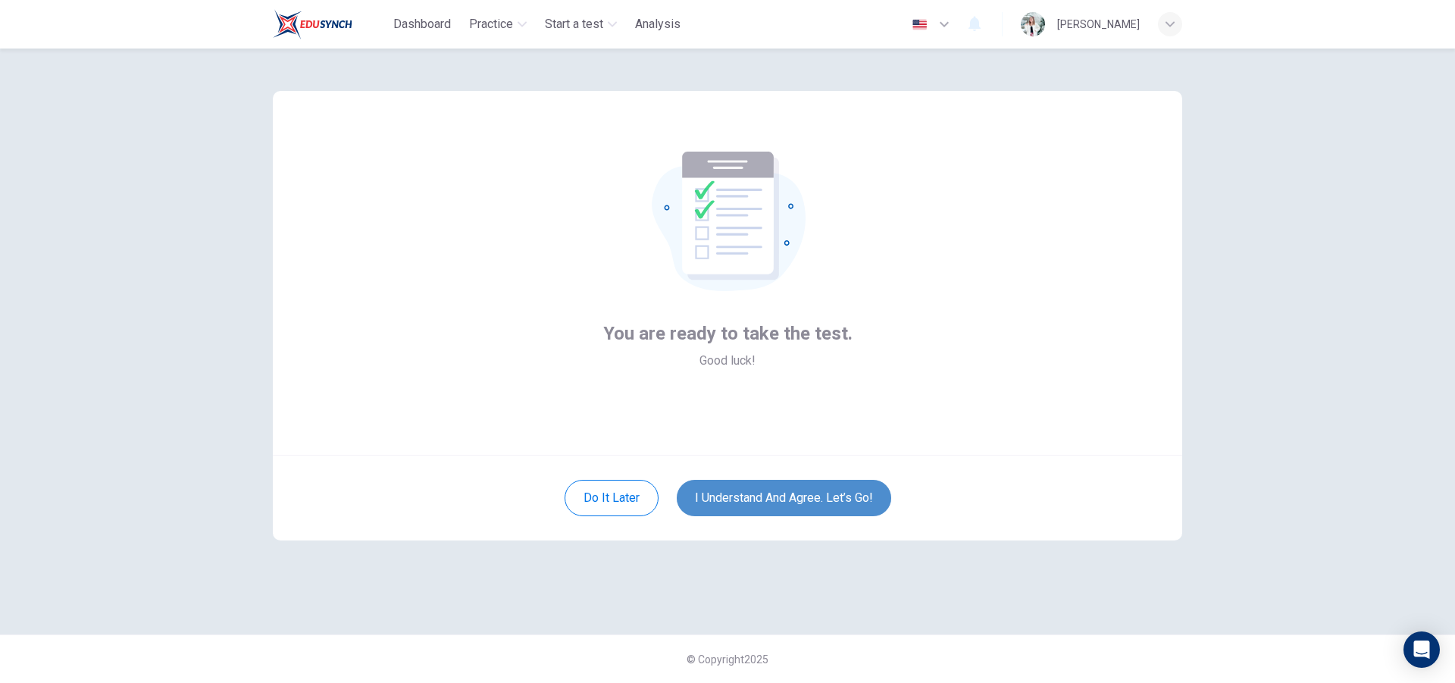
click at [823, 493] on button "I understand and agree. Let’s go!" at bounding box center [784, 498] width 214 height 36
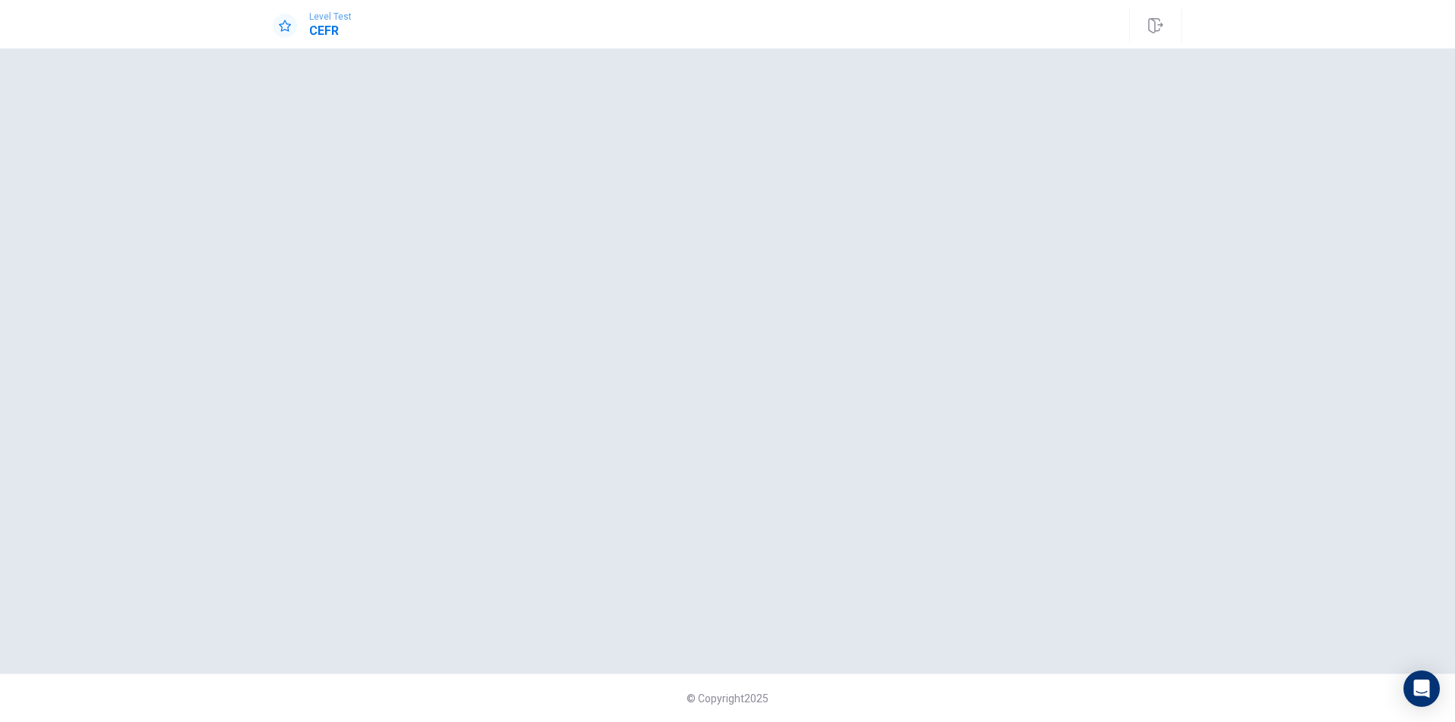
click at [753, 285] on div at bounding box center [728, 361] width 910 height 565
click at [668, 350] on div at bounding box center [728, 361] width 910 height 565
click at [635, 231] on div at bounding box center [728, 361] width 910 height 565
click at [727, 275] on div at bounding box center [728, 361] width 910 height 565
click at [905, 268] on div at bounding box center [728, 361] width 910 height 565
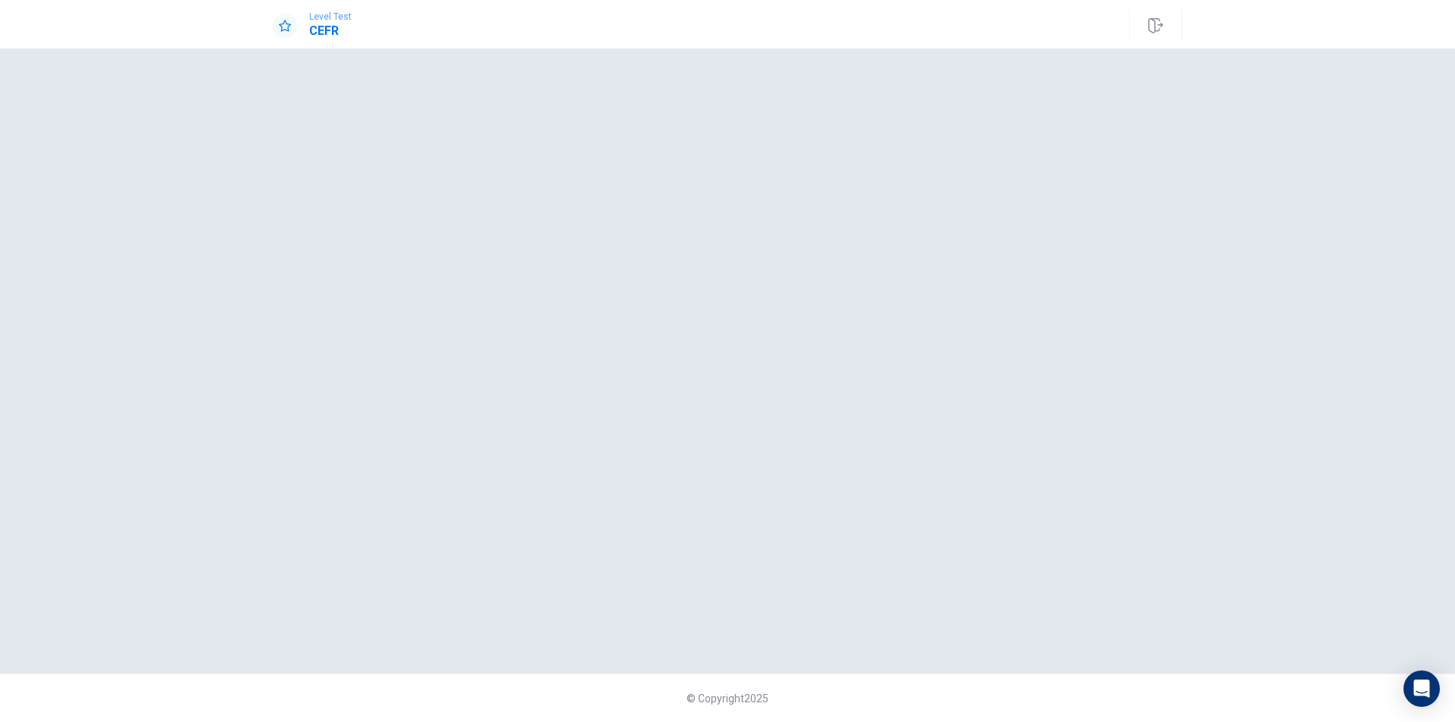
click at [905, 268] on div at bounding box center [728, 361] width 910 height 565
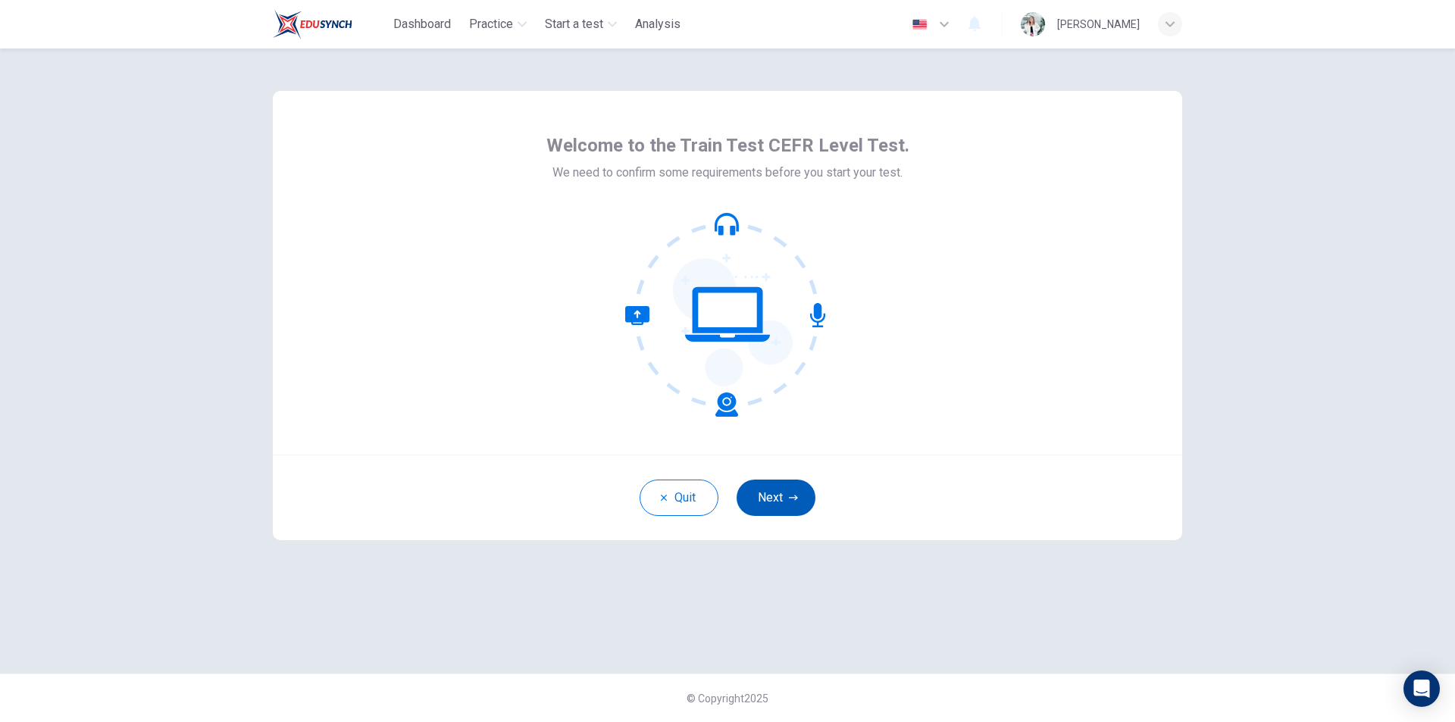
click at [760, 514] on button "Next" at bounding box center [776, 498] width 79 height 36
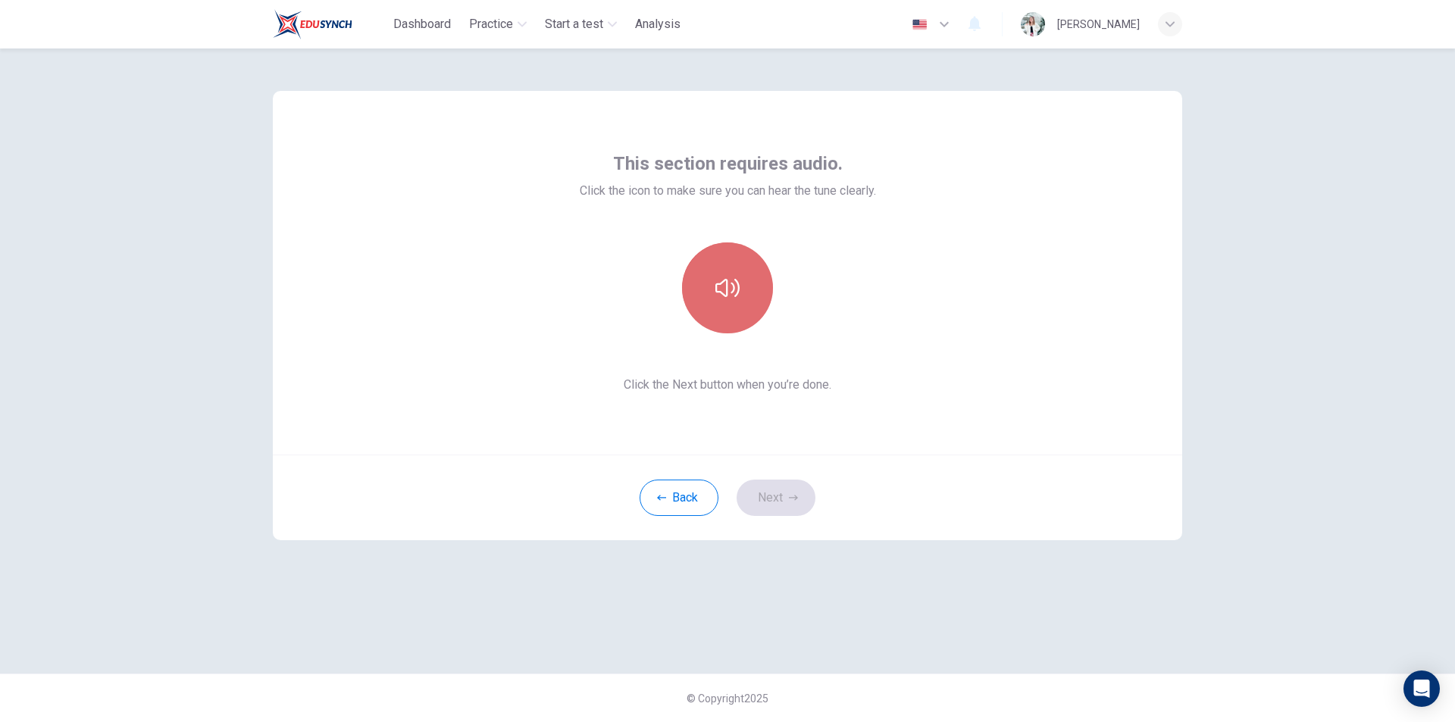
click at [706, 277] on button "button" at bounding box center [727, 288] width 91 height 91
click at [772, 503] on button "Next" at bounding box center [776, 498] width 79 height 36
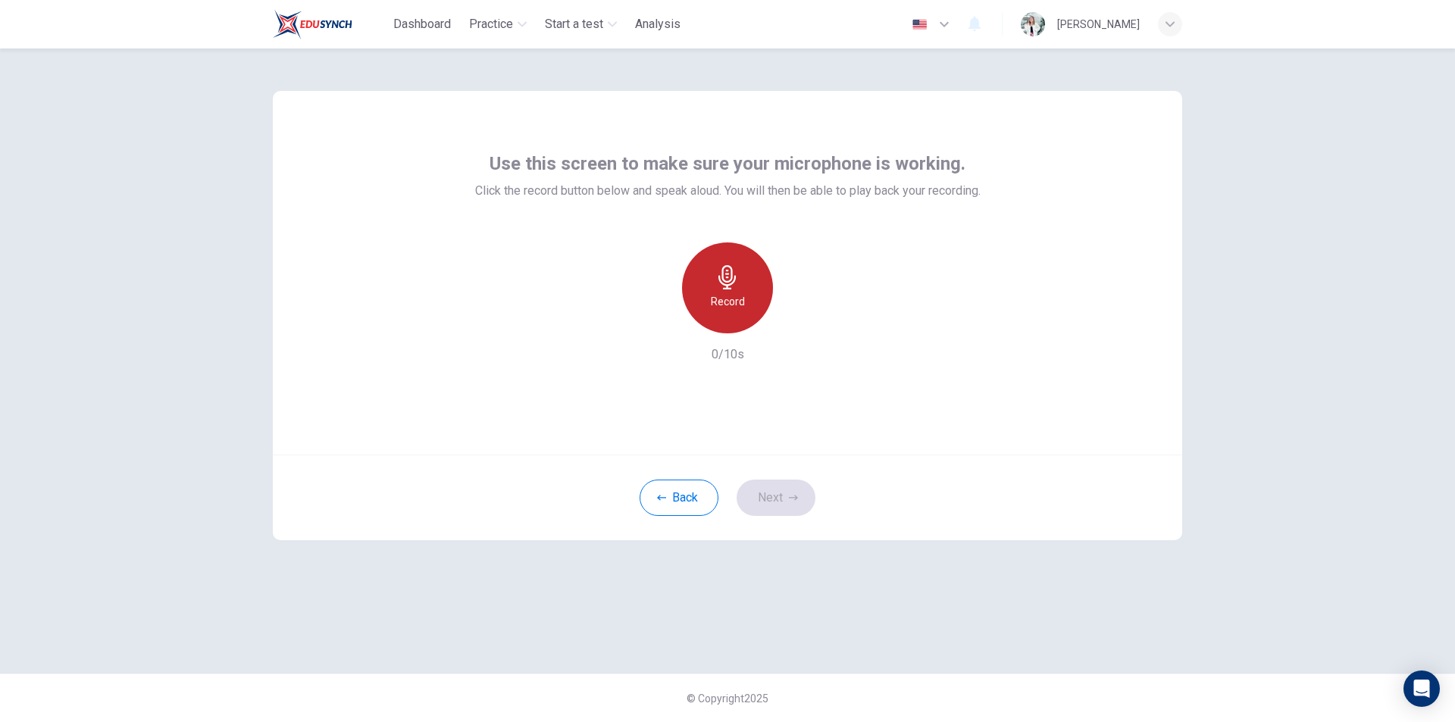
click at [734, 302] on h6 "Record" at bounding box center [728, 302] width 34 height 18
click at [722, 272] on icon "button" at bounding box center [728, 277] width 24 height 24
click at [794, 317] on icon "button" at bounding box center [797, 321] width 15 height 15
click at [785, 496] on button "Next" at bounding box center [776, 498] width 79 height 36
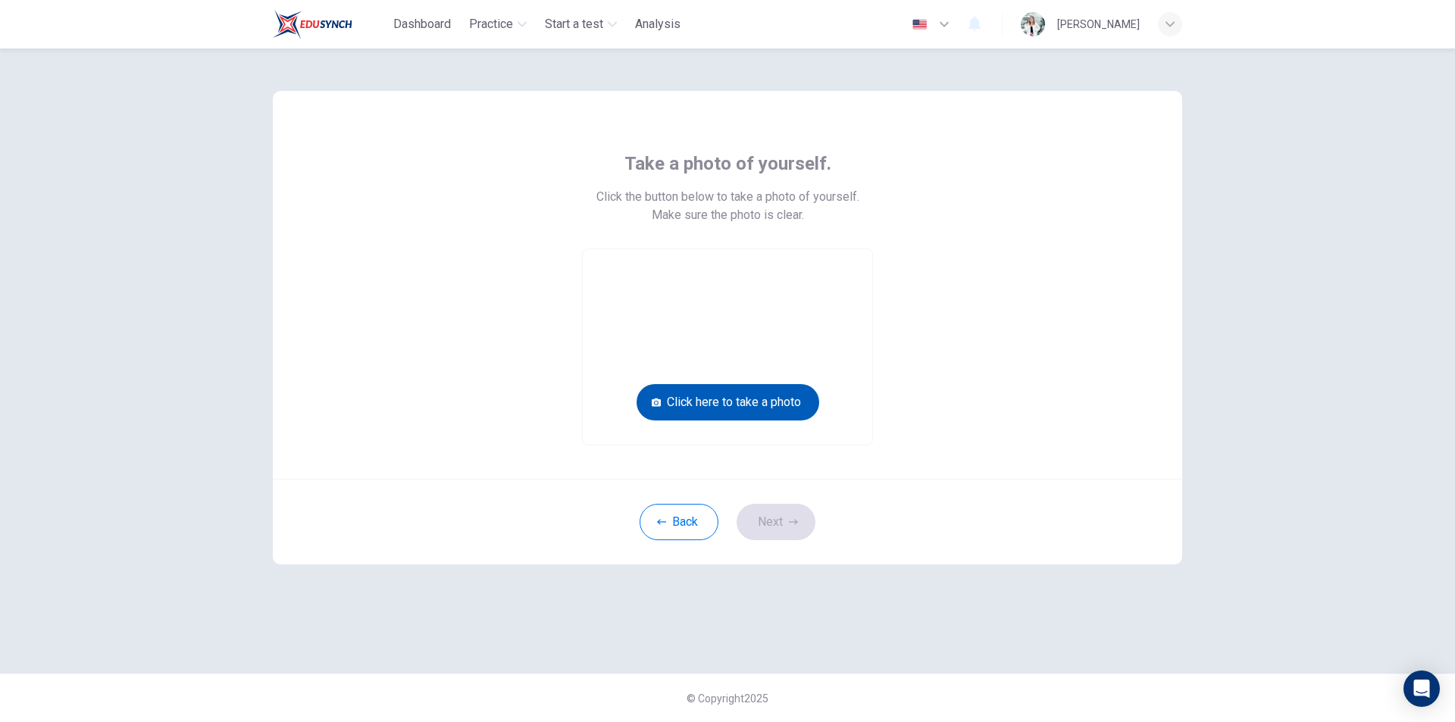
click at [771, 408] on button "Click here to take a photo" at bounding box center [728, 402] width 183 height 36
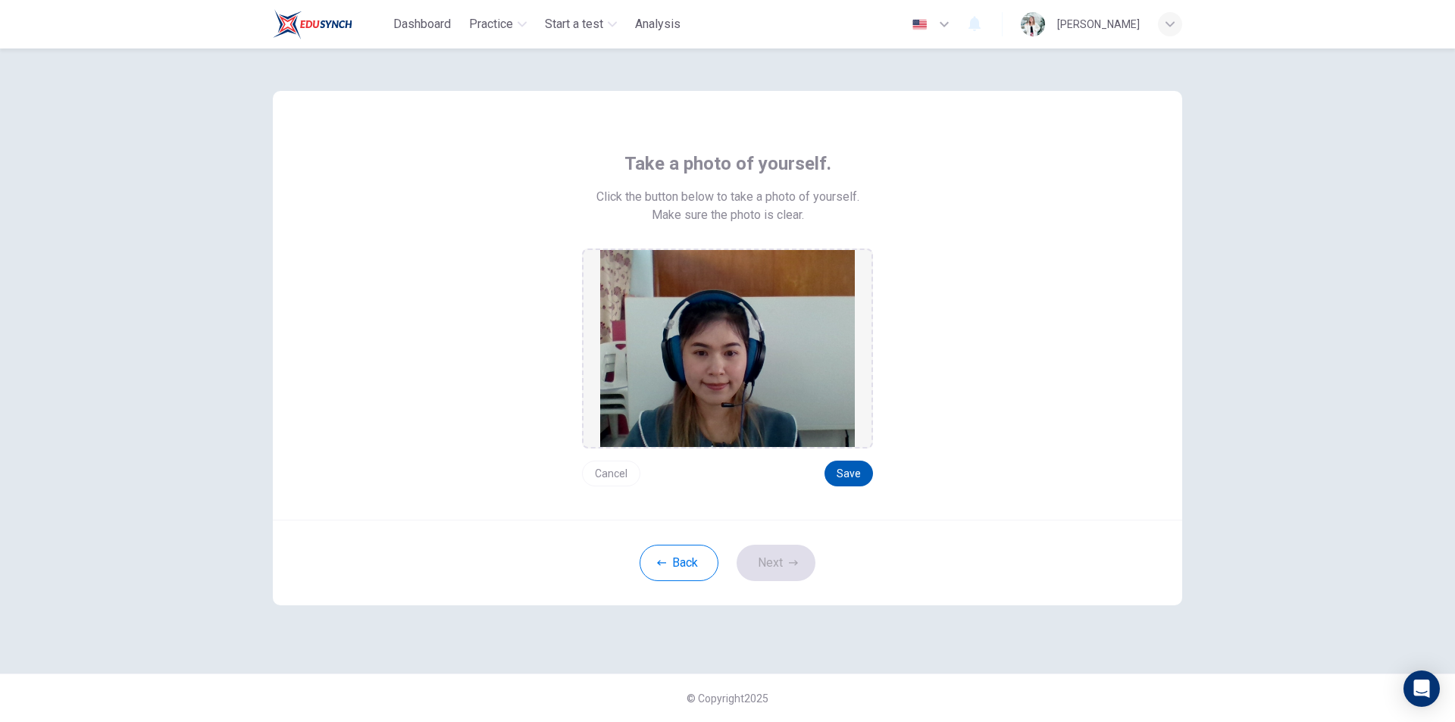
click at [844, 466] on button "Save" at bounding box center [849, 474] width 49 height 26
click at [797, 563] on icon "button" at bounding box center [793, 562] width 9 height 5
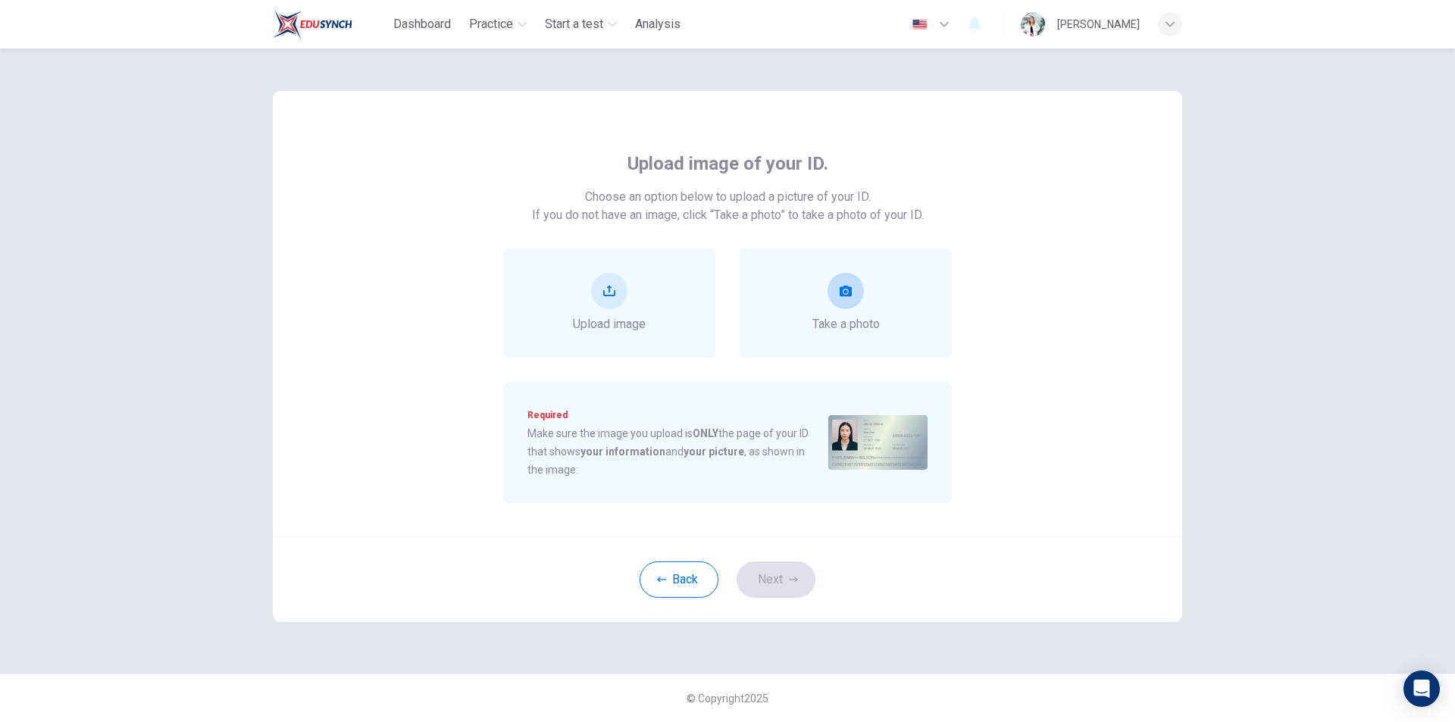
click at [838, 309] on div "Take a photo" at bounding box center [846, 303] width 67 height 61
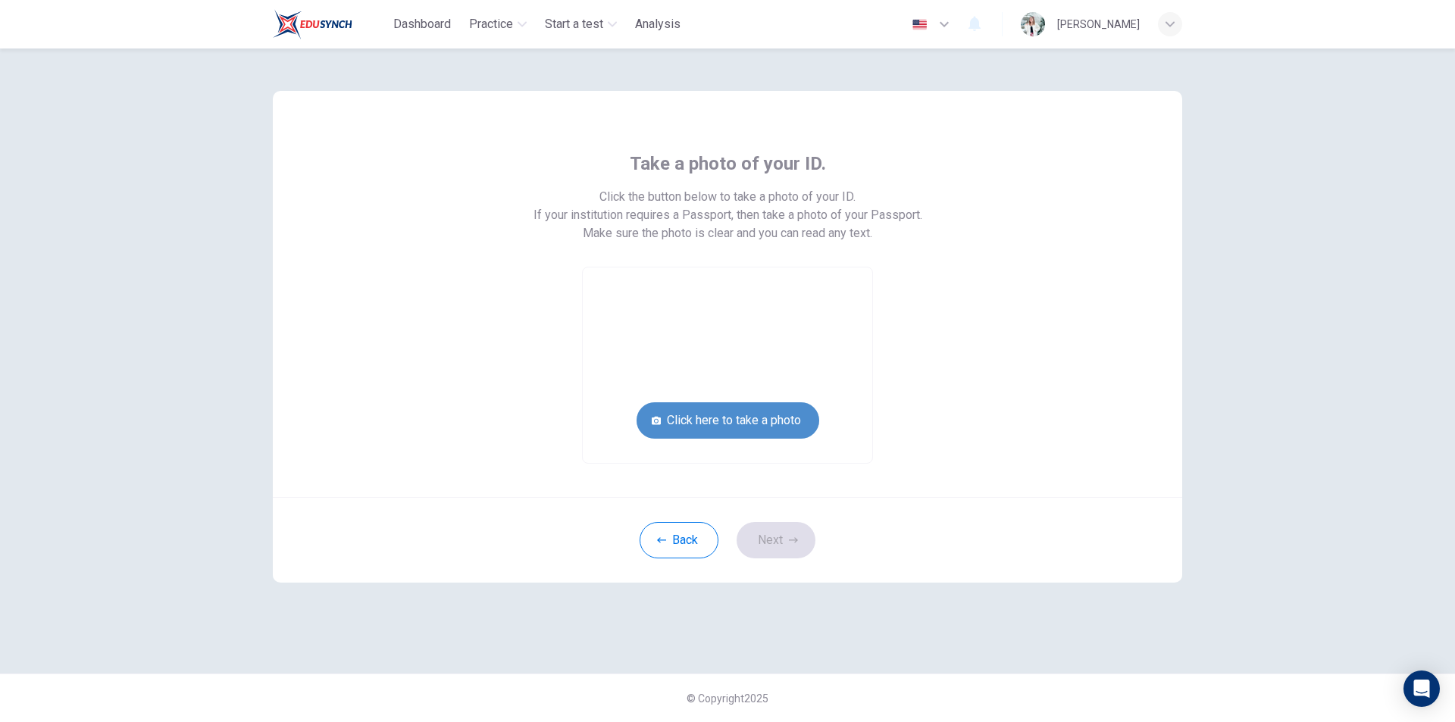
click at [796, 424] on button "Click here to take a photo" at bounding box center [728, 420] width 183 height 36
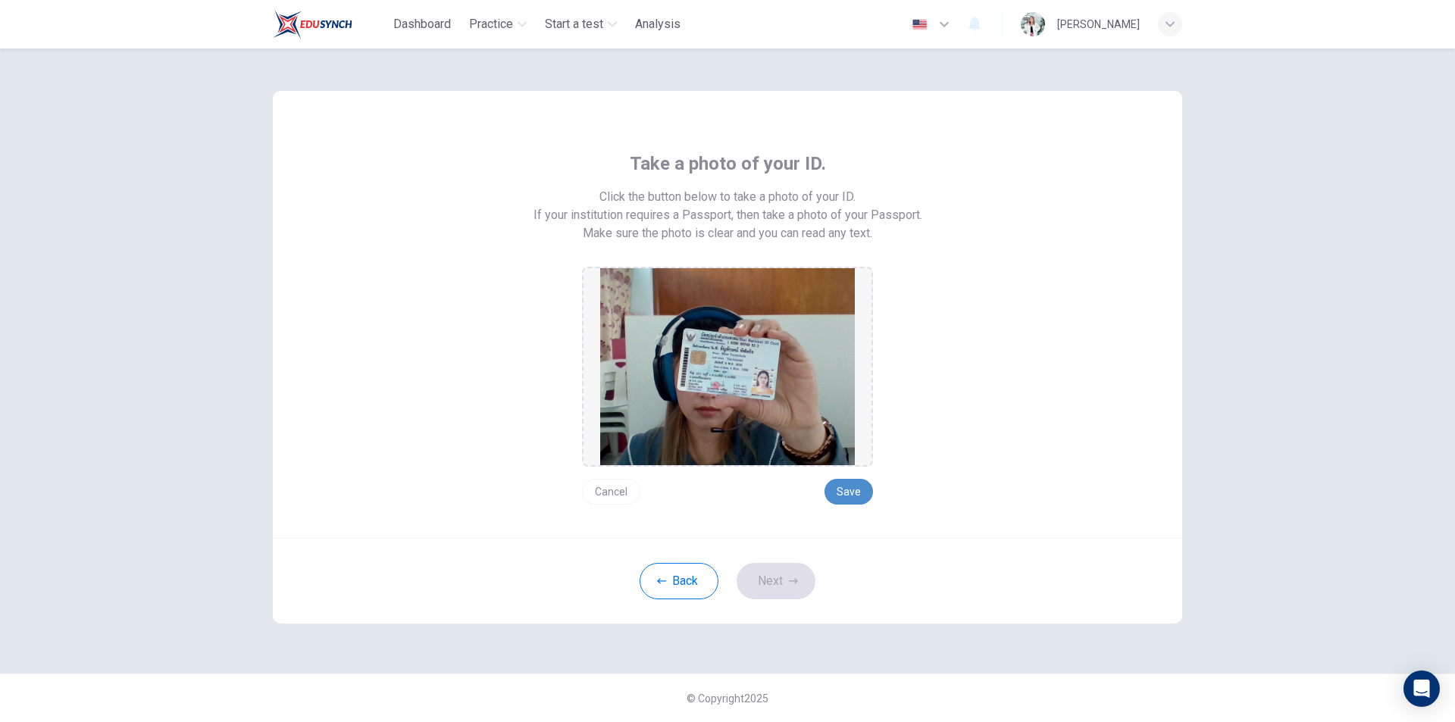
click at [838, 484] on button "Save" at bounding box center [849, 492] width 49 height 26
click at [624, 487] on button "Cancel" at bounding box center [611, 492] width 58 height 26
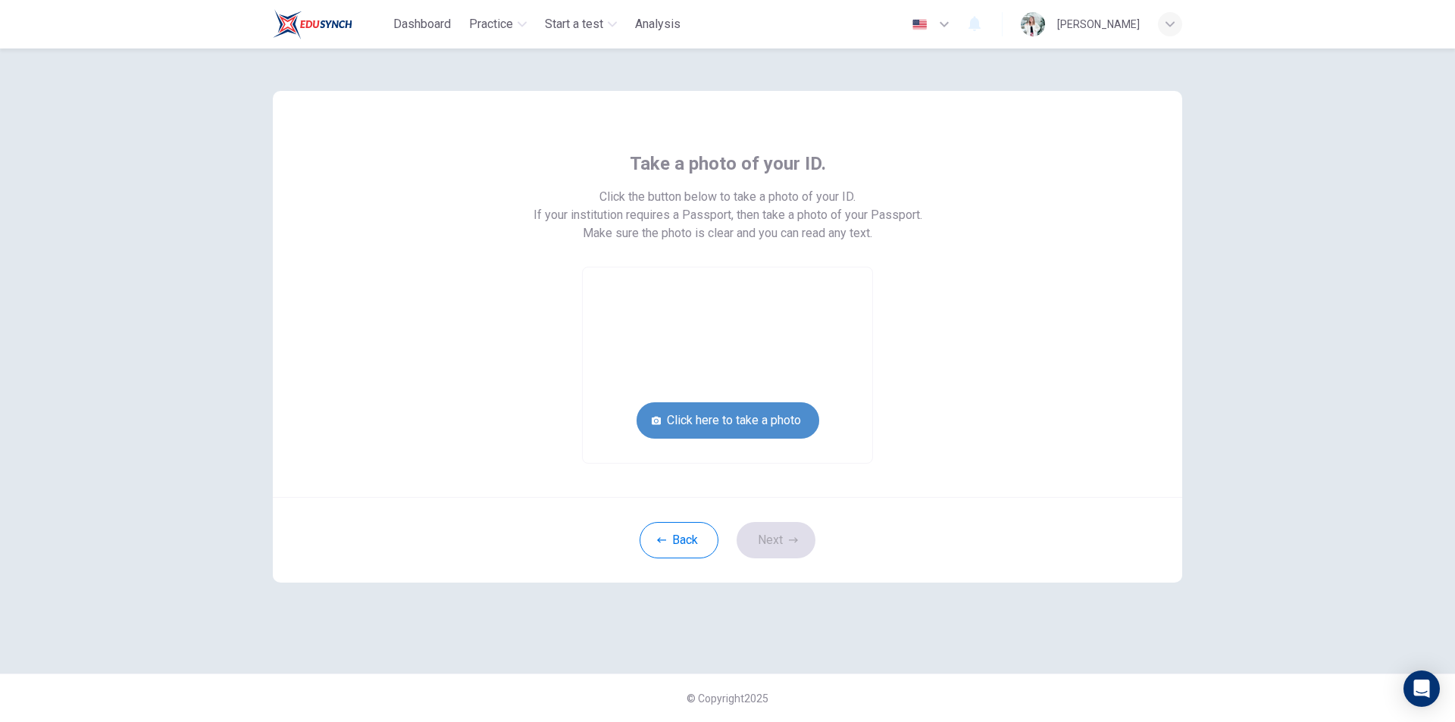
click at [753, 419] on button "Click here to take a photo" at bounding box center [728, 420] width 183 height 36
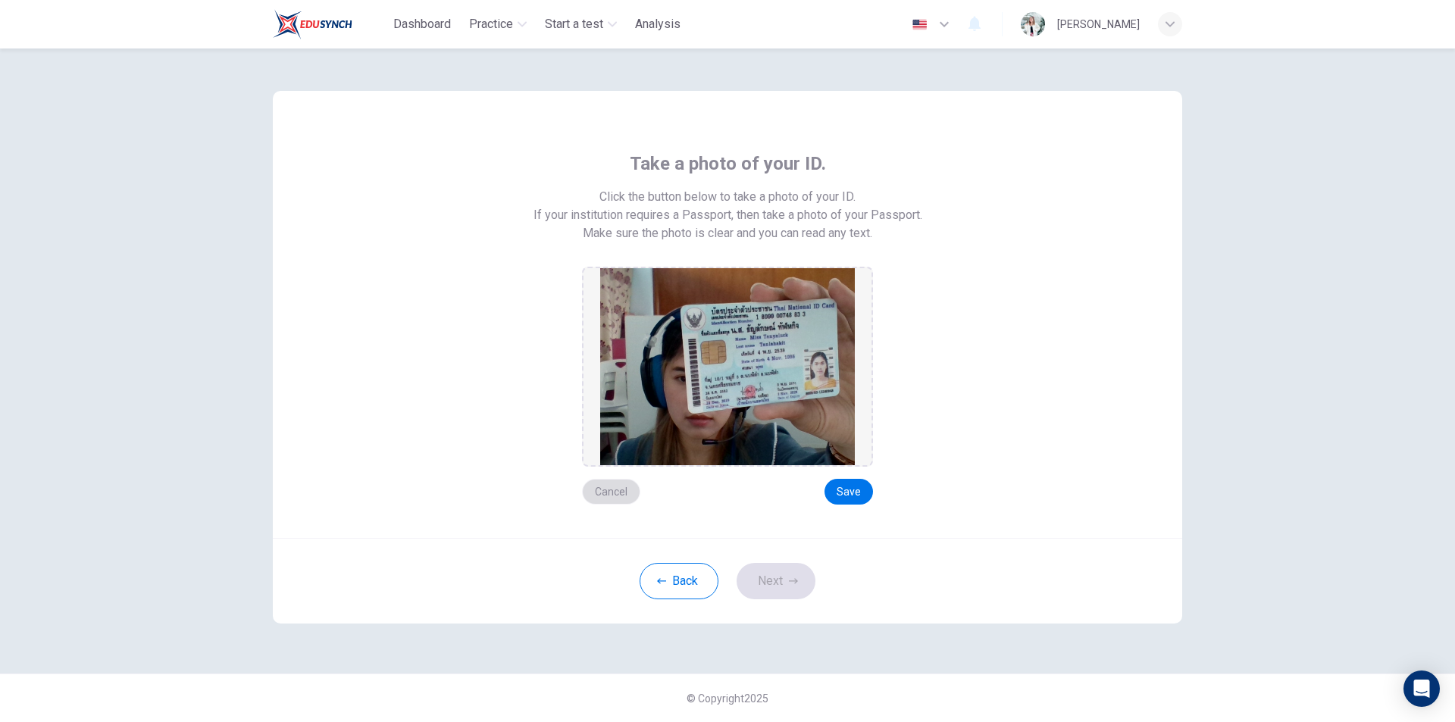
click at [611, 487] on button "Cancel" at bounding box center [611, 492] width 58 height 26
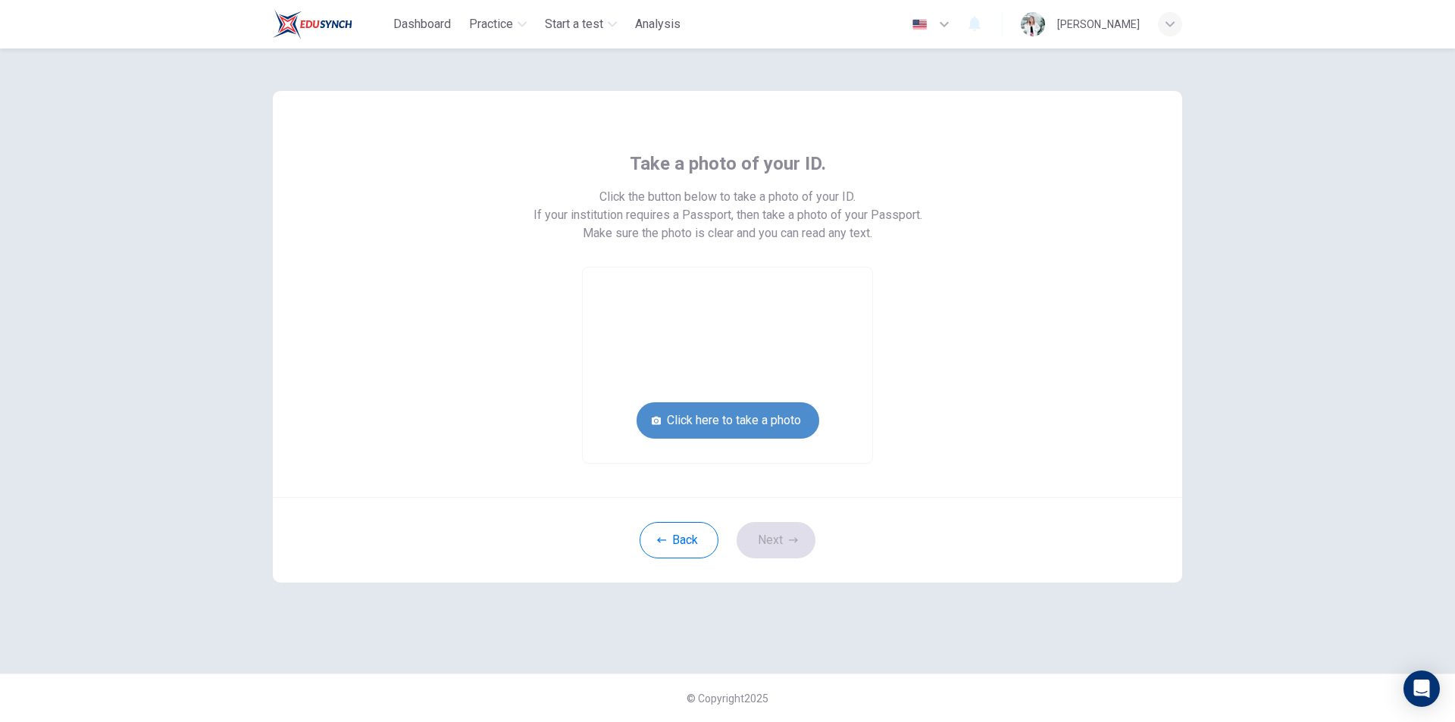
click at [687, 418] on button "Click here to take a photo" at bounding box center [728, 420] width 183 height 36
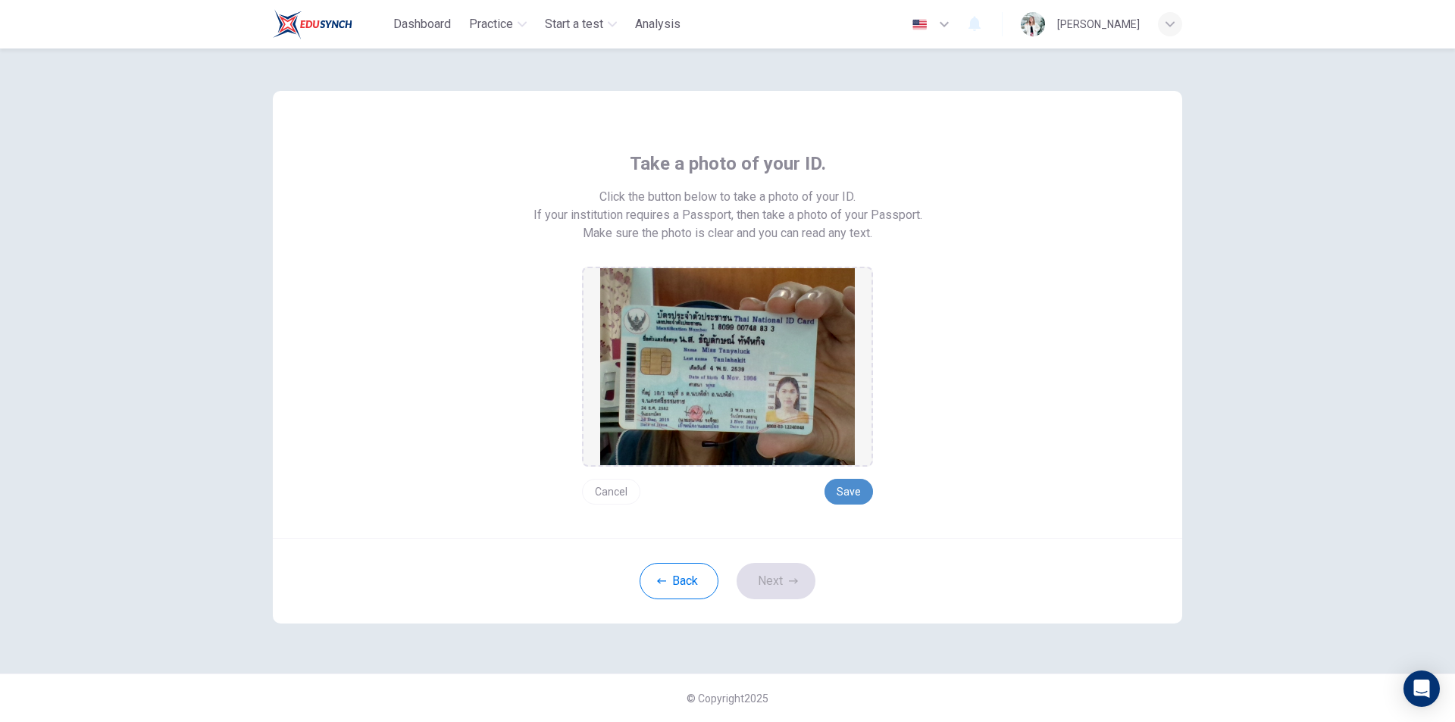
click at [869, 488] on button "Save" at bounding box center [849, 492] width 49 height 26
click at [773, 575] on button "Next" at bounding box center [776, 581] width 79 height 36
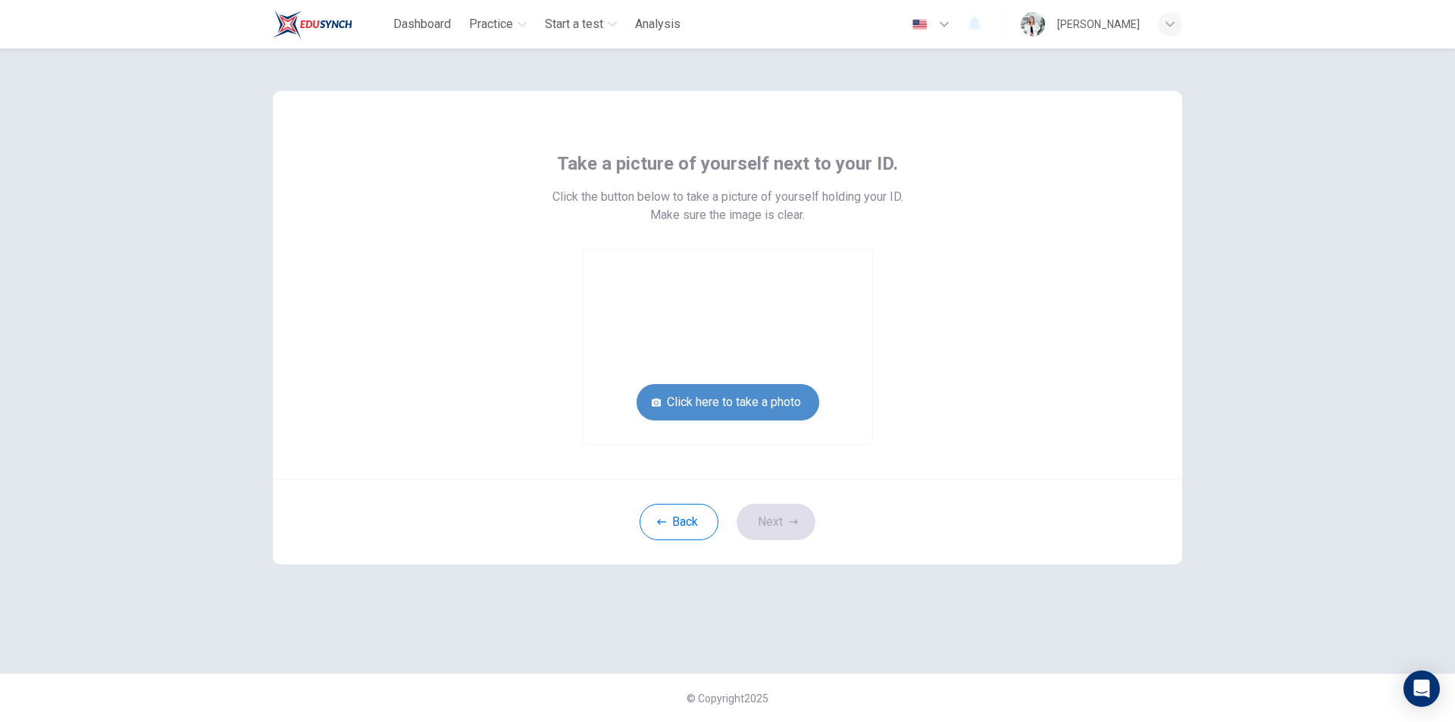
click at [759, 408] on button "Click here to take a photo" at bounding box center [728, 402] width 183 height 36
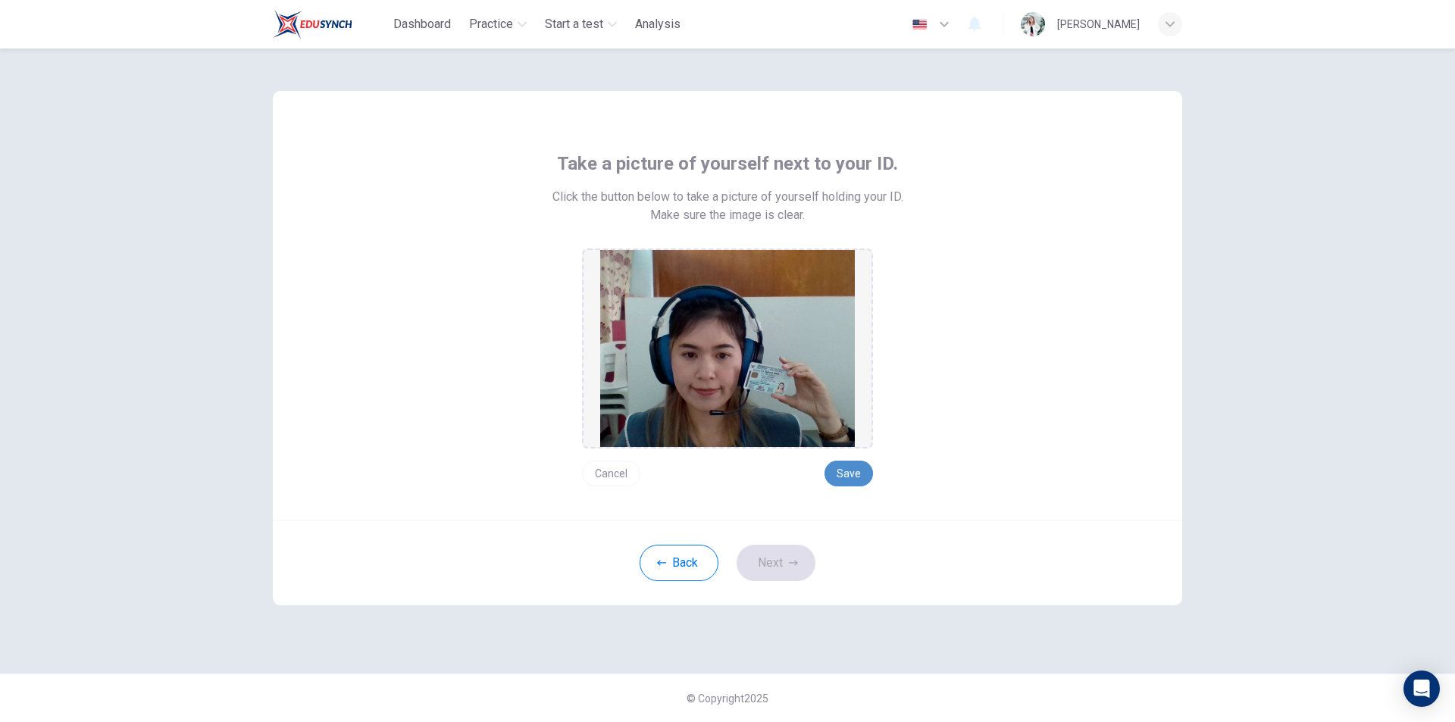
click at [849, 465] on button "Save" at bounding box center [849, 474] width 49 height 26
click at [772, 565] on button "Next" at bounding box center [776, 563] width 79 height 36
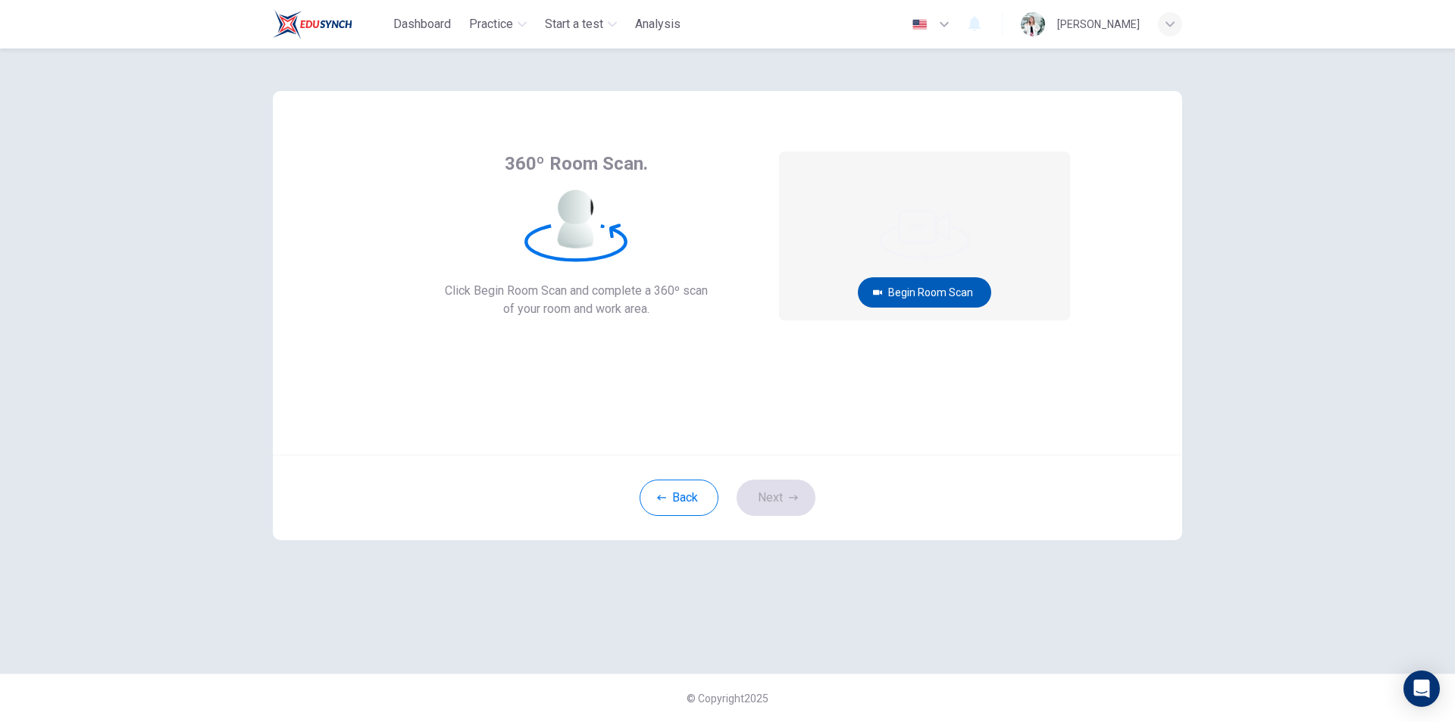
click at [925, 286] on button "Begin Room Scan" at bounding box center [924, 292] width 133 height 30
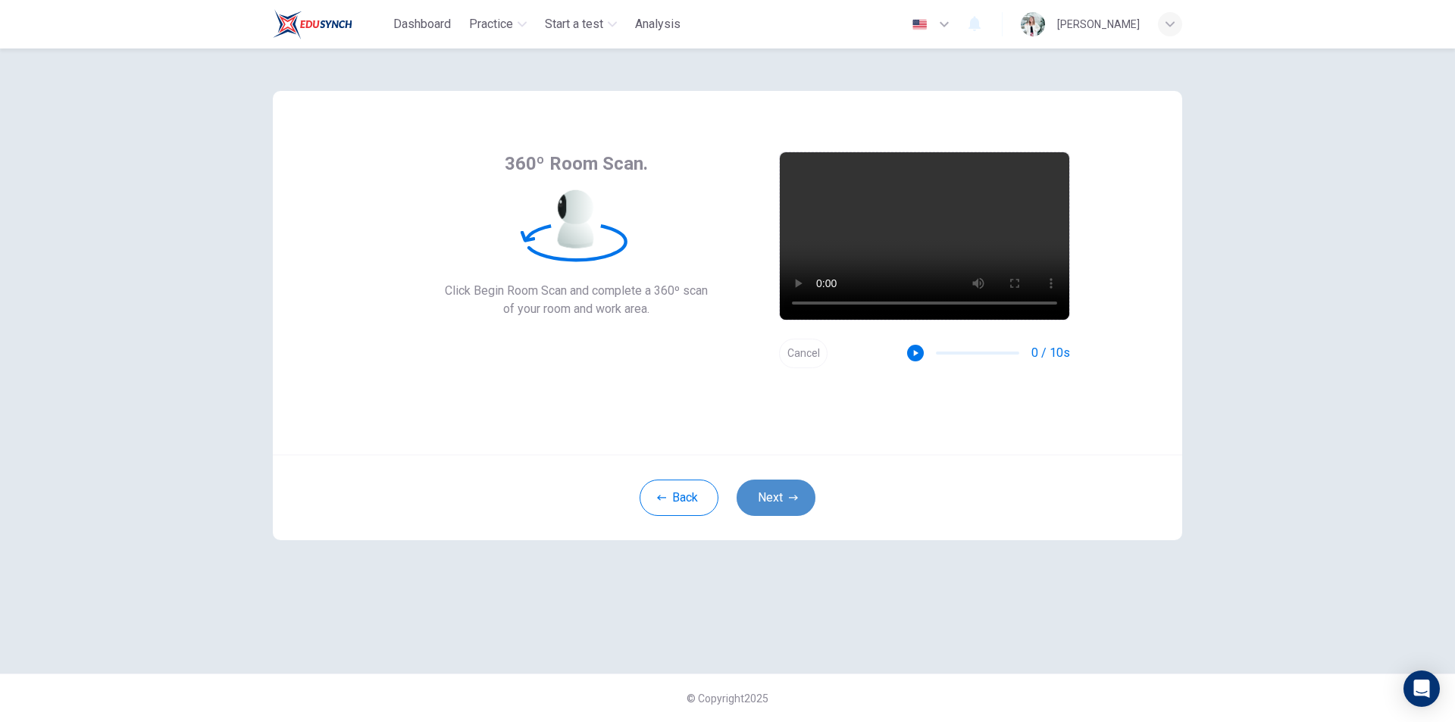
click at [780, 490] on button "Next" at bounding box center [776, 498] width 79 height 36
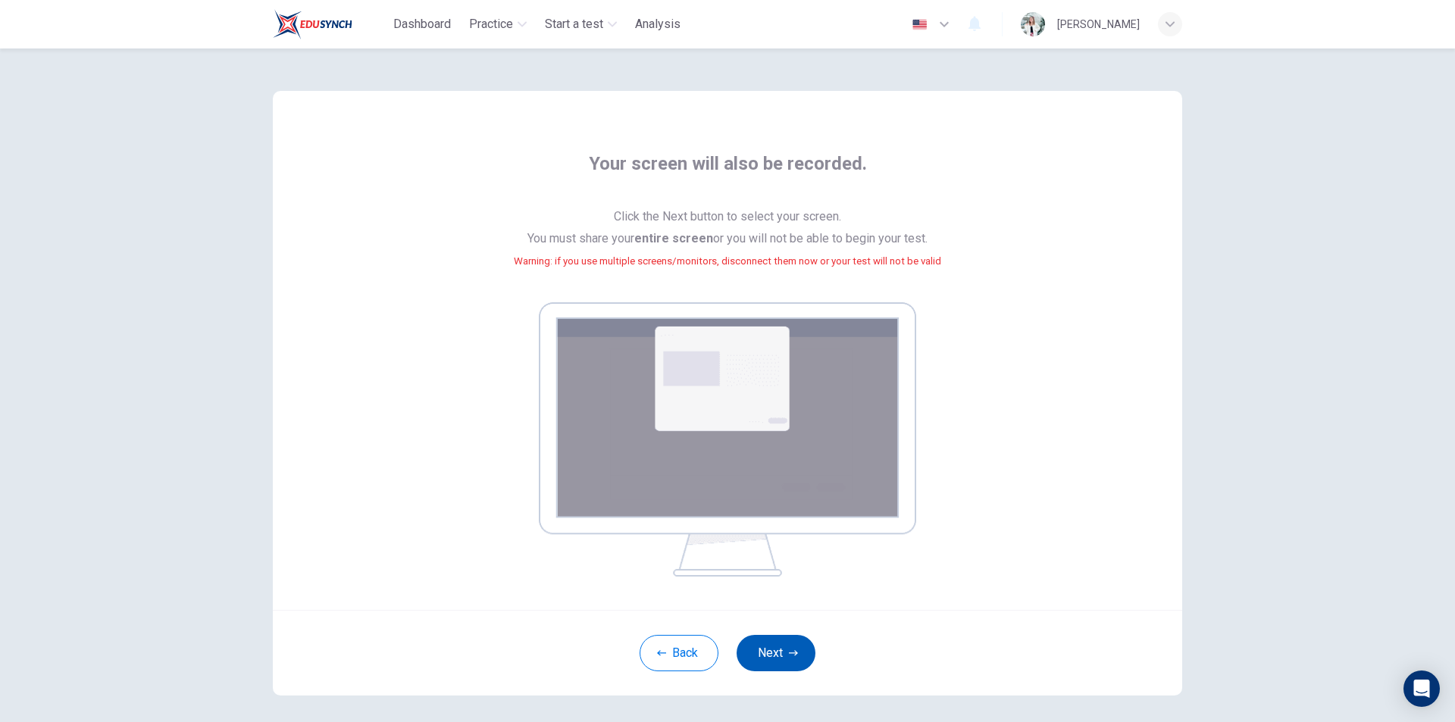
click at [769, 651] on button "Next" at bounding box center [776, 653] width 79 height 36
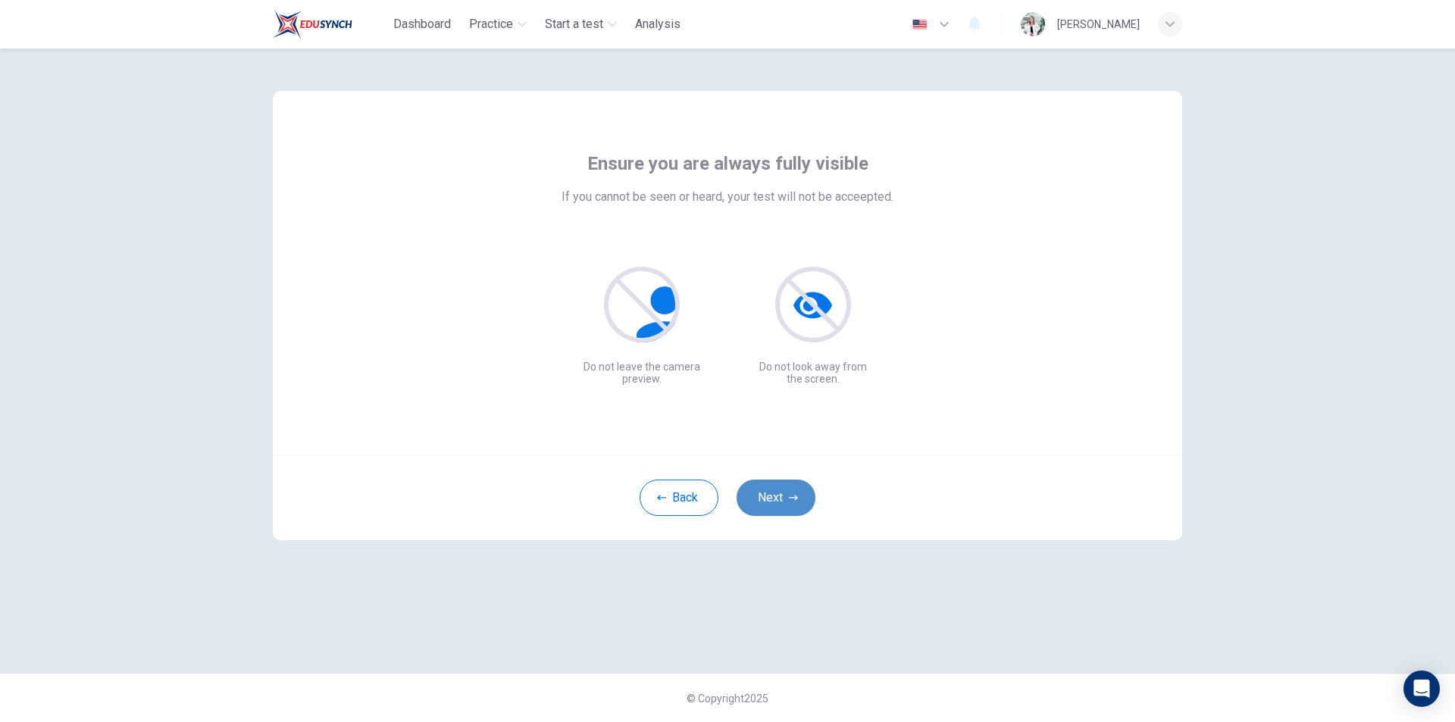
click at [775, 503] on button "Next" at bounding box center [776, 498] width 79 height 36
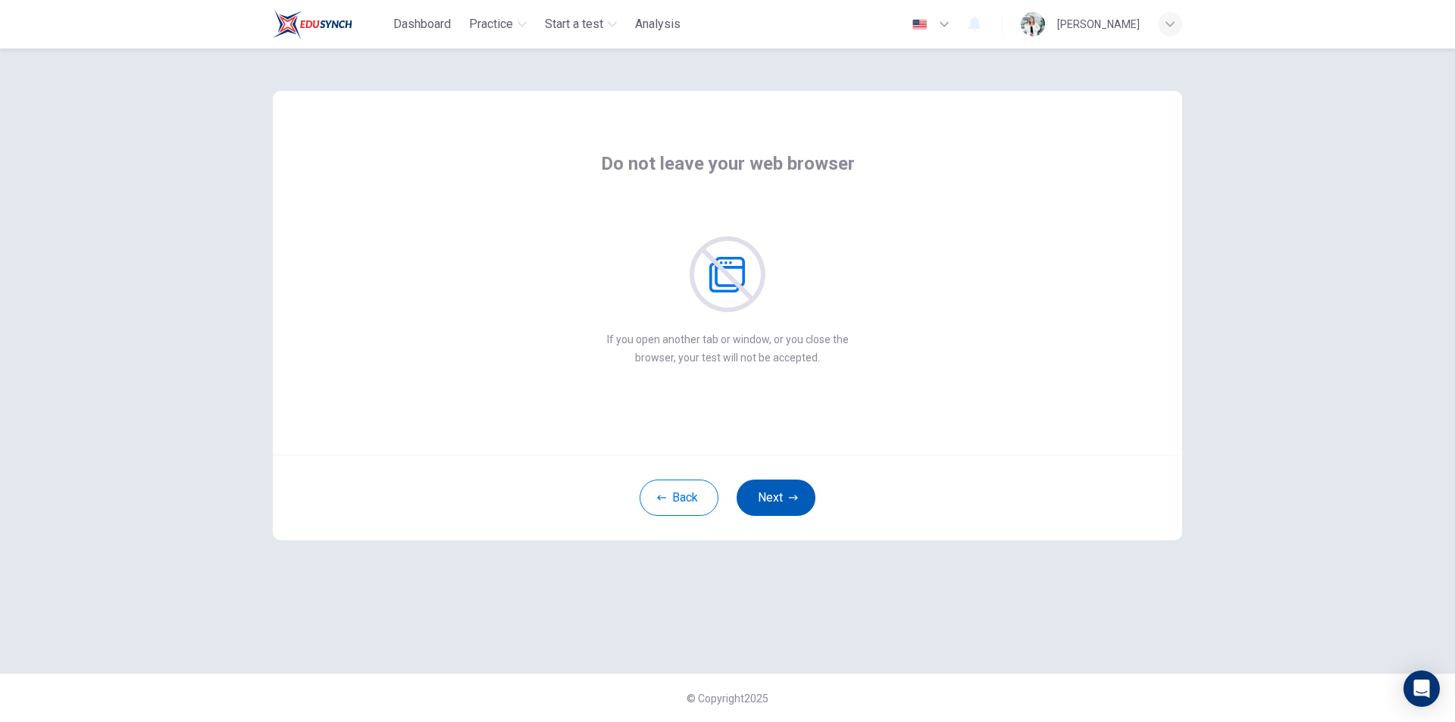
click at [778, 498] on button "Next" at bounding box center [776, 498] width 79 height 36
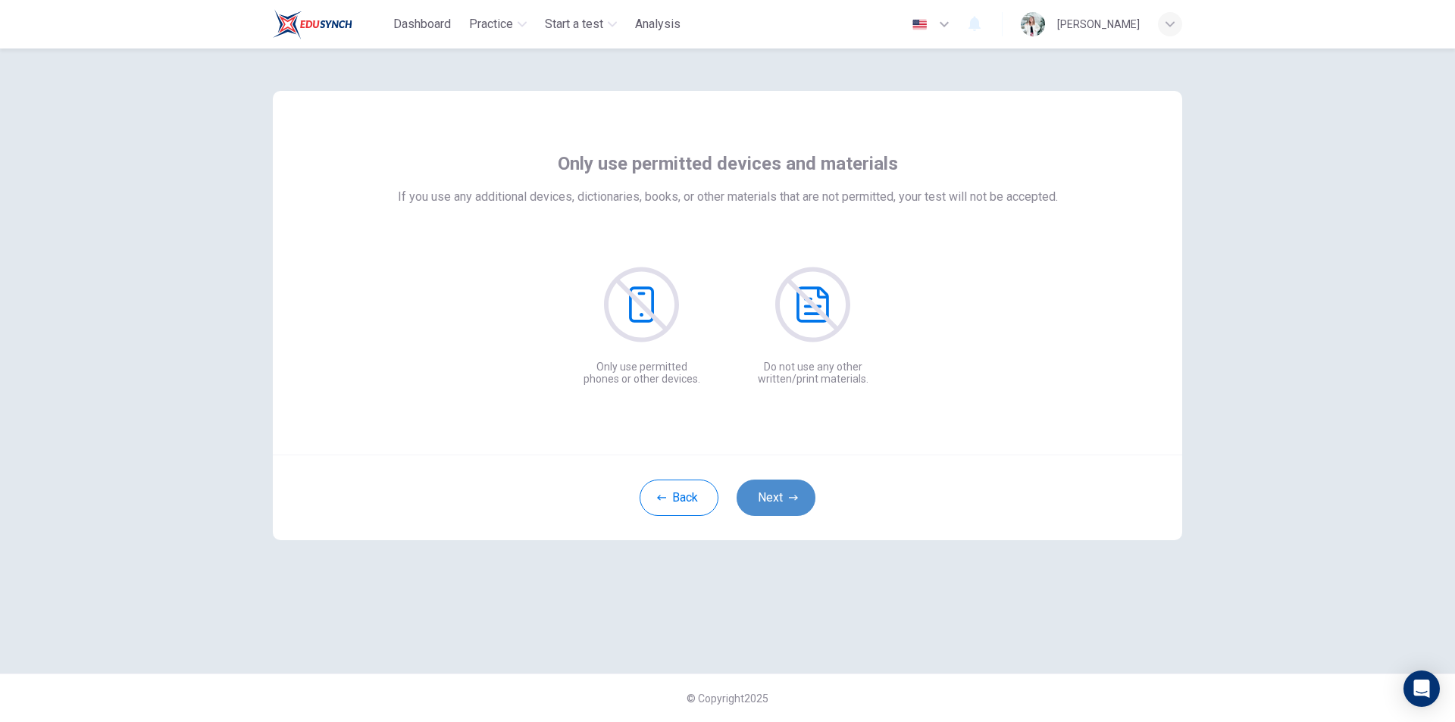
click at [778, 498] on button "Next" at bounding box center [776, 498] width 79 height 36
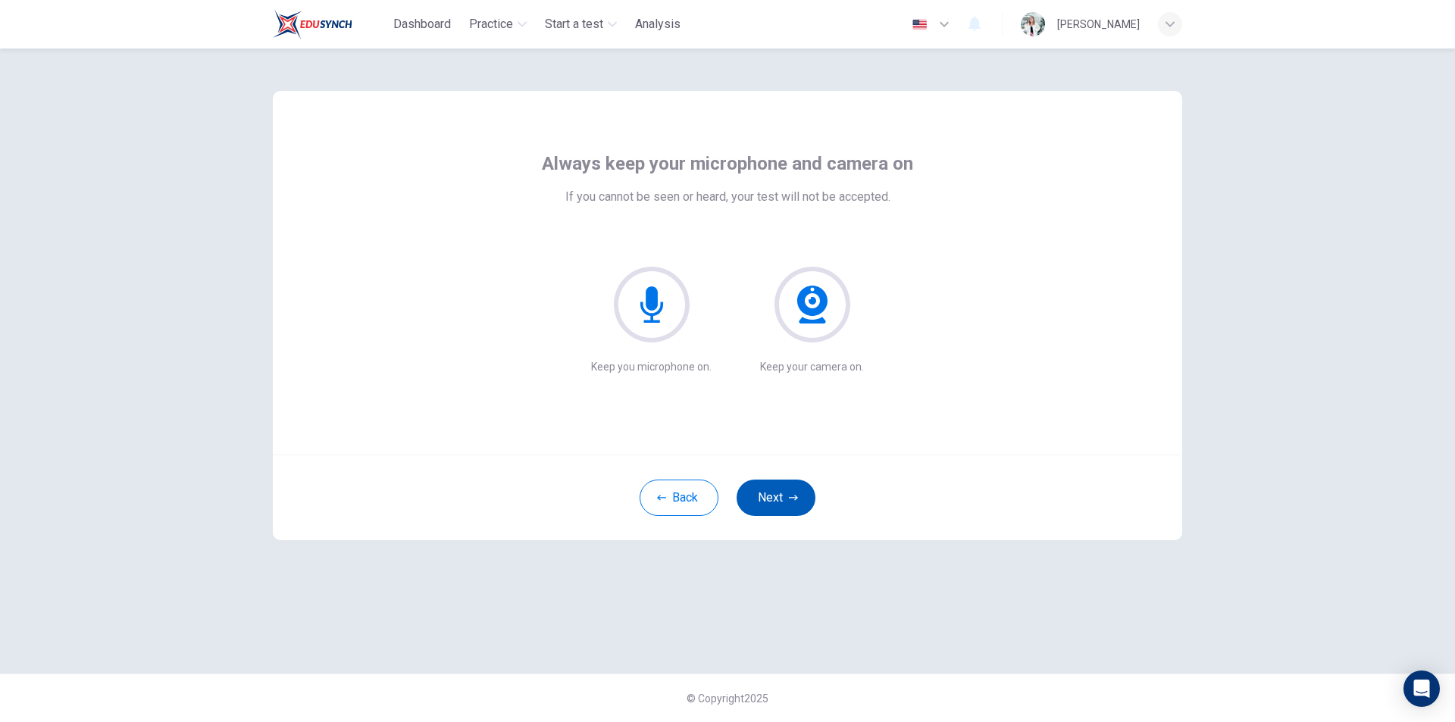
click at [778, 498] on button "Next" at bounding box center [776, 498] width 79 height 36
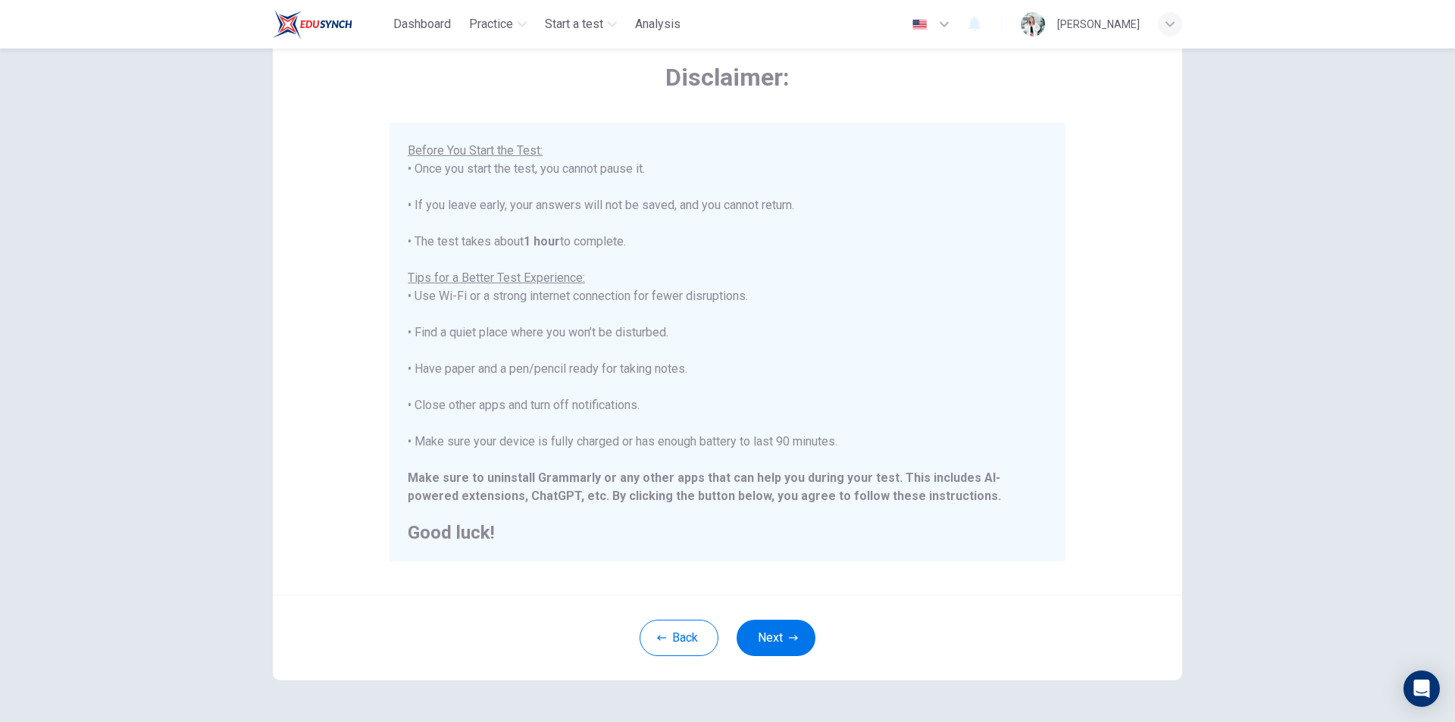
scroll to position [121, 0]
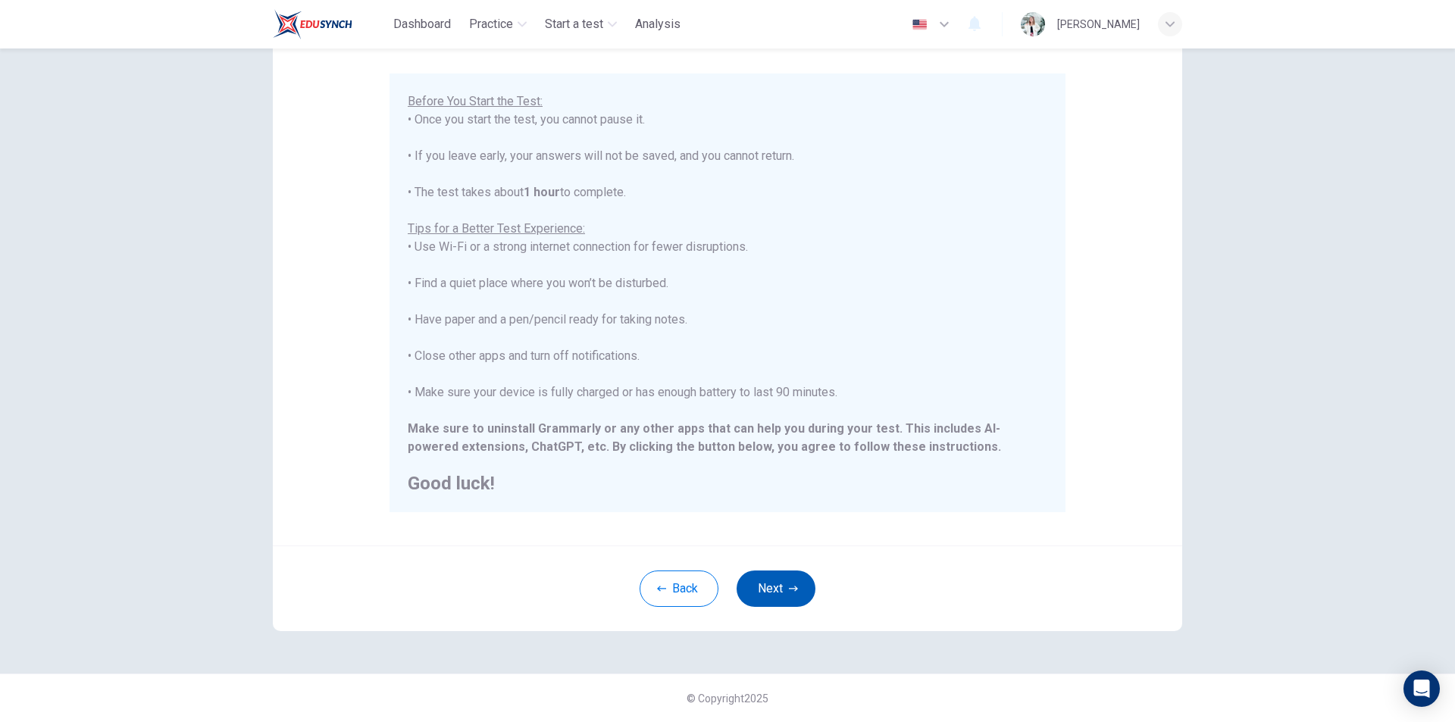
click at [770, 572] on button "Next" at bounding box center [776, 589] width 79 height 36
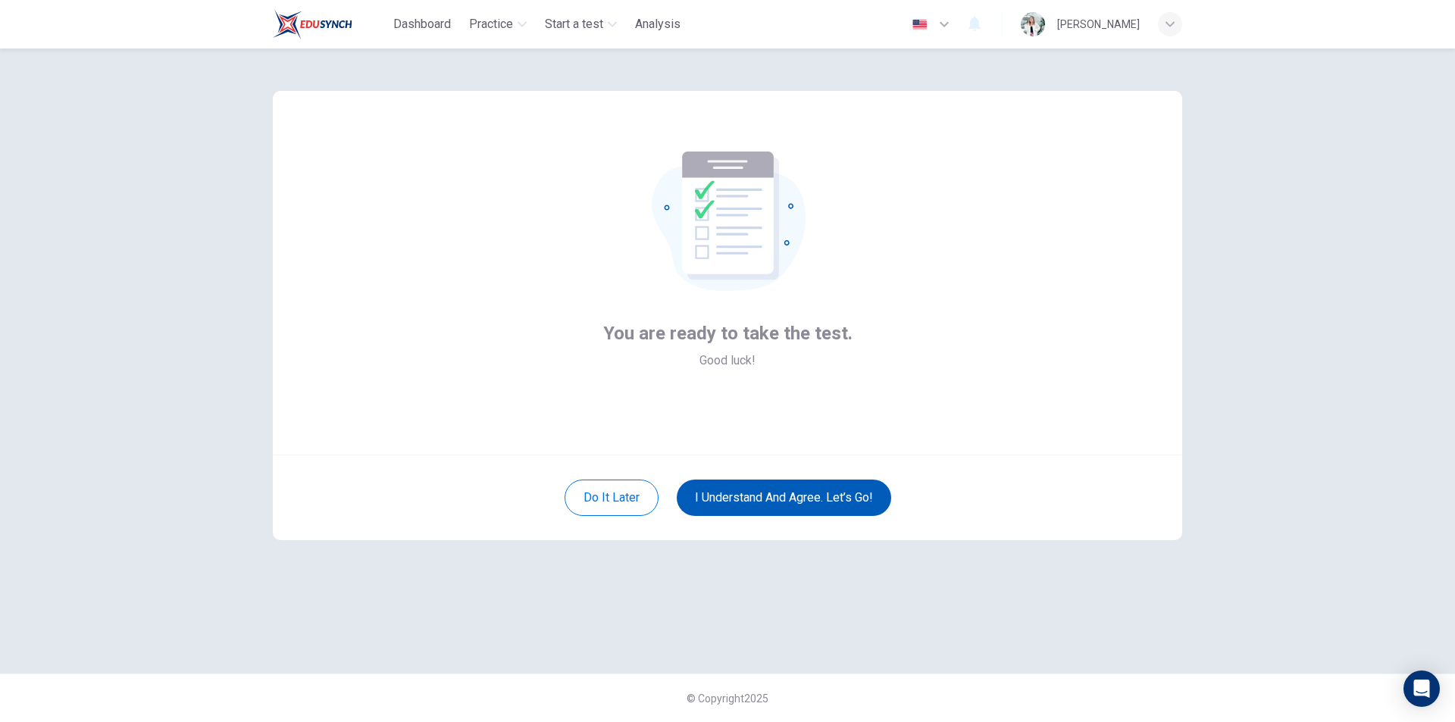
scroll to position [0, 0]
click at [791, 491] on button "I understand and agree. Let’s go!" at bounding box center [784, 498] width 214 height 36
